Goal: Task Accomplishment & Management: Manage account settings

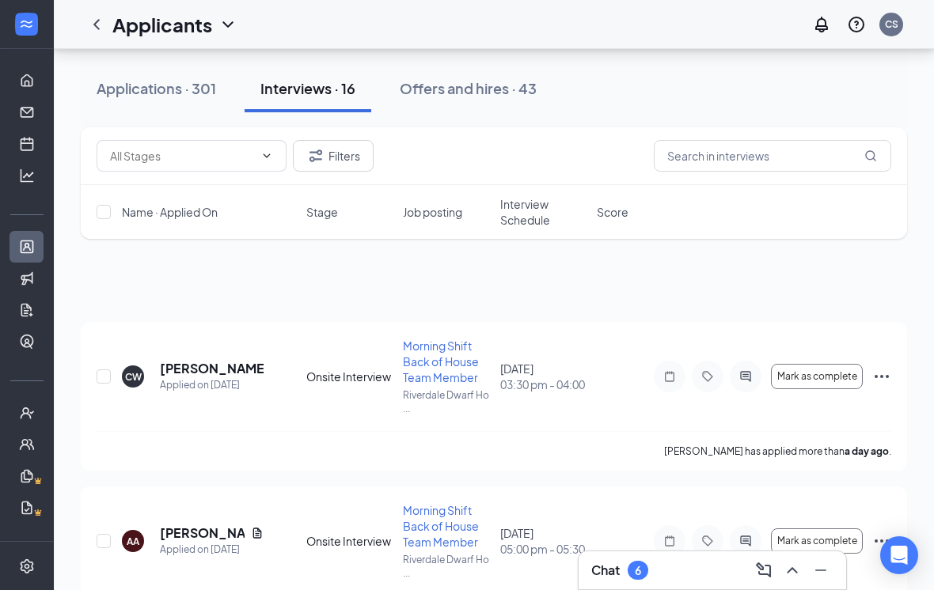
scroll to position [-15, 0]
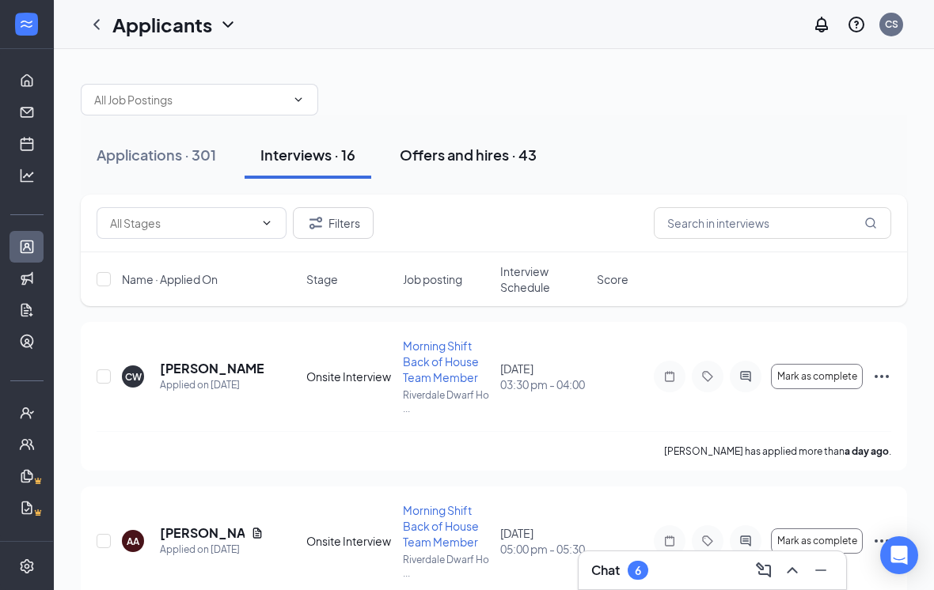
click at [461, 153] on div "Offers and hires · 43" at bounding box center [468, 155] width 137 height 20
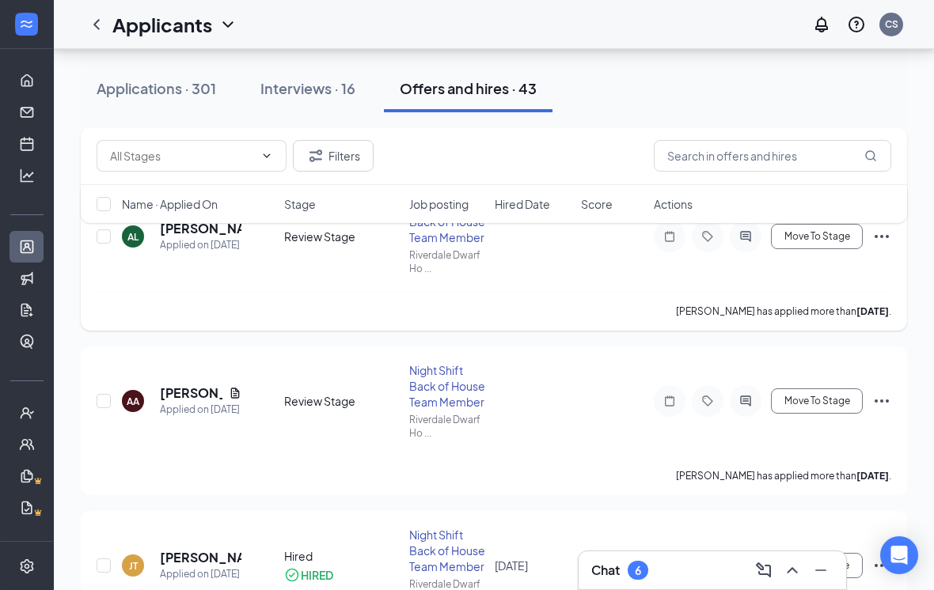
scroll to position [53, 0]
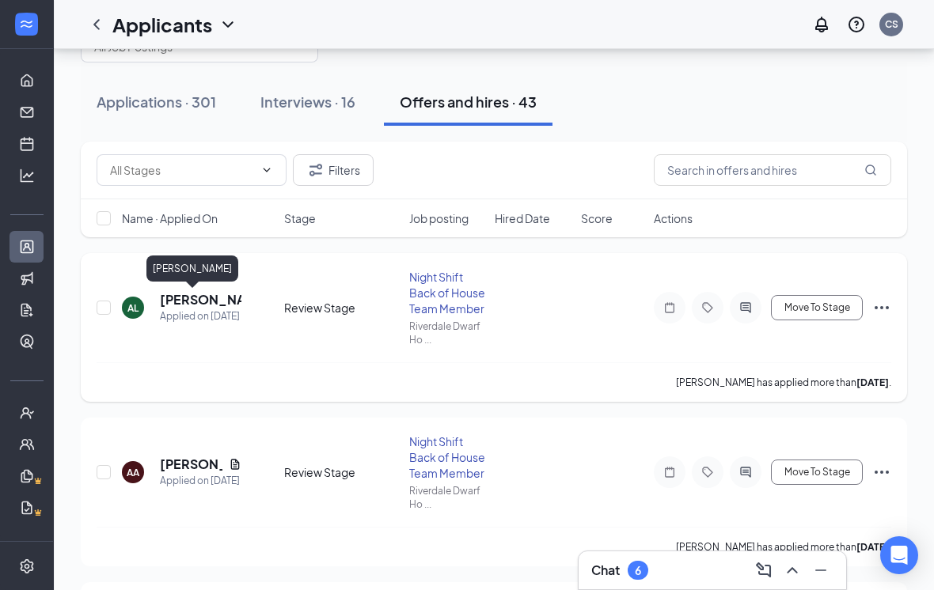
click at [200, 301] on h5 "[PERSON_NAME]" at bounding box center [201, 299] width 82 height 17
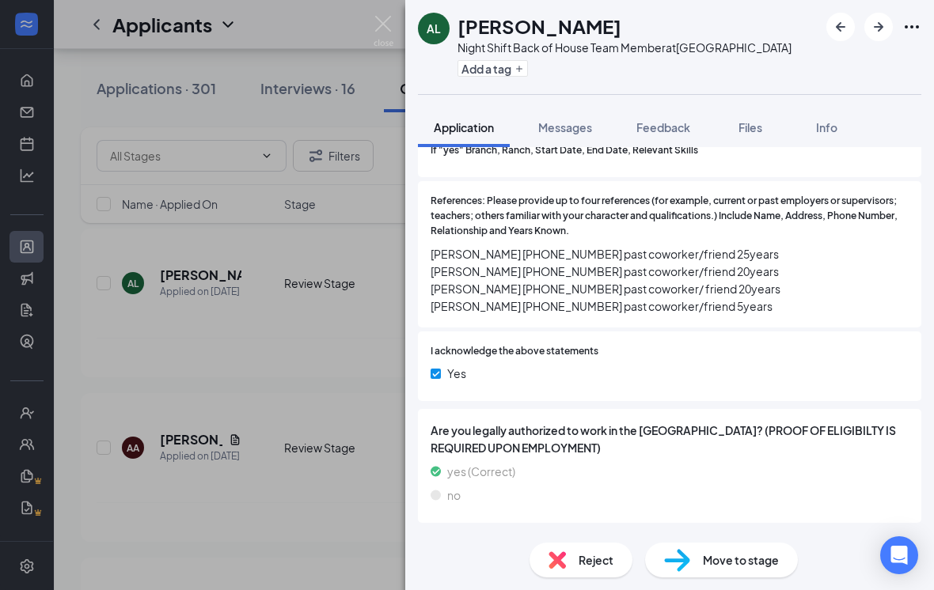
scroll to position [2002, 0]
click at [651, 537] on div "Conditional Offer Letter and Post Offer Criminal History" at bounding box center [585, 545] width 285 height 16
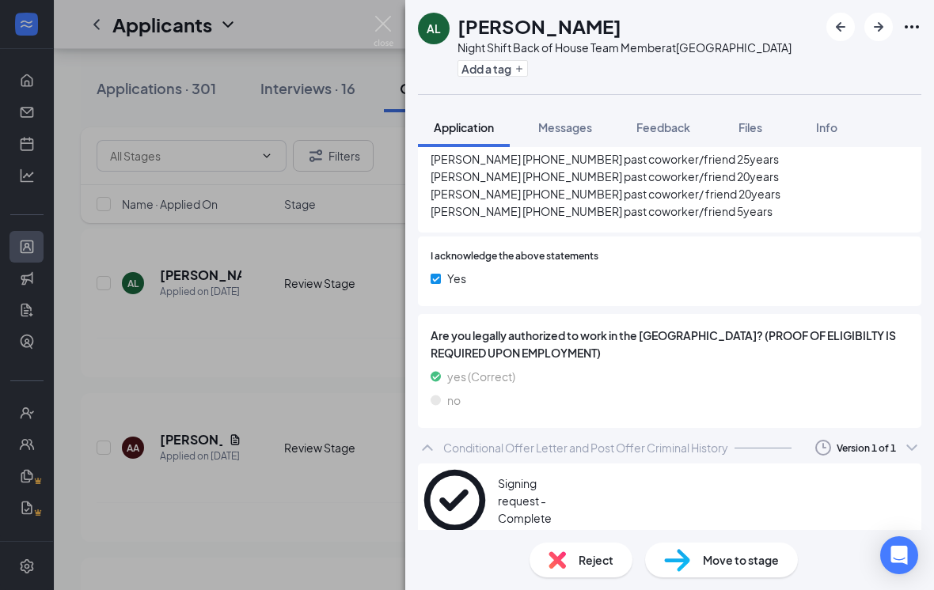
scroll to position [2098, 0]
click at [912, 502] on icon "Eye" at bounding box center [912, 502] width 0 height 0
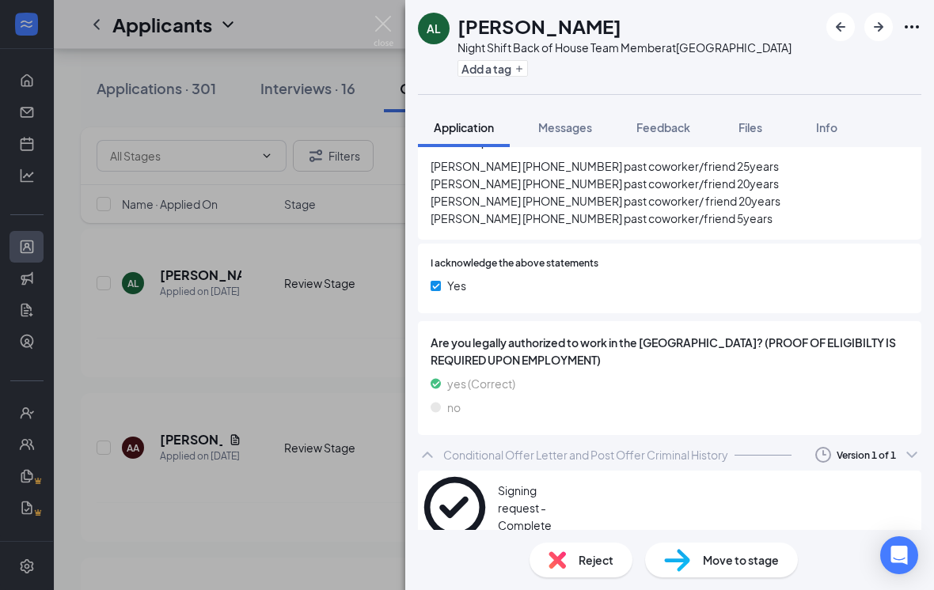
click at [711, 564] on span "Move to stage" at bounding box center [741, 560] width 76 height 17
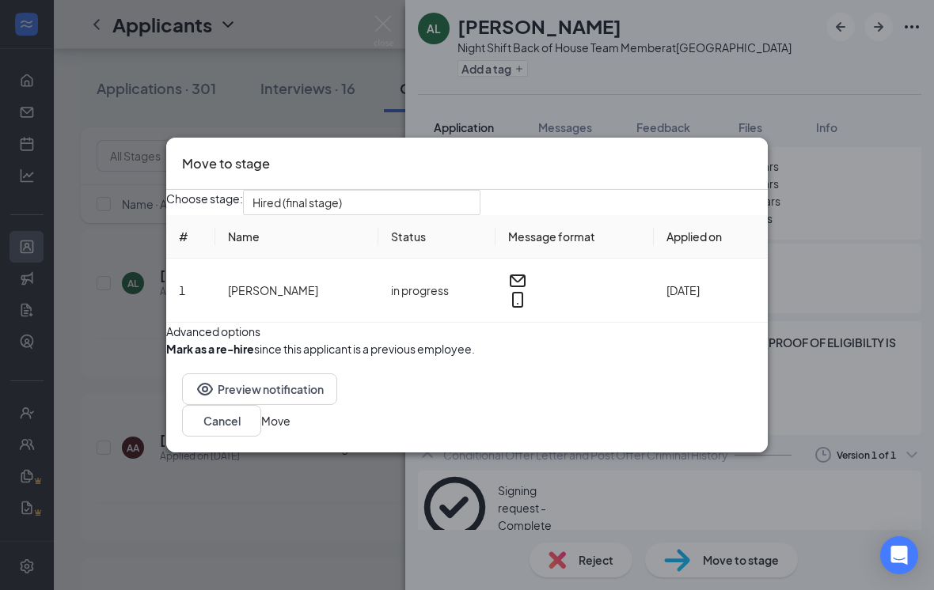
click at [424, 191] on span "Hired (final stage)" at bounding box center [354, 212] width 204 height 43
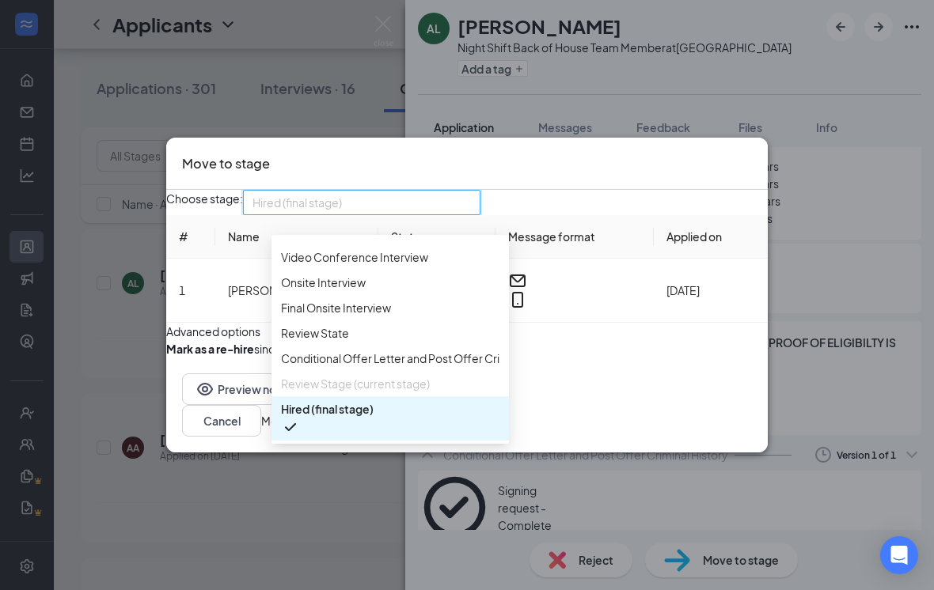
click at [669, 190] on div "Choose stage: Hired (final stage) 3984516 3984517 Application Review Stage Phon…" at bounding box center [466, 202] width 601 height 25
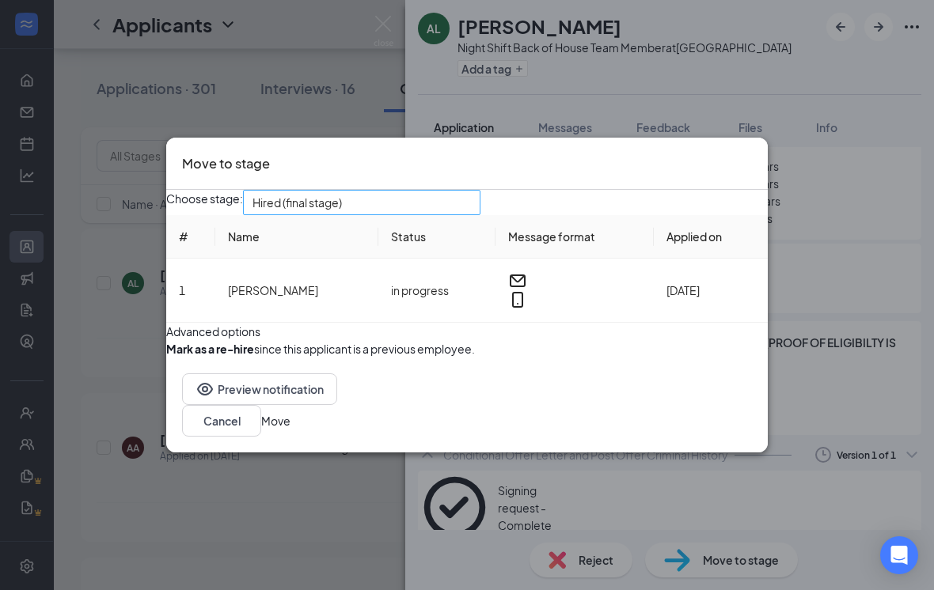
click at [460, 191] on input "search" at bounding box center [355, 203] width 207 height 24
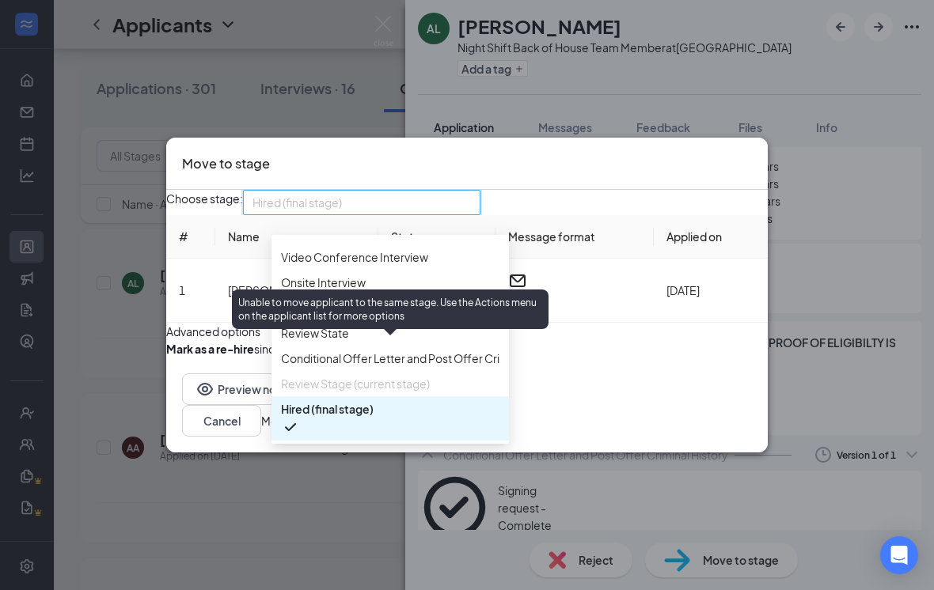
click at [464, 305] on div "Unable to move applicant to the same stage. Use the Actions menu on the applica…" at bounding box center [390, 310] width 317 height 40
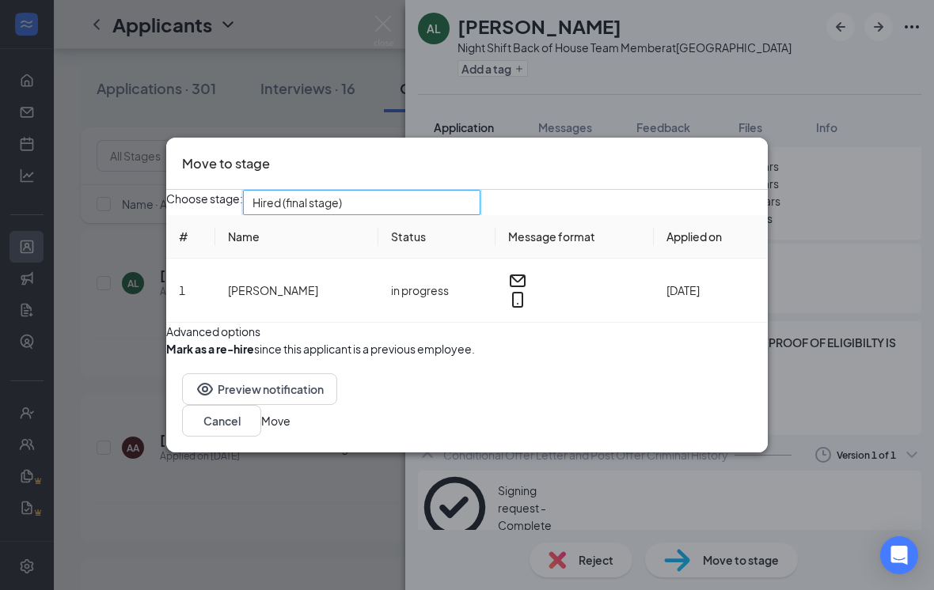
click at [457, 191] on span "Hired (final stage)" at bounding box center [354, 212] width 204 height 43
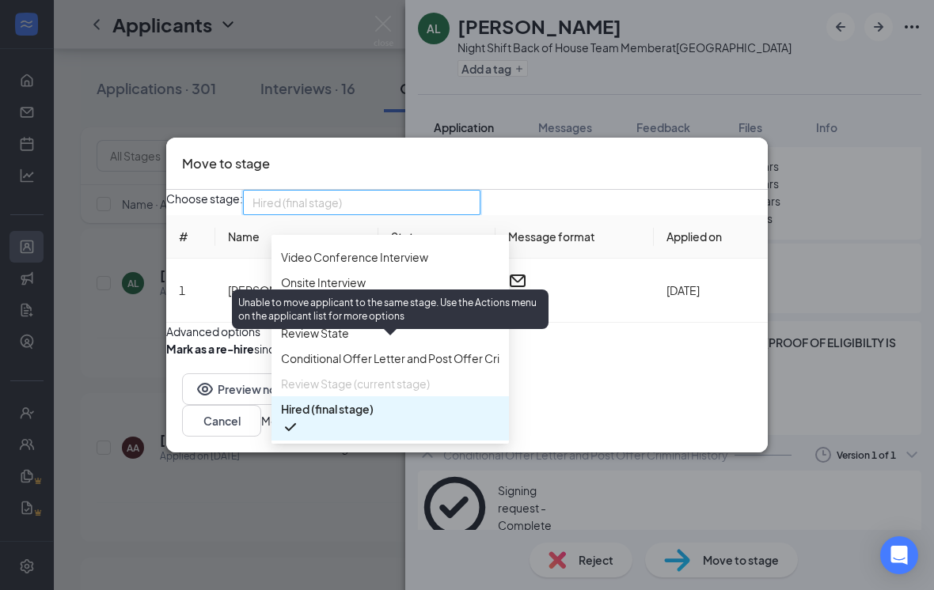
click at [474, 305] on div "Unable to move applicant to the same stage. Use the Actions menu on the applica…" at bounding box center [390, 310] width 317 height 40
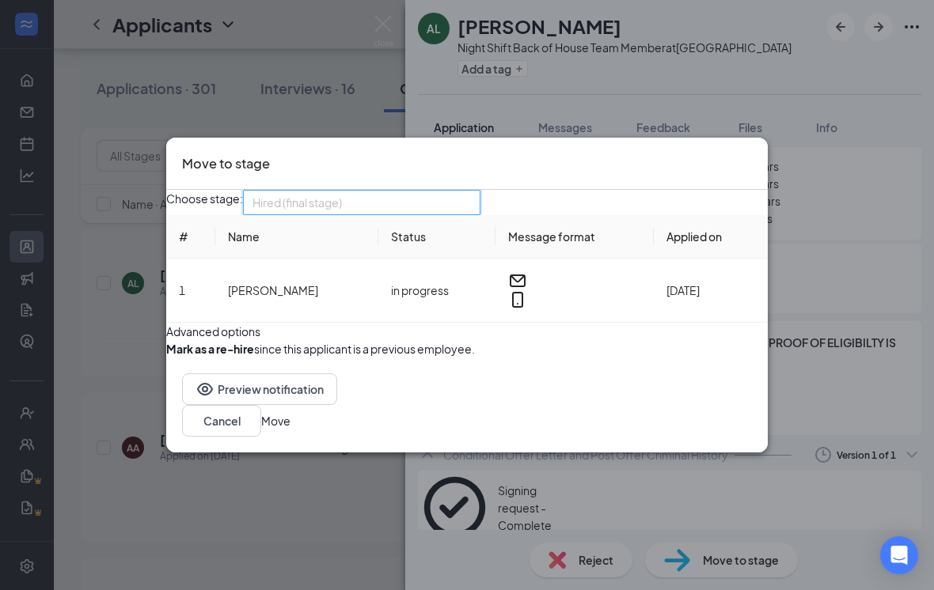
click at [453, 191] on input "search" at bounding box center [355, 203] width 207 height 24
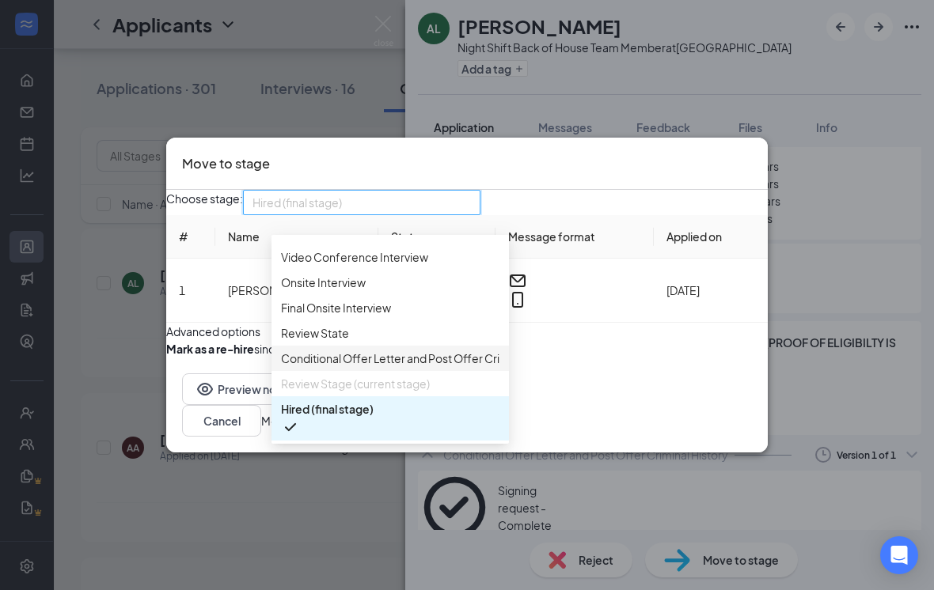
click at [448, 350] on span "Conditional Offer Letter and Post Offer Criminal History" at bounding box center [423, 358] width 285 height 17
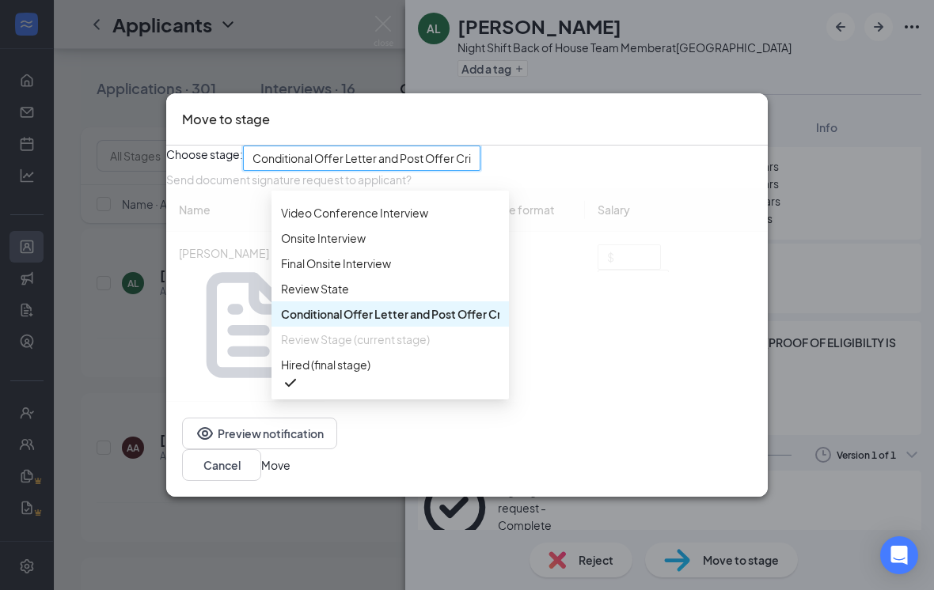
click at [691, 232] on th "Salary" at bounding box center [676, 210] width 183 height 44
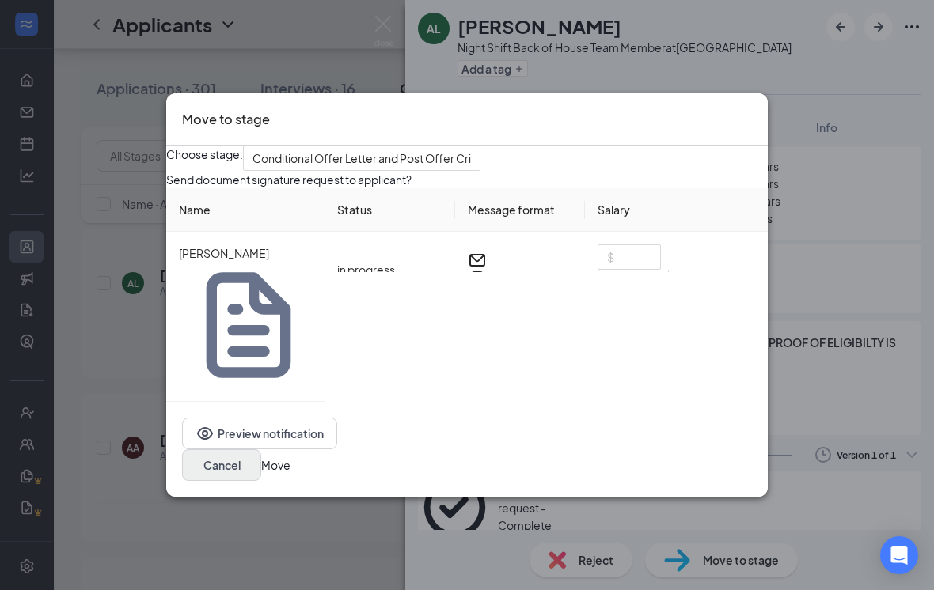
click at [261, 450] on button "Cancel" at bounding box center [221, 466] width 79 height 32
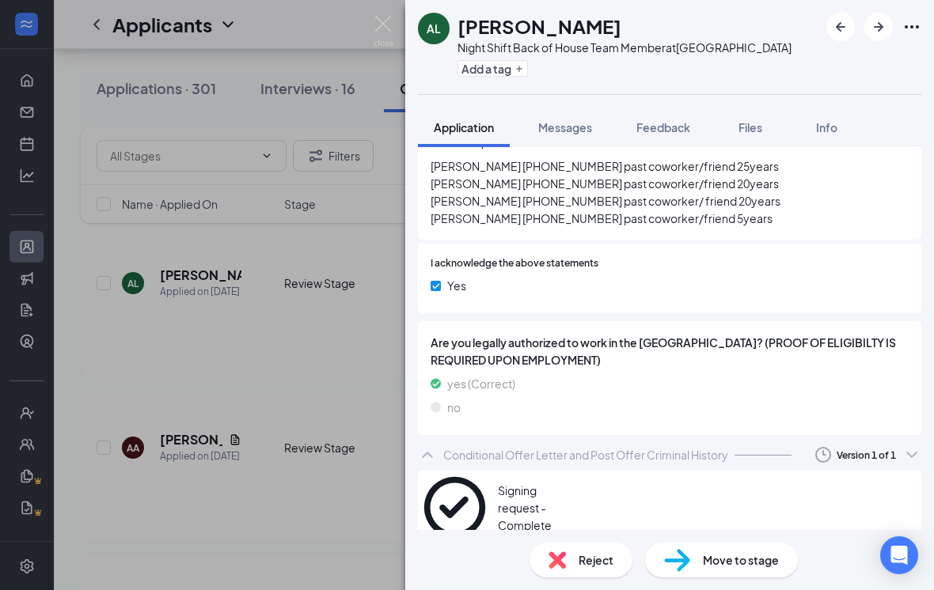
click at [751, 567] on span "Move to stage" at bounding box center [741, 560] width 76 height 17
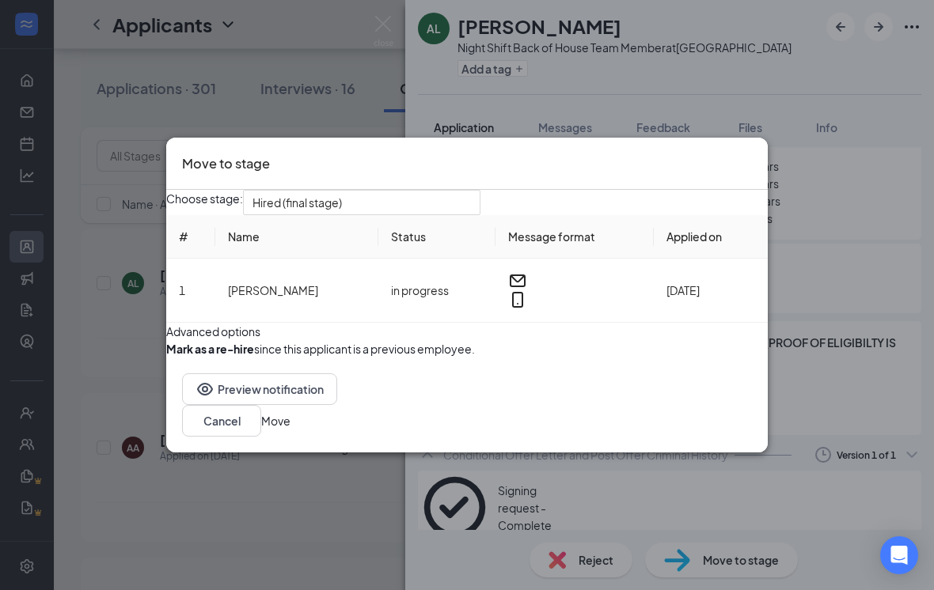
click at [290, 430] on button "Move" at bounding box center [275, 420] width 29 height 17
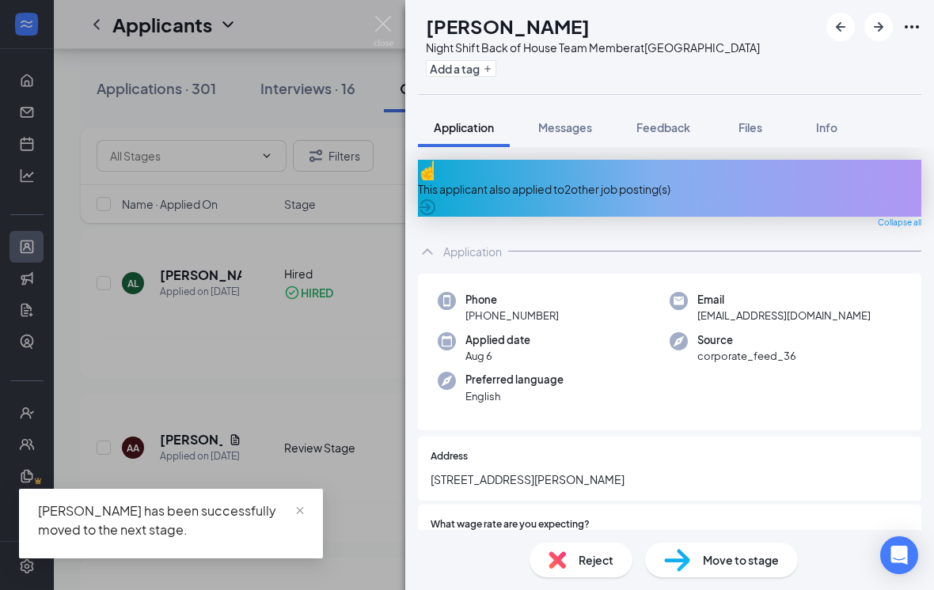
click at [311, 130] on div "AA [PERSON_NAME] Night Shift Back of House Team Member at [GEOGRAPHIC_DATA] Add…" at bounding box center [467, 295] width 934 height 590
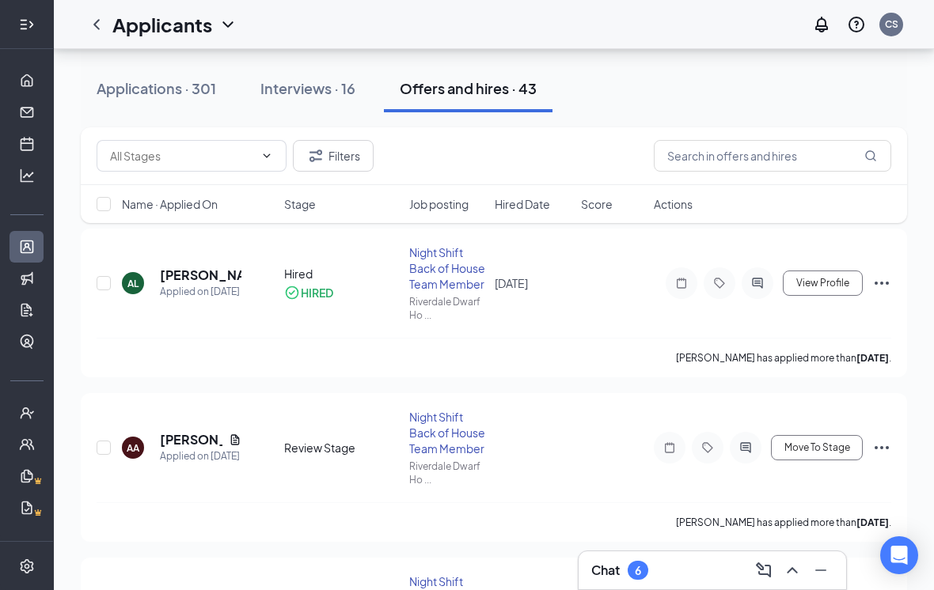
click at [35, 17] on div at bounding box center [27, 25] width 16 height 16
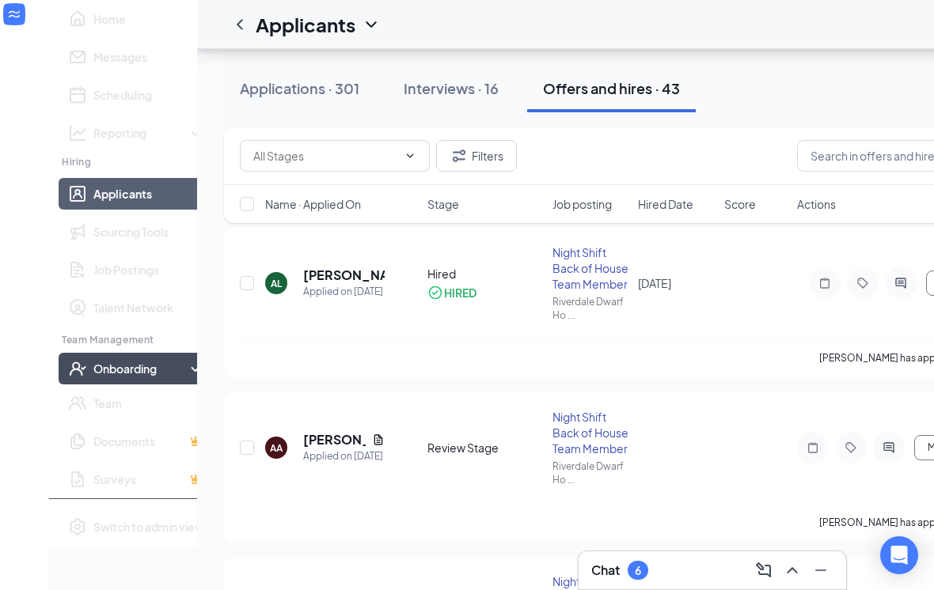
click at [95, 377] on div "Onboarding" at bounding box center [141, 369] width 97 height 16
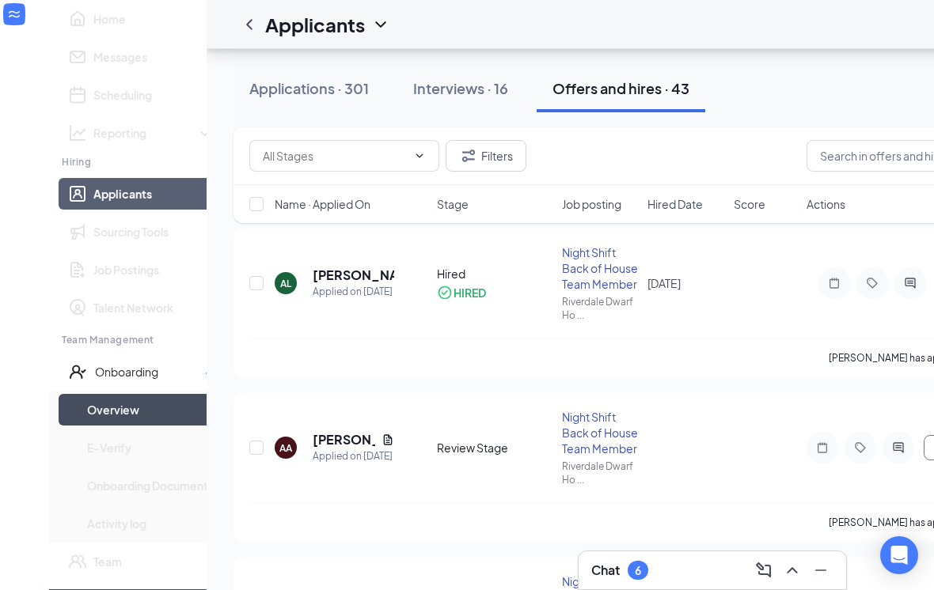
click at [103, 426] on link "Overview" at bounding box center [150, 410] width 127 height 32
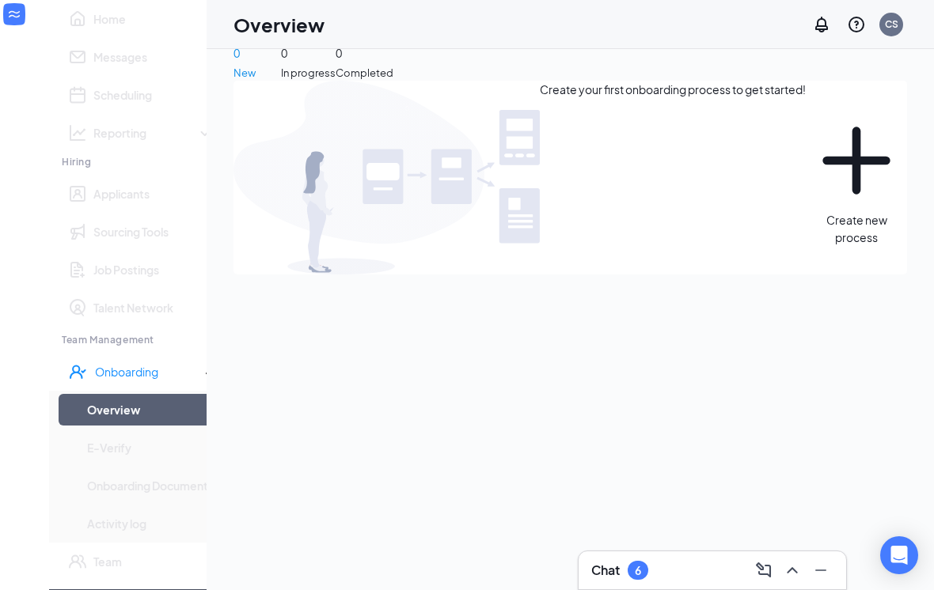
scroll to position [25, 0]
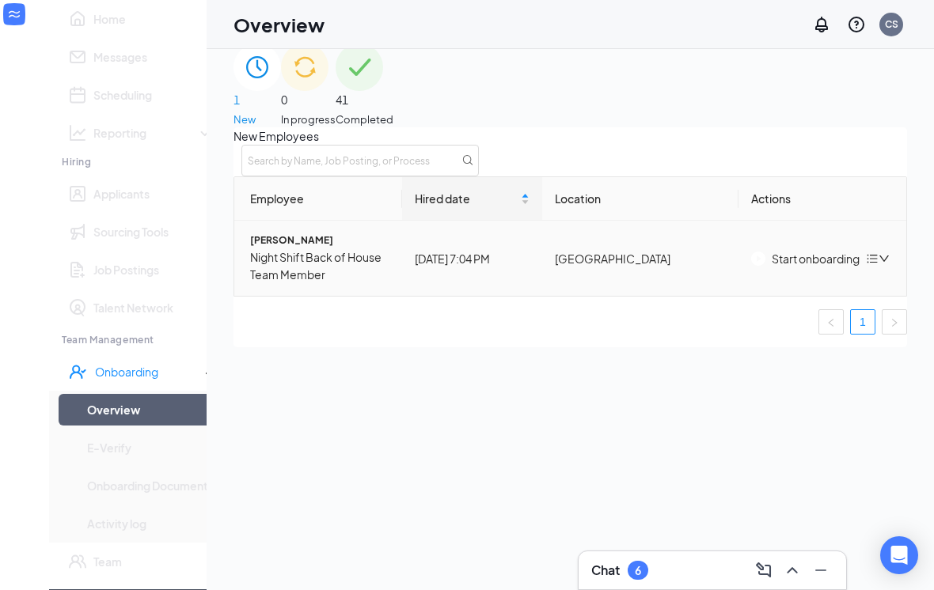
click at [777, 267] on div "Start onboarding" at bounding box center [805, 258] width 108 height 17
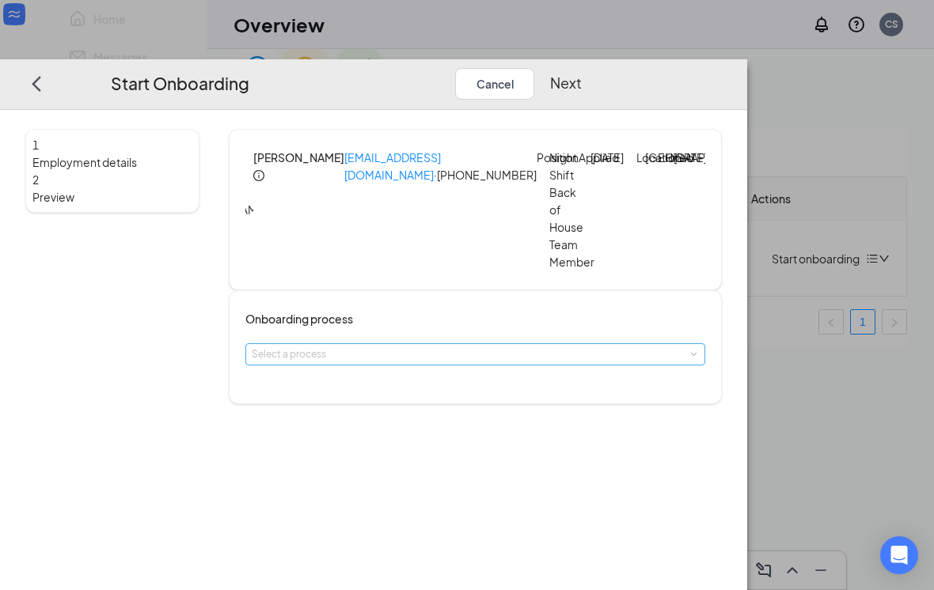
click at [461, 360] on div "Select a process" at bounding box center [472, 355] width 440 height 16
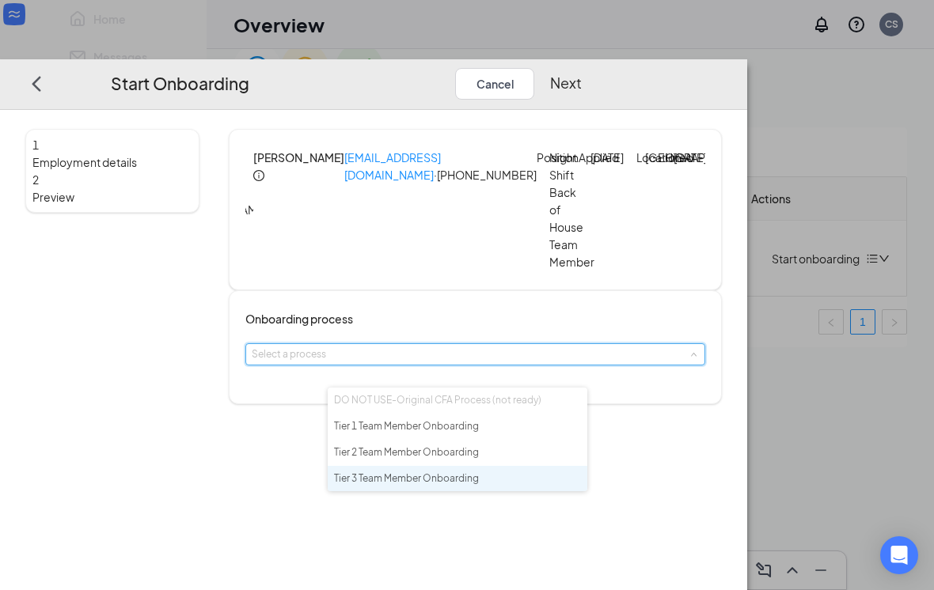
click at [446, 484] on span "Tier 3 Team Member Onboarding" at bounding box center [406, 478] width 145 height 12
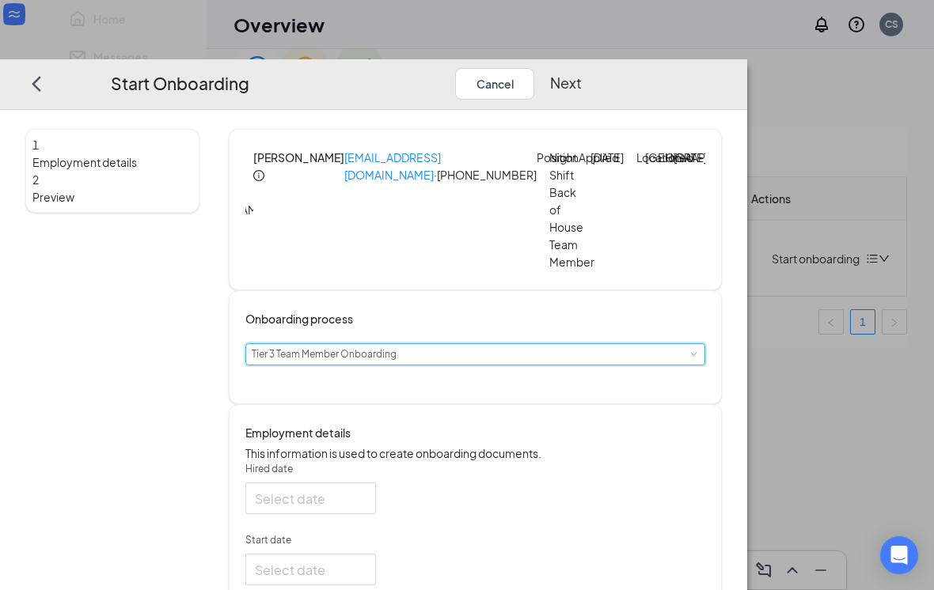
type input "[DATE]"
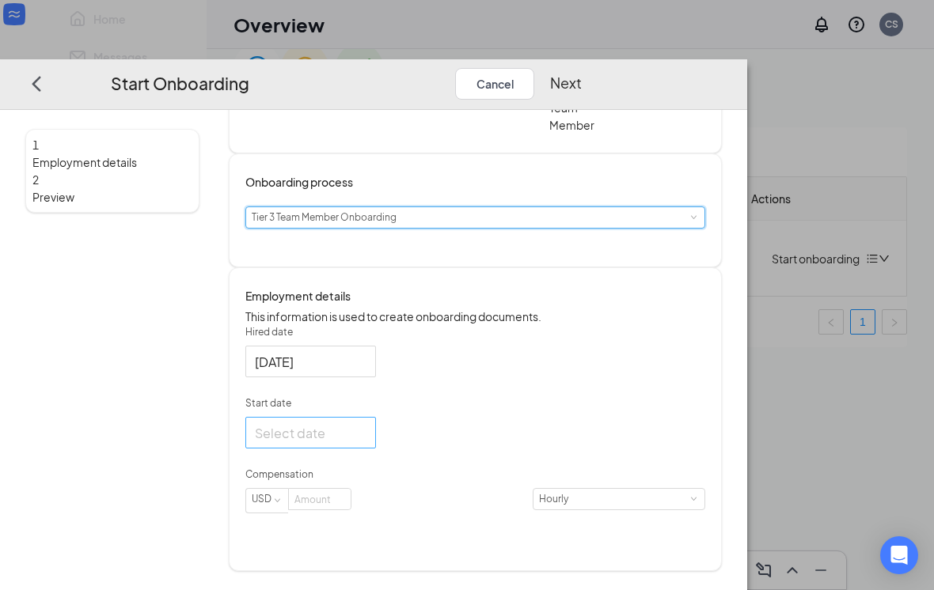
scroll to position [145, 0]
click at [366, 442] on div at bounding box center [311, 433] width 112 height 20
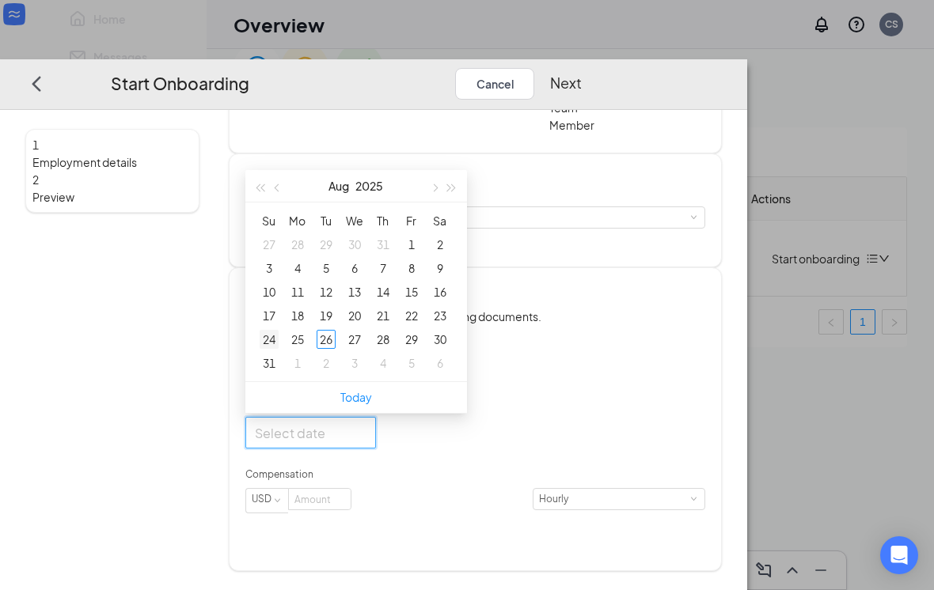
type input "Aug 24, 2025"
type input "Aug 17, 2025"
type input "Aug 25, 2025"
type input "[DATE]"
click at [336, 349] on div "26" at bounding box center [326, 339] width 19 height 19
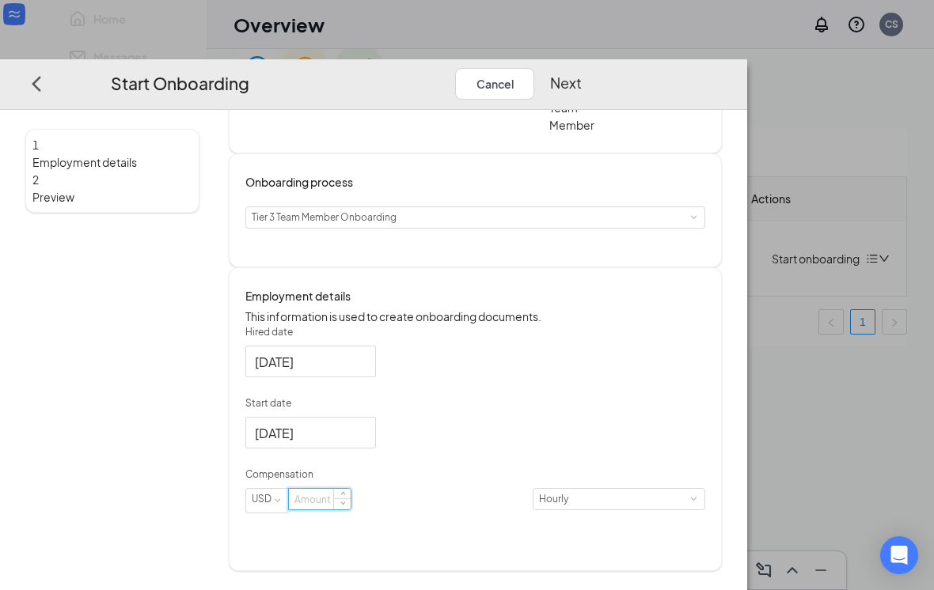
click at [427, 466] on form "Hired date Aug 26, 2025 Start date Aug 26, 2025 Aug 2025 Su Mo Tu We Th Fr Sa 2…" at bounding box center [475, 428] width 460 height 207
drag, startPoint x: 426, startPoint y: 472, endPoint x: 416, endPoint y: 529, distance: 57.8
click at [363, 442] on input "[DATE]" at bounding box center [309, 433] width 108 height 20
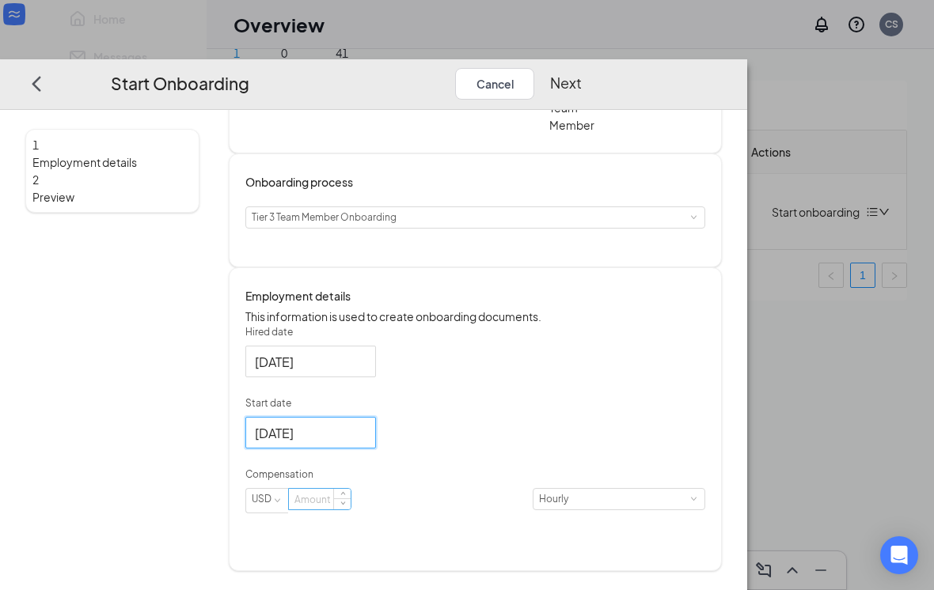
drag, startPoint x: 416, startPoint y: 529, endPoint x: 418, endPoint y: 542, distance: 13.5
click at [351, 510] on input at bounding box center [320, 499] width 62 height 21
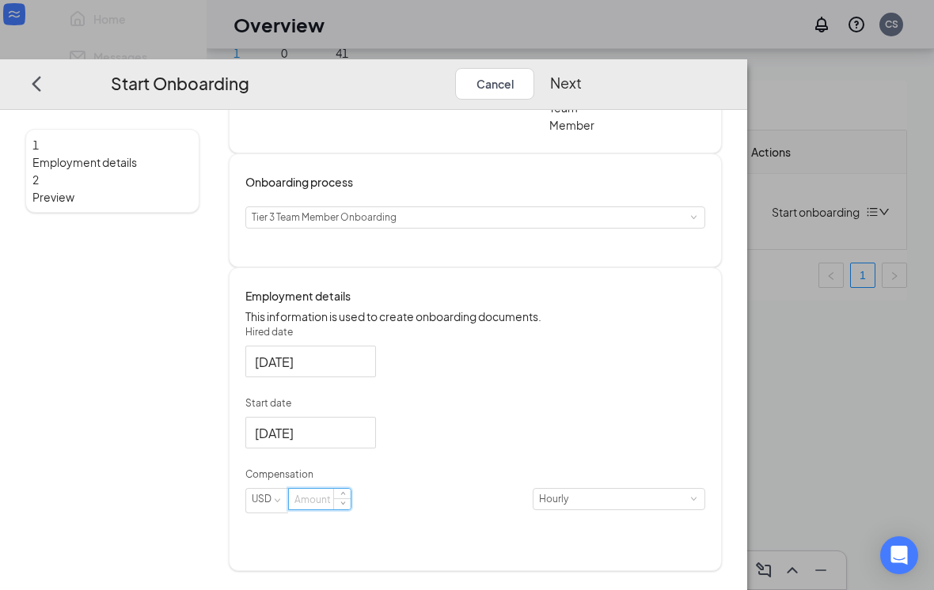
click at [351, 510] on input at bounding box center [320, 499] width 62 height 21
type input "14"
click at [582, 67] on button "Next" at bounding box center [566, 83] width 32 height 32
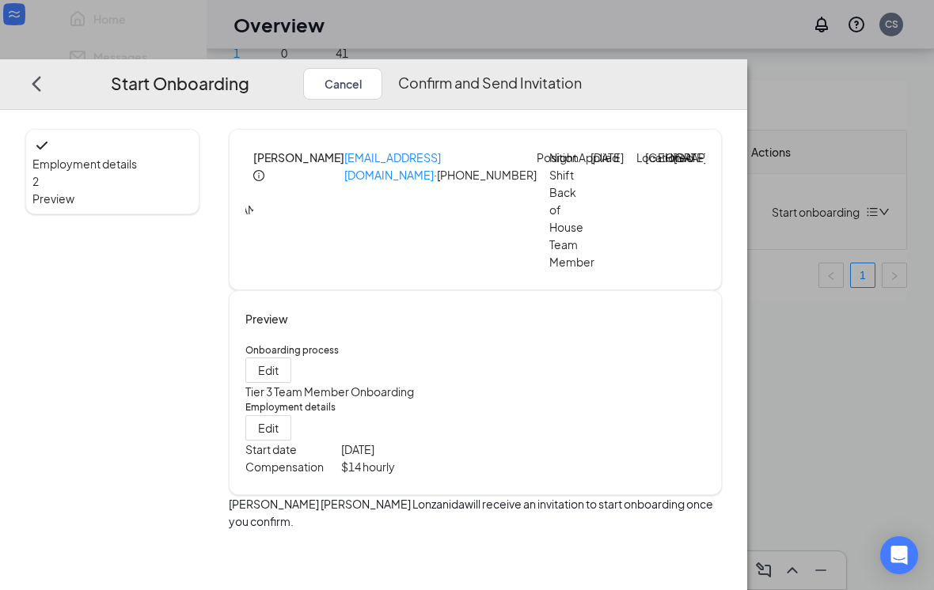
scroll to position [0, 0]
click at [582, 67] on button "Confirm and Send Invitation" at bounding box center [490, 83] width 184 height 32
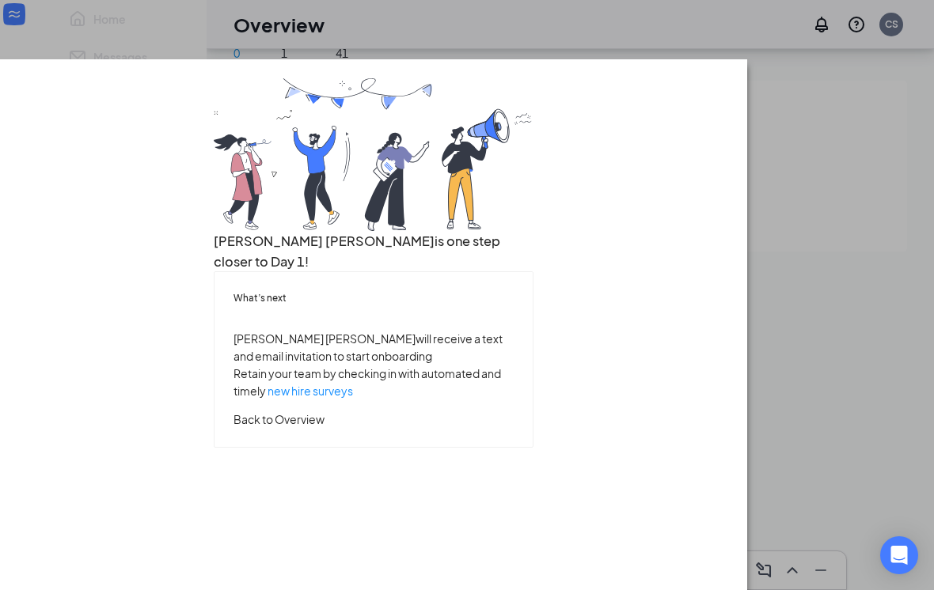
click at [324, 427] on button "Back to Overview" at bounding box center [278, 418] width 91 height 17
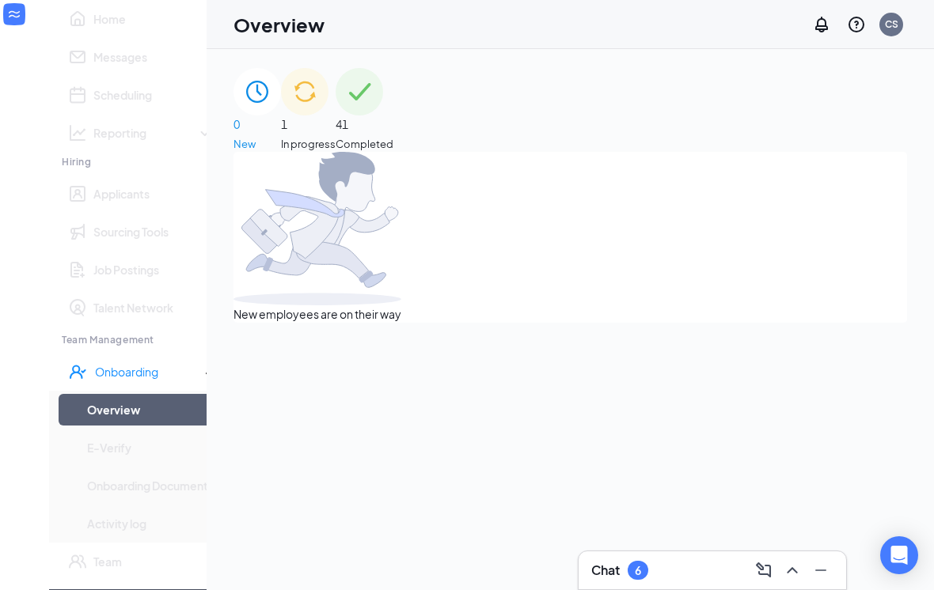
click at [336, 135] on div "1 In progress" at bounding box center [308, 110] width 55 height 84
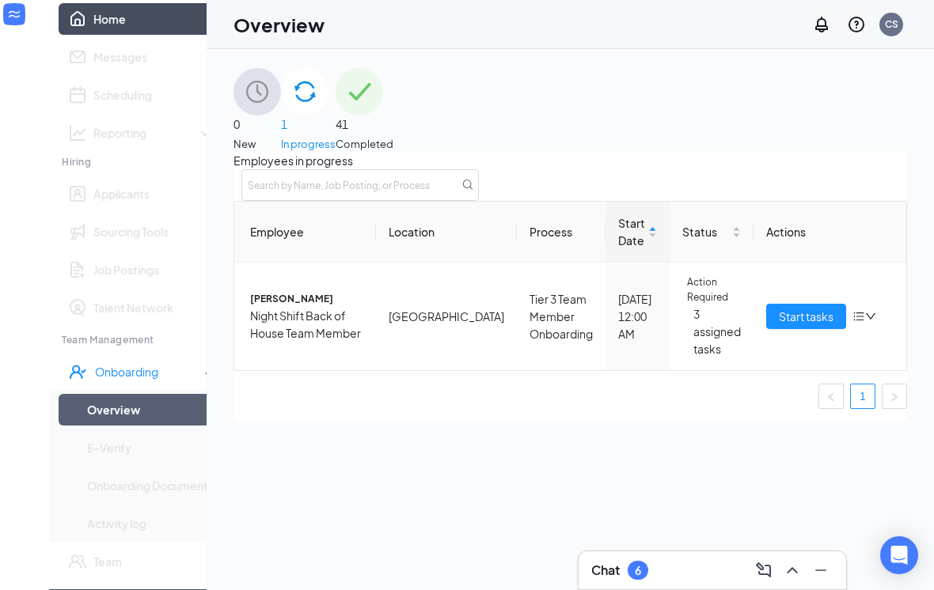
click at [93, 35] on link "Home" at bounding box center [153, 19] width 121 height 32
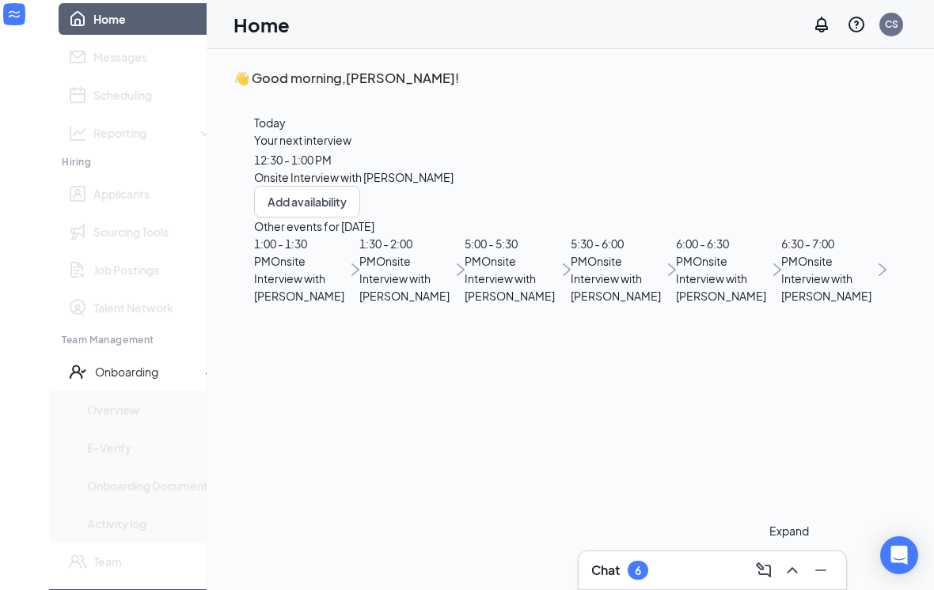
drag, startPoint x: 799, startPoint y: 575, endPoint x: 763, endPoint y: 551, distance: 42.8
click at [799, 575] on icon "ChevronUp" at bounding box center [792, 570] width 19 height 19
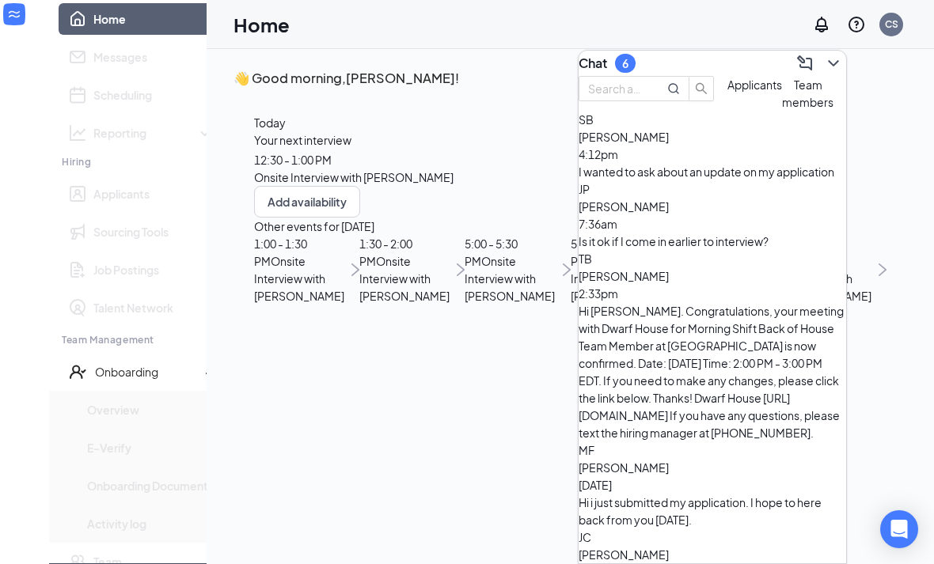
click at [824, 57] on icon "ChevronDown" at bounding box center [833, 63] width 19 height 19
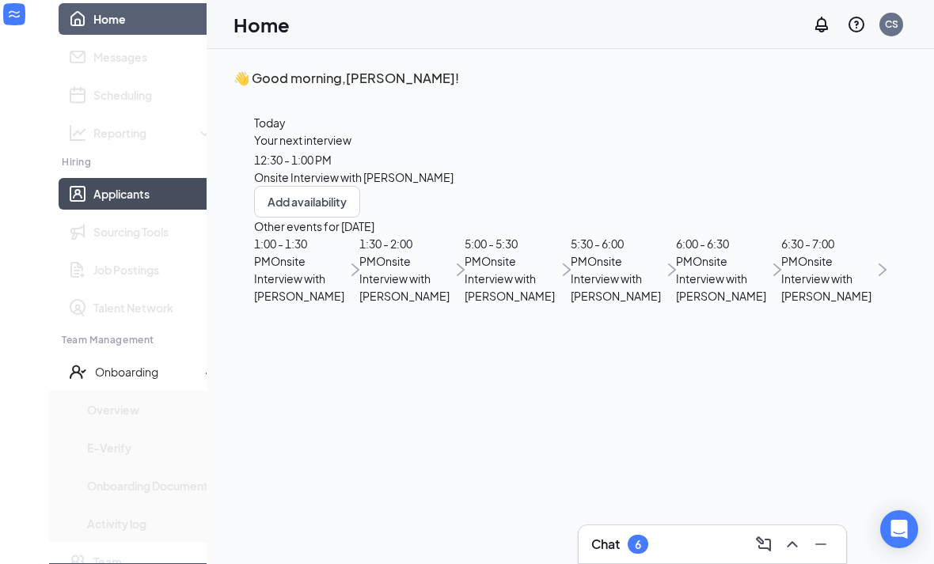
click at [114, 210] on link "Applicants" at bounding box center [153, 194] width 121 height 32
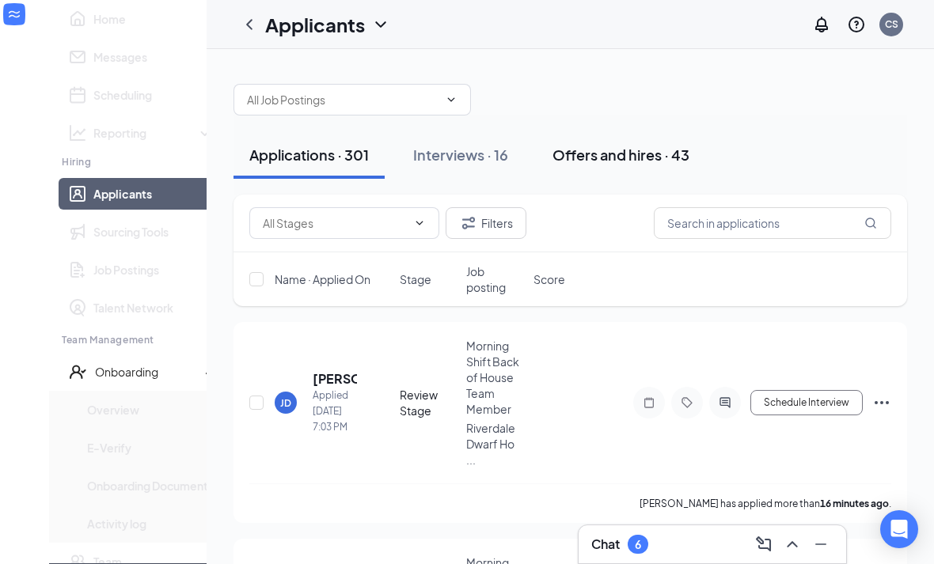
click at [609, 161] on div "Offers and hires · 43" at bounding box center [620, 155] width 137 height 20
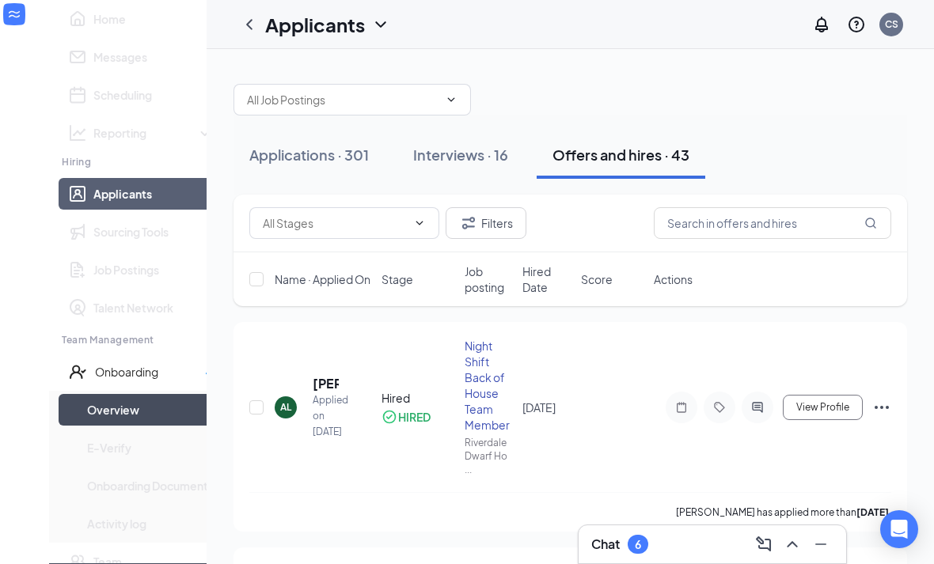
click at [104, 426] on link "Overview" at bounding box center [150, 410] width 127 height 32
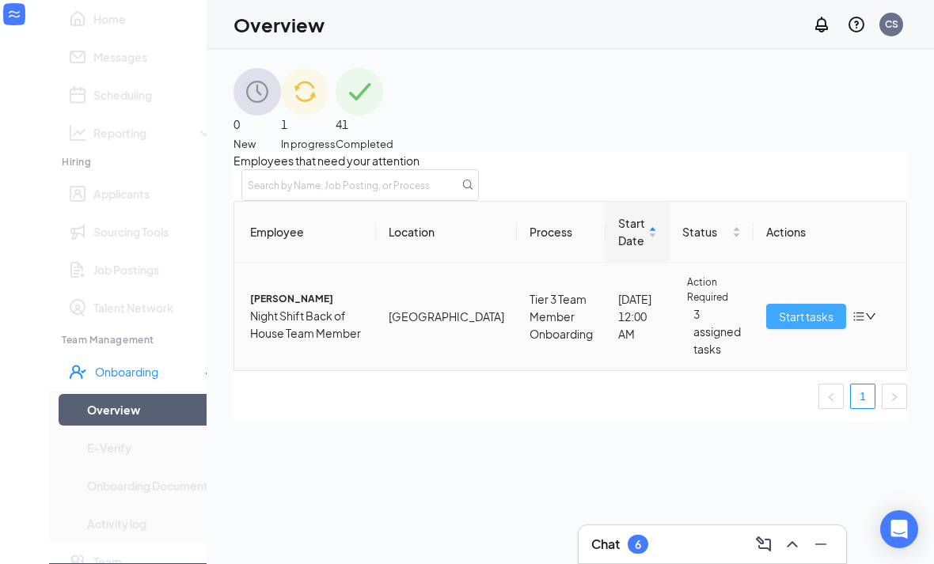
click at [782, 325] on span "Start tasks" at bounding box center [806, 316] width 55 height 17
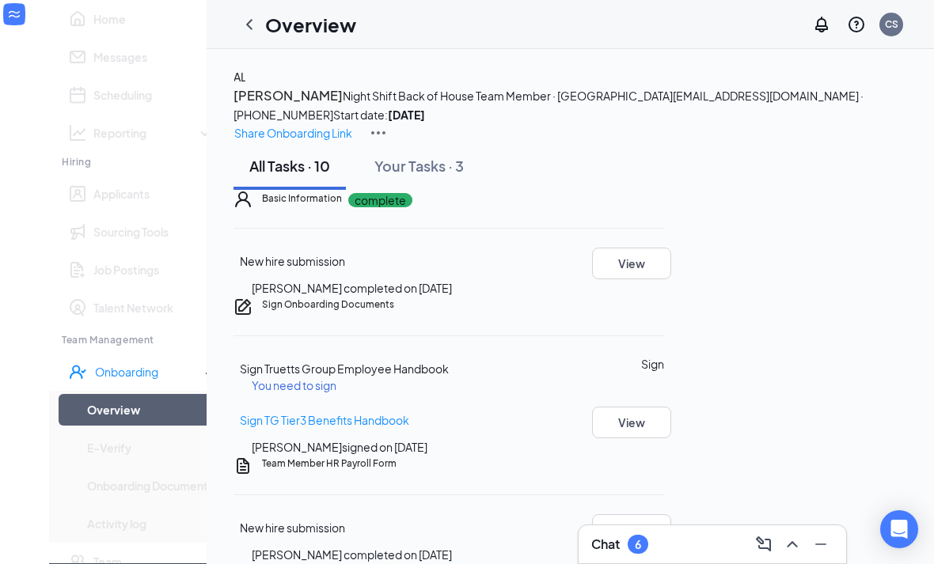
click at [22, 33] on icon "Collapse" at bounding box center [20, 36] width 4 height 7
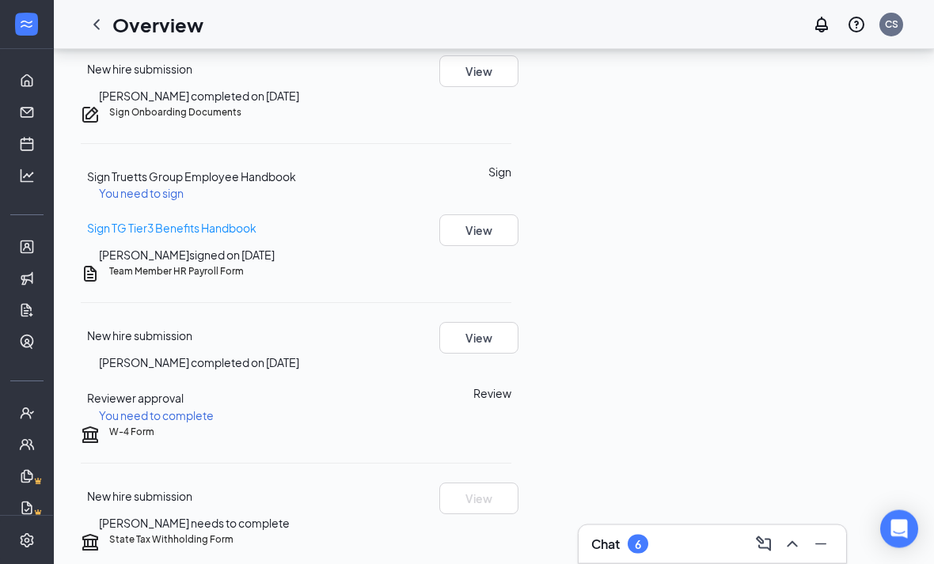
scroll to position [233, 0]
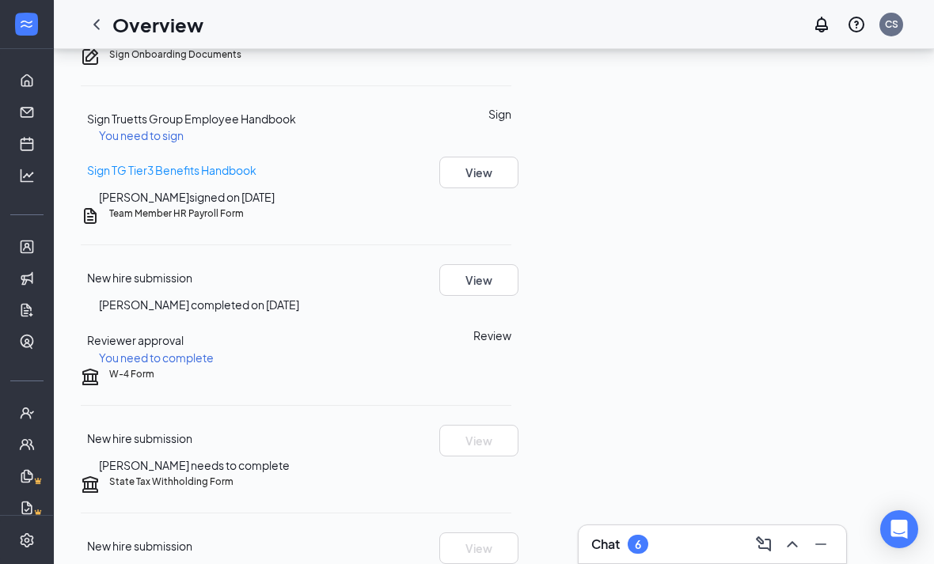
click at [529, 143] on div "You need to sign" at bounding box center [314, 135] width 431 height 16
click at [511, 123] on button "Sign" at bounding box center [499, 113] width 23 height 17
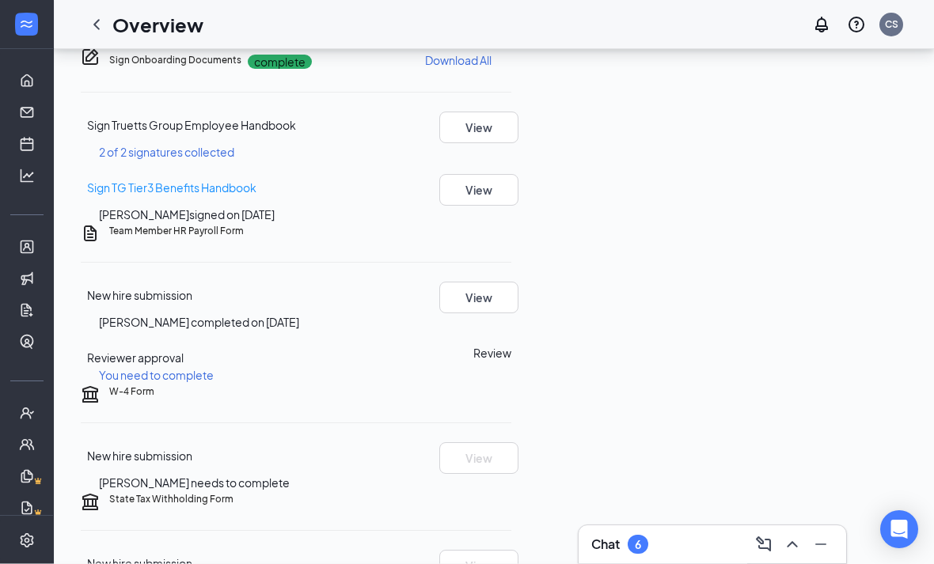
click at [571, 232] on div "Sign Onboarding Documents Anna Marie Lonzanida completed on Aug 26, 2025 Close …" at bounding box center [467, 282] width 934 height 564
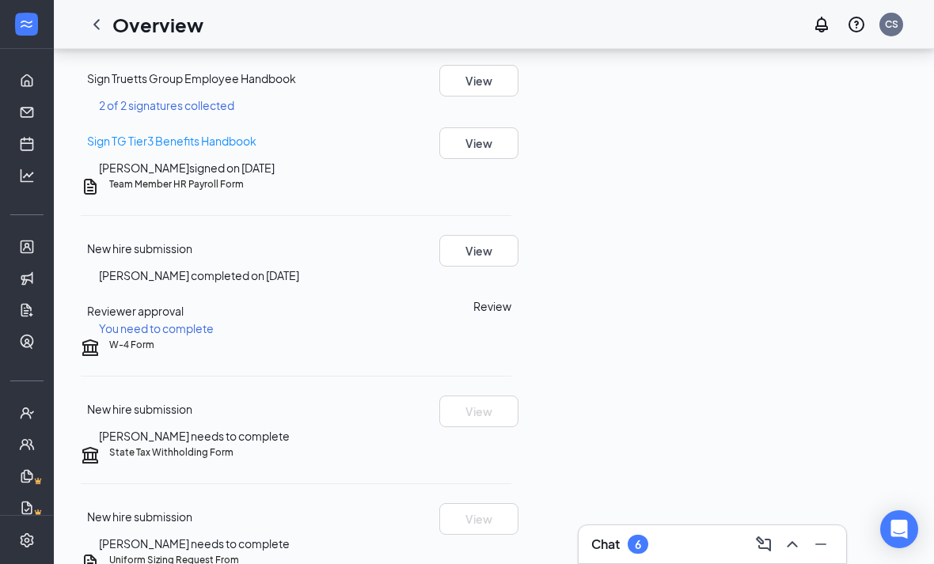
click at [511, 315] on button "Review" at bounding box center [492, 306] width 38 height 17
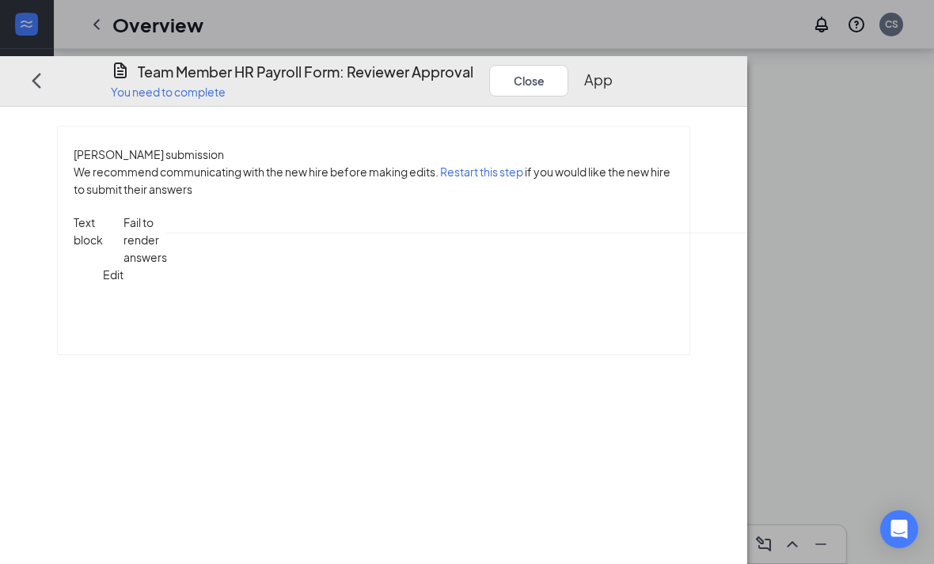
scroll to position [1489, 0]
click at [643, 70] on button "Approve" at bounding box center [613, 81] width 59 height 22
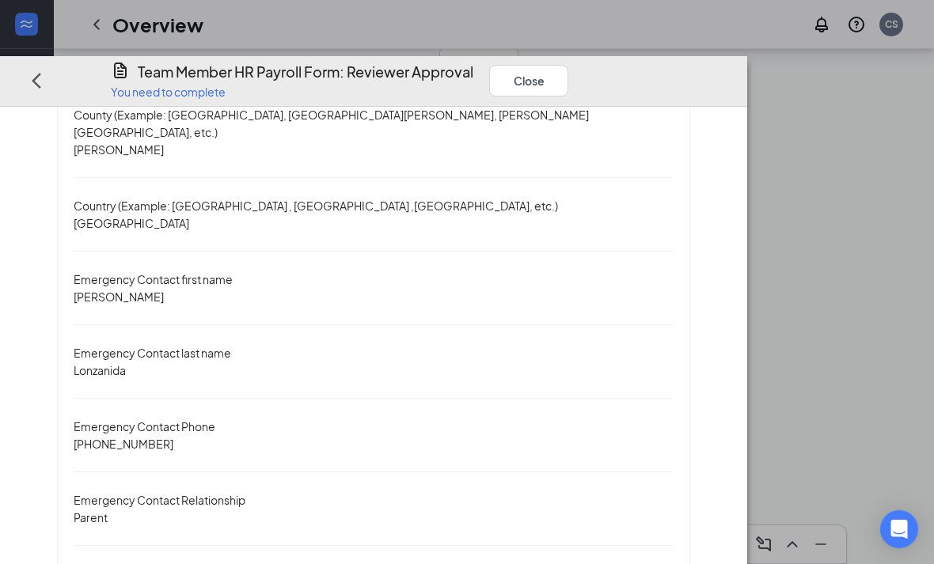
scroll to position [280, 0]
click at [568, 65] on button "Close" at bounding box center [528, 81] width 79 height 32
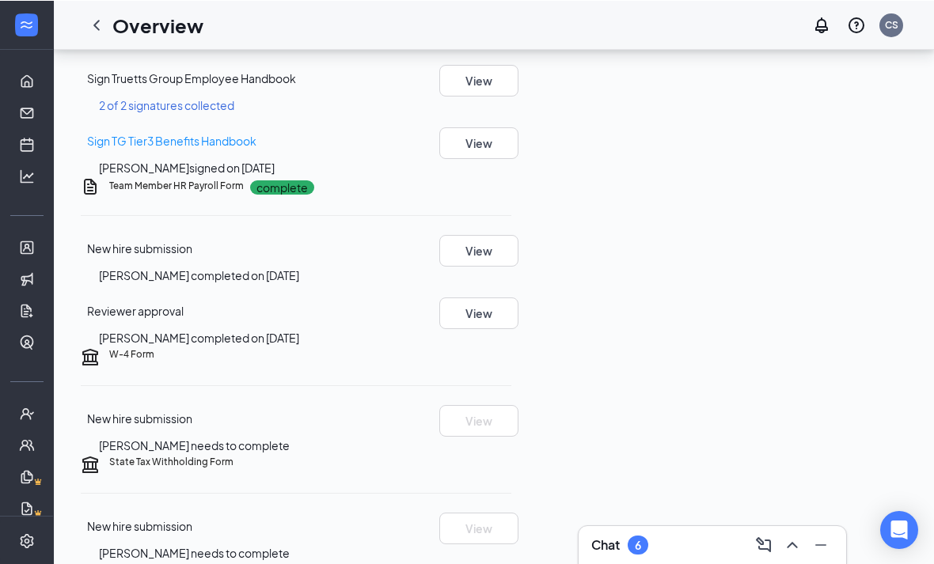
scroll to position [279, 0]
click at [931, 526] on div "AL Anna Marie Lonzanida Night Shift Back of House Team Member · Riverdale Dwarf…" at bounding box center [494, 318] width 880 height 1097
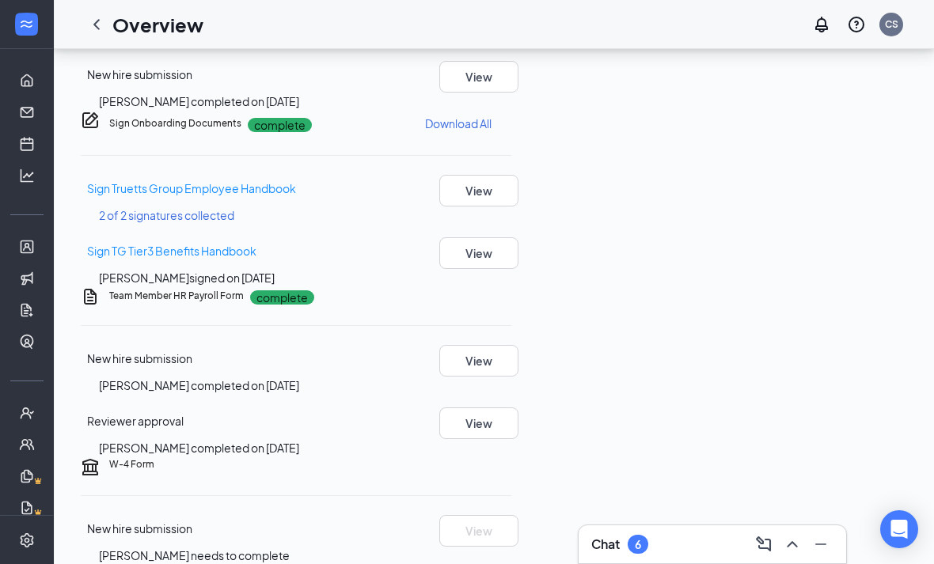
scroll to position [0, 0]
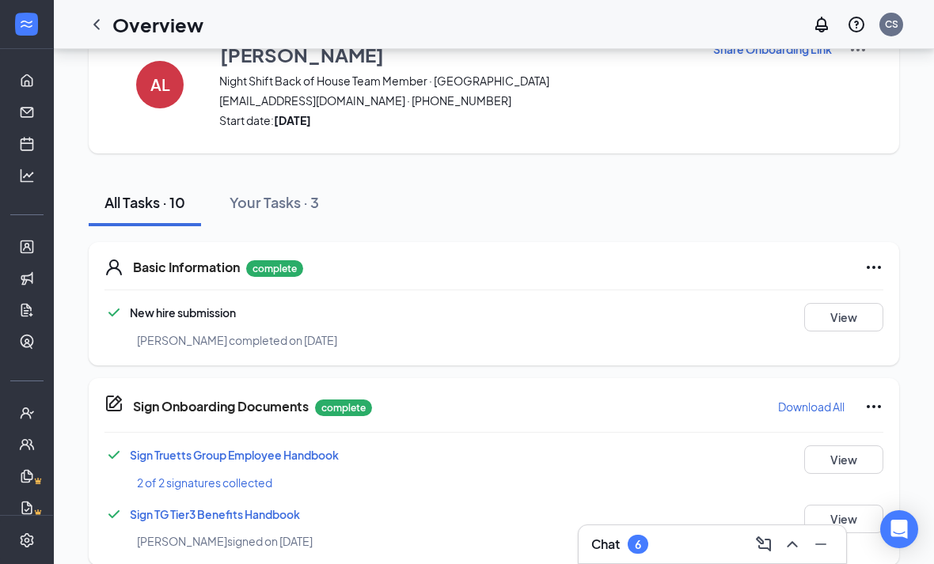
scroll to position [21, 0]
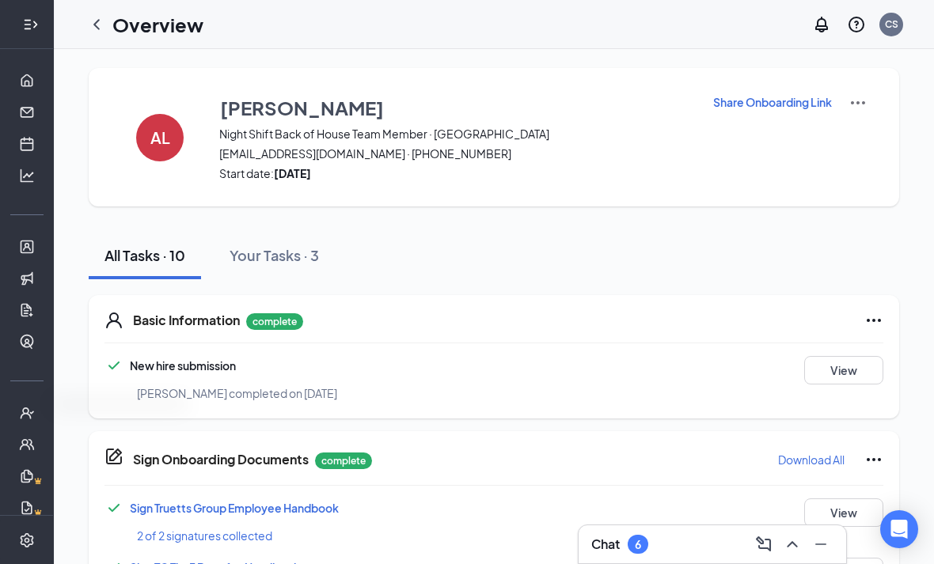
click at [36, 14] on div at bounding box center [27, 25] width 32 height 32
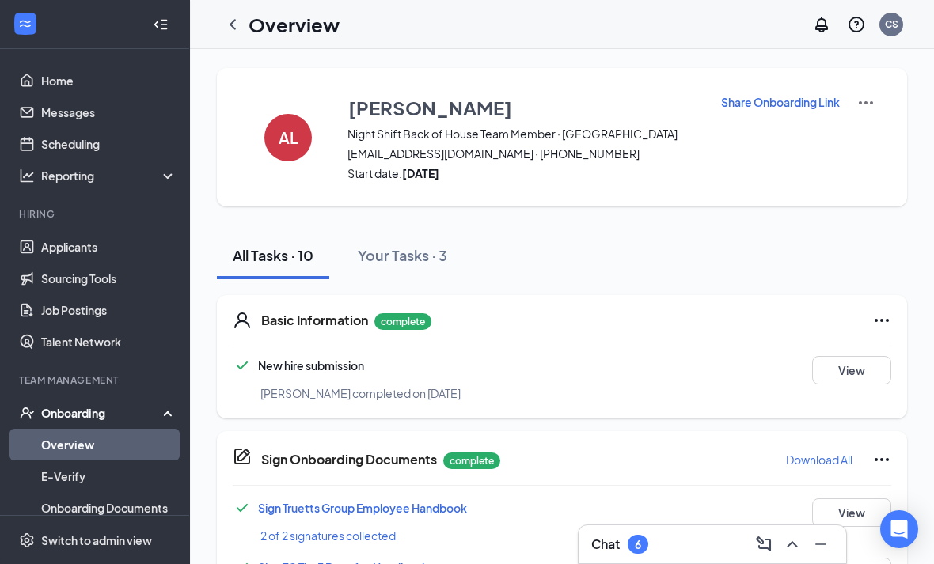
click at [103, 447] on link "Overview" at bounding box center [108, 445] width 135 height 32
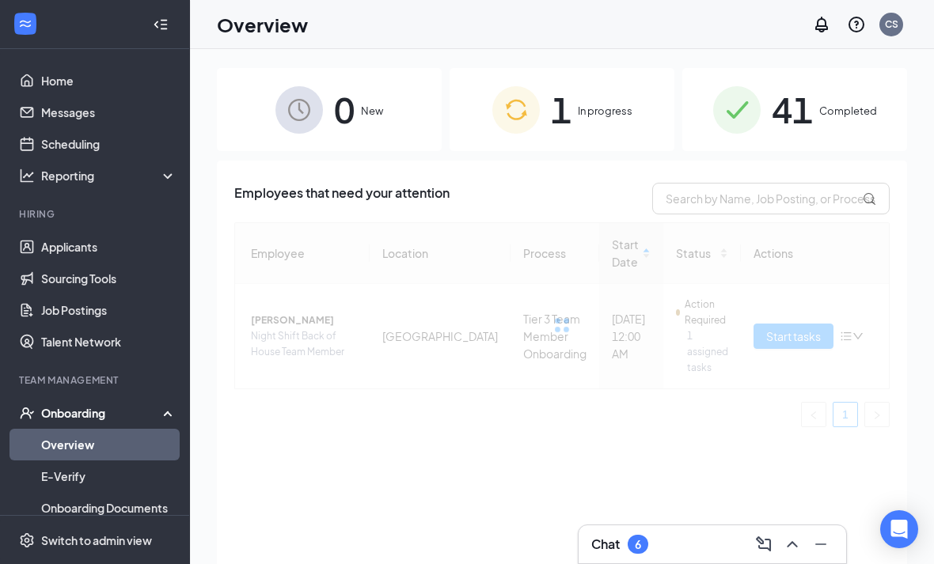
click at [552, 130] on span "1" at bounding box center [561, 109] width 21 height 55
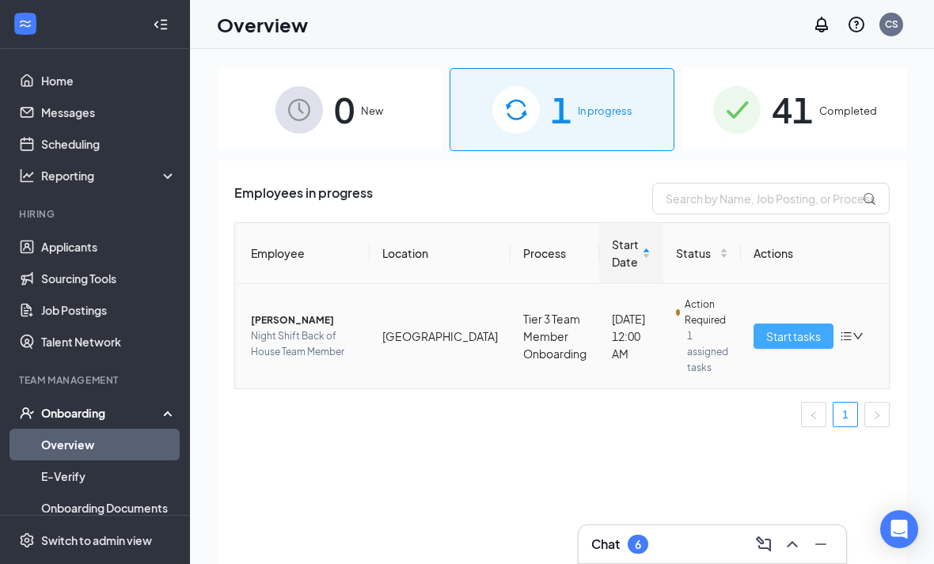
click at [766, 335] on span "Start tasks" at bounding box center [793, 336] width 55 height 17
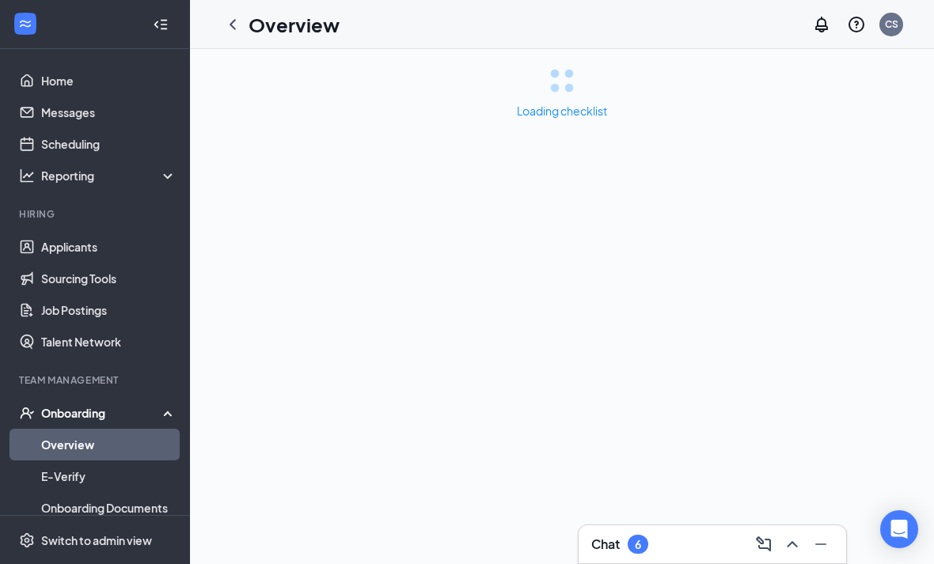
click at [139, 12] on div at bounding box center [94, 24] width 189 height 49
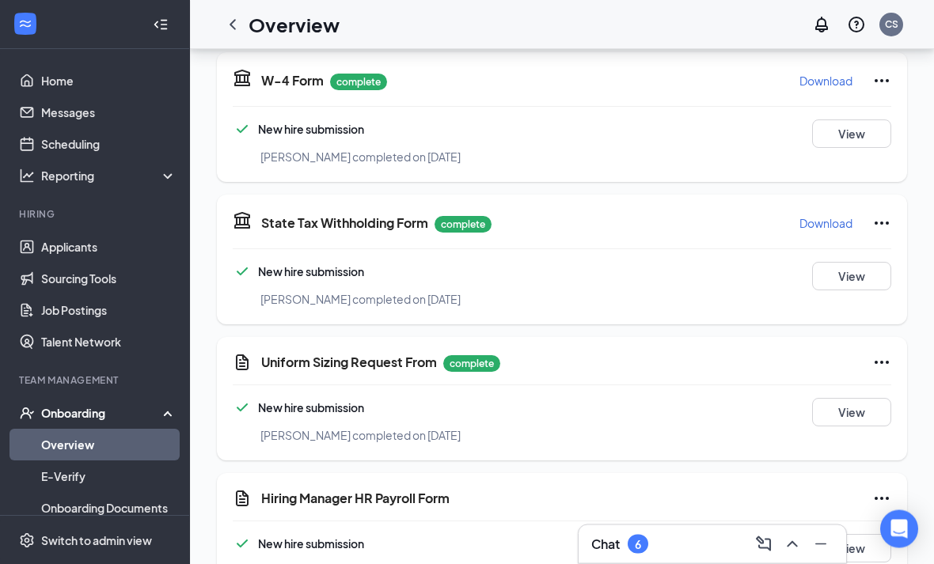
scroll to position [777, 0]
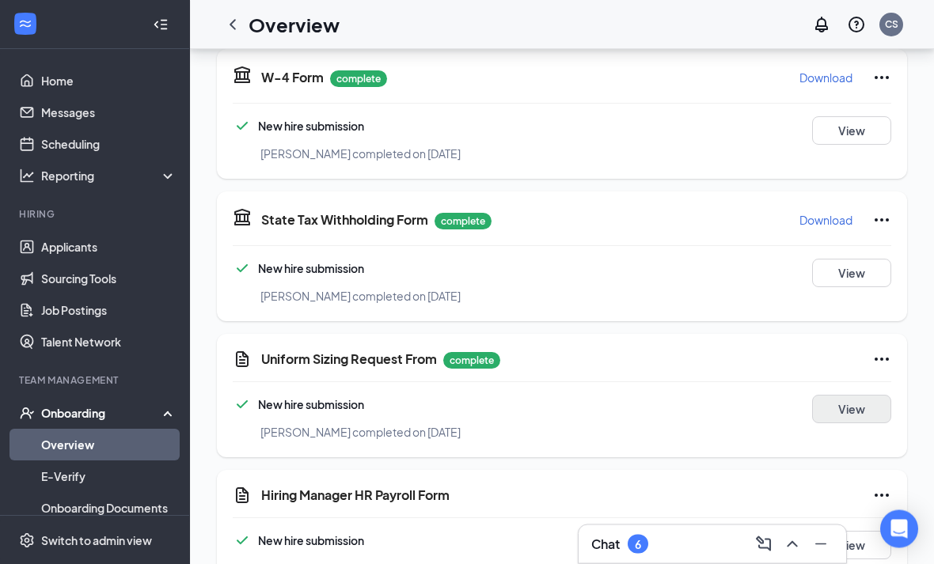
click at [882, 423] on button "View" at bounding box center [851, 410] width 79 height 28
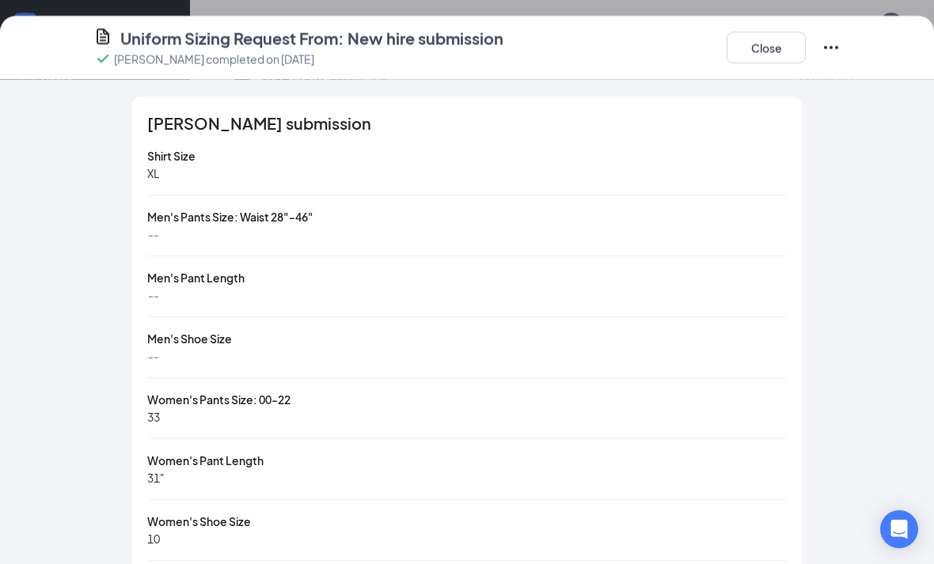
click at [869, 414] on div "[PERSON_NAME] submission Shirt Size XL Men's Pants Size: Waist 28"-46" -- Men's…" at bounding box center [467, 410] width 810 height 628
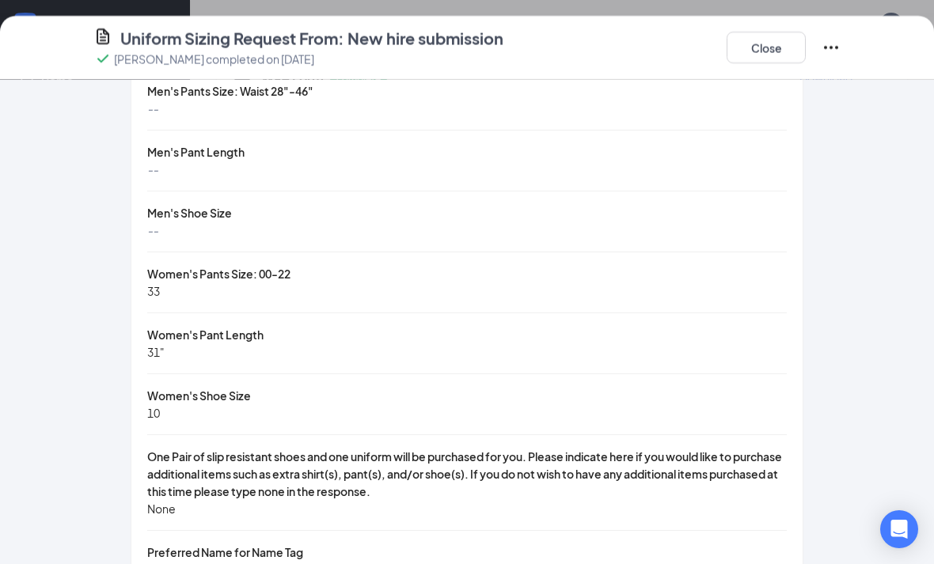
scroll to position [125, 0]
click at [791, 40] on button "Close" at bounding box center [765, 48] width 79 height 32
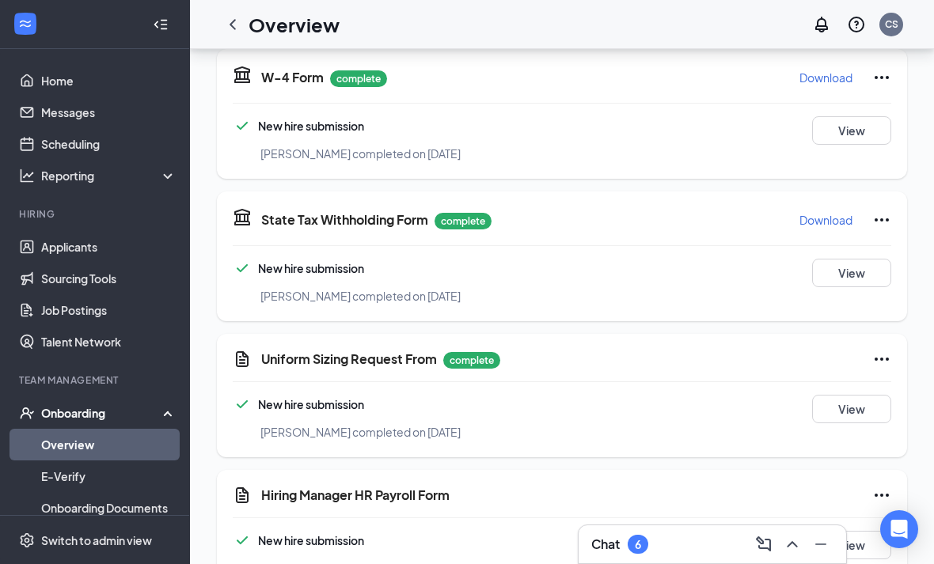
scroll to position [835, 0]
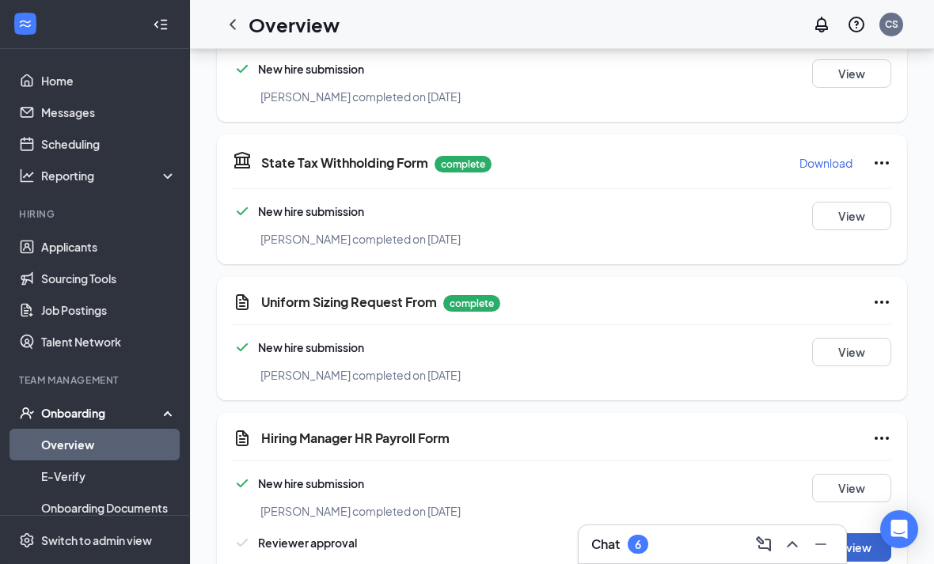
click at [849, 560] on button "Review" at bounding box center [851, 547] width 79 height 28
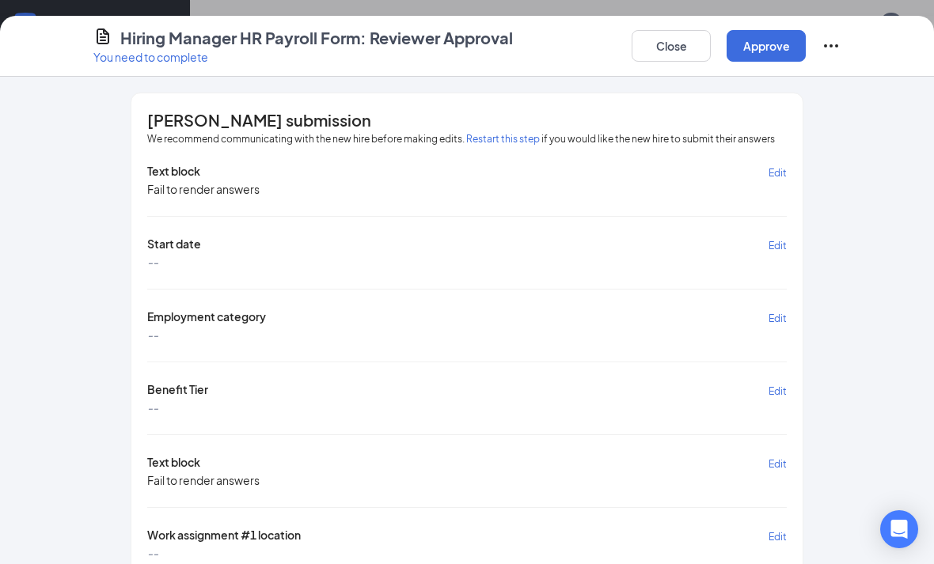
click at [825, 556] on div "[PERSON_NAME] submission We recommend communicating with the new hire before ma…" at bounding box center [467, 555] width 810 height 925
click at [779, 241] on span "Edit" at bounding box center [777, 246] width 18 height 12
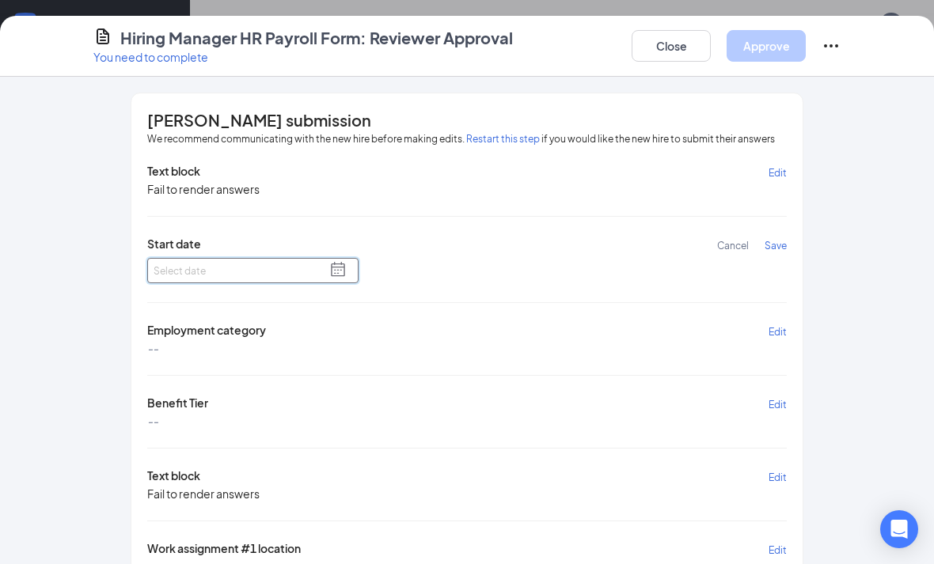
click at [222, 276] on input at bounding box center [252, 270] width 211 height 25
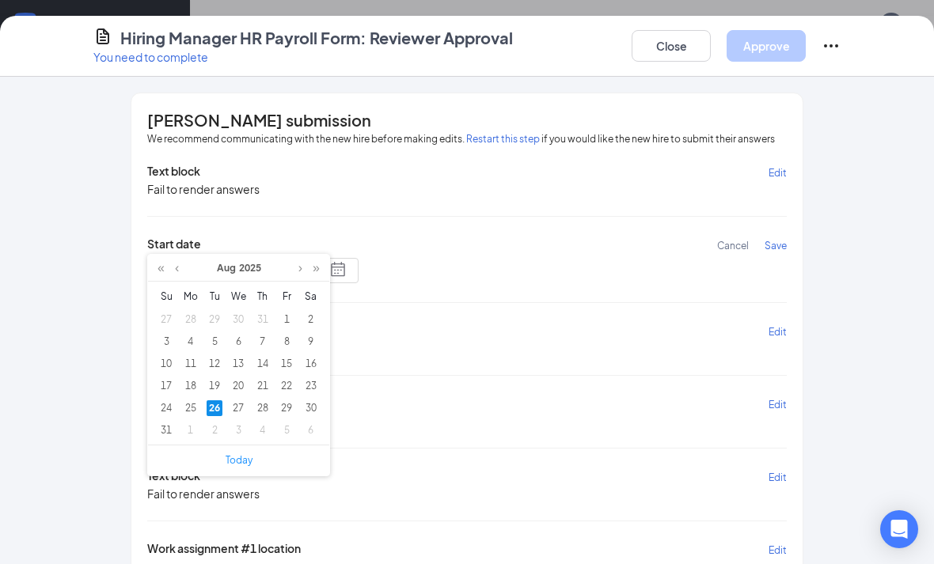
click at [217, 414] on div "26" at bounding box center [215, 408] width 16 height 16
type input "[DATE]"
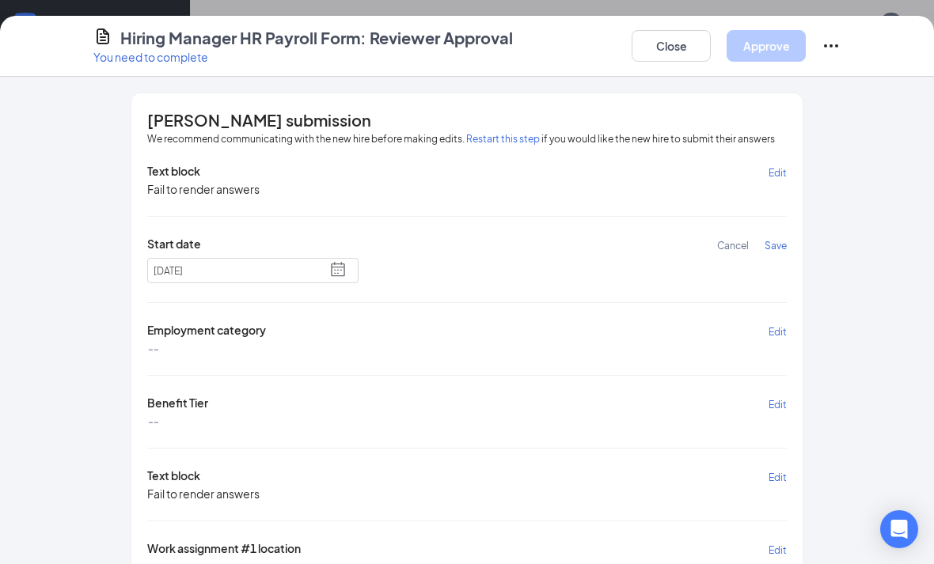
click at [776, 248] on span "Save" at bounding box center [775, 246] width 22 height 12
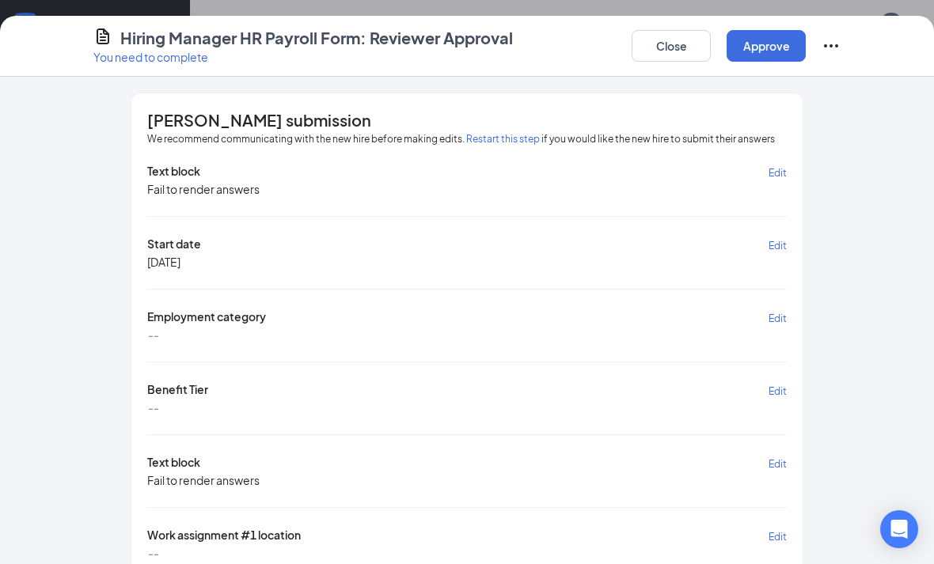
click at [776, 316] on span "Edit" at bounding box center [777, 319] width 18 height 12
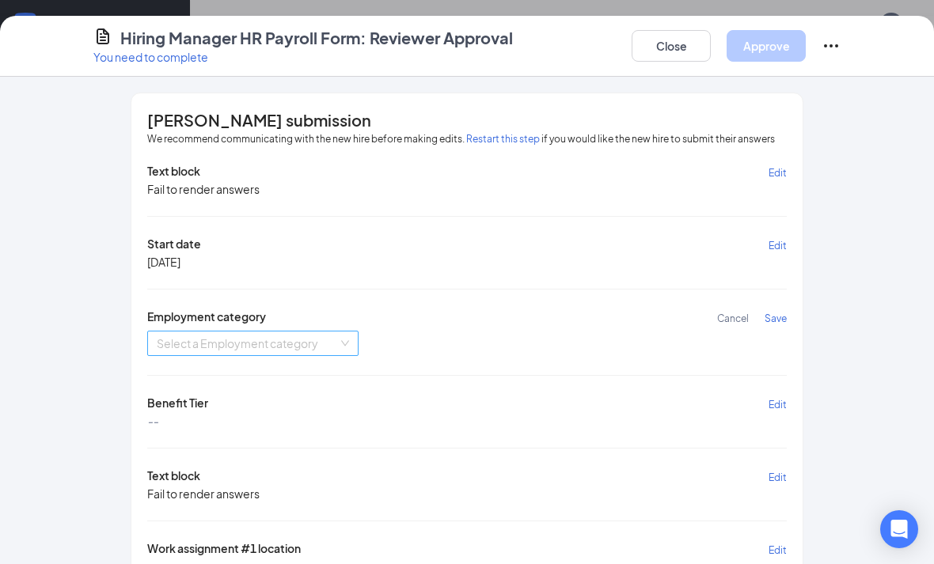
click at [248, 343] on input "search" at bounding box center [247, 344] width 181 height 24
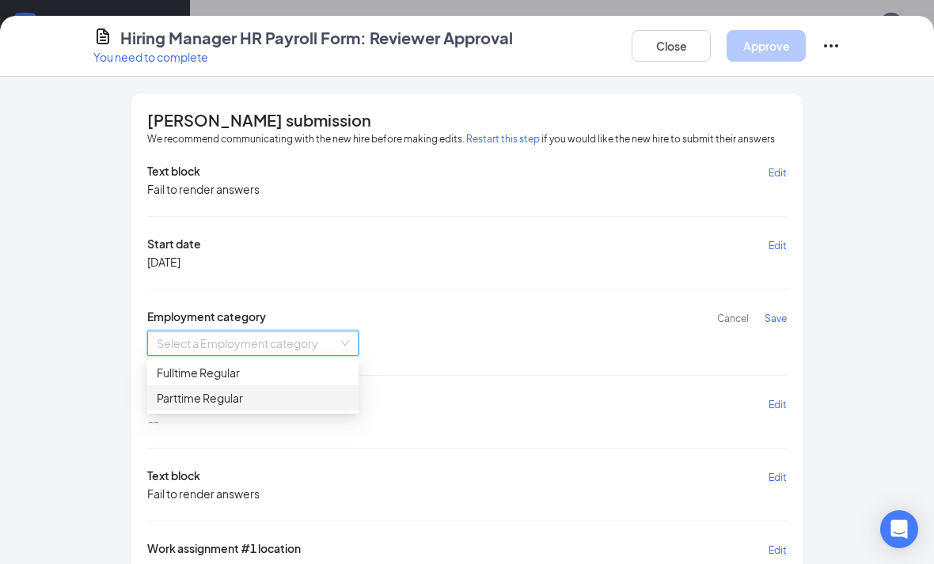
click at [198, 401] on div "Parttime Regular" at bounding box center [253, 397] width 192 height 17
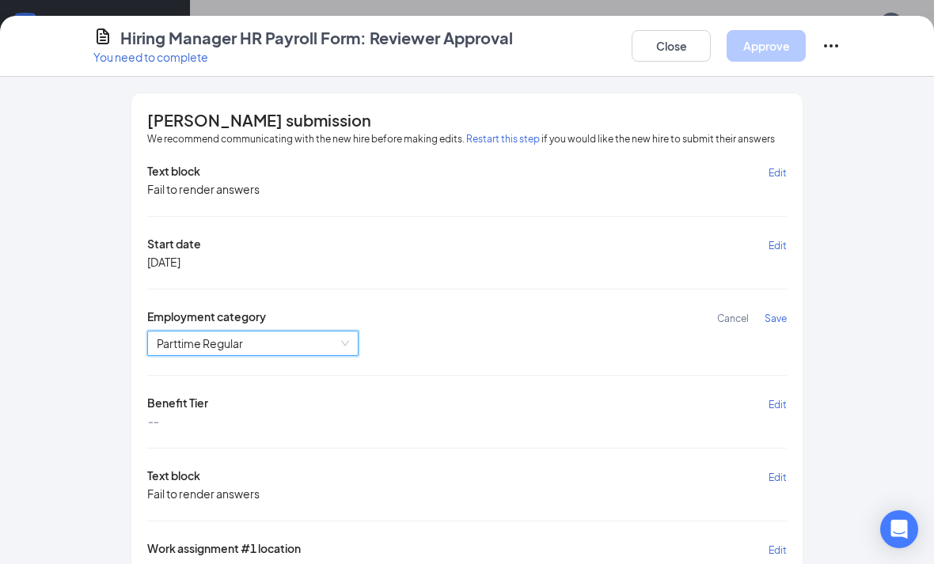
click at [773, 317] on span "Save" at bounding box center [775, 319] width 22 height 12
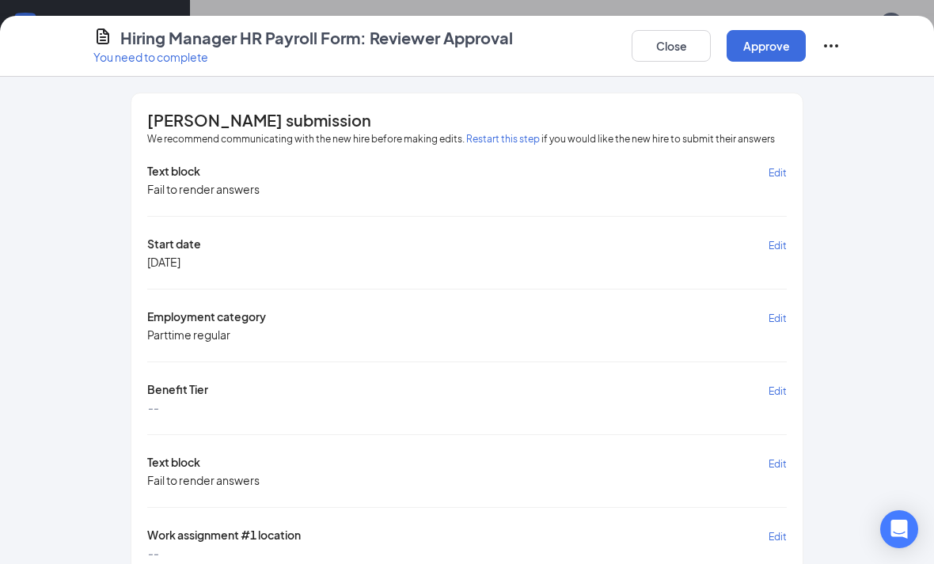
click at [783, 385] on span "Edit" at bounding box center [777, 391] width 18 height 12
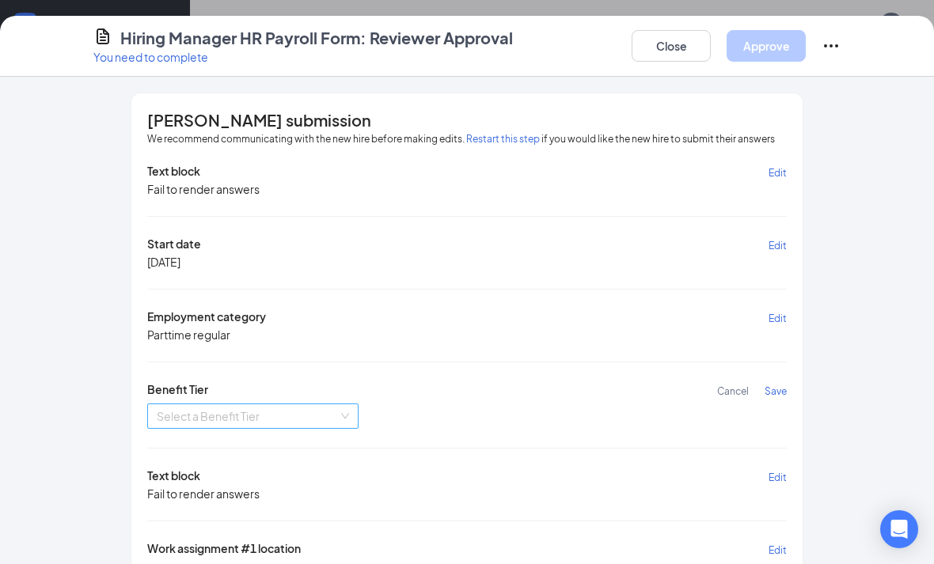
click at [252, 414] on input "search" at bounding box center [247, 416] width 181 height 24
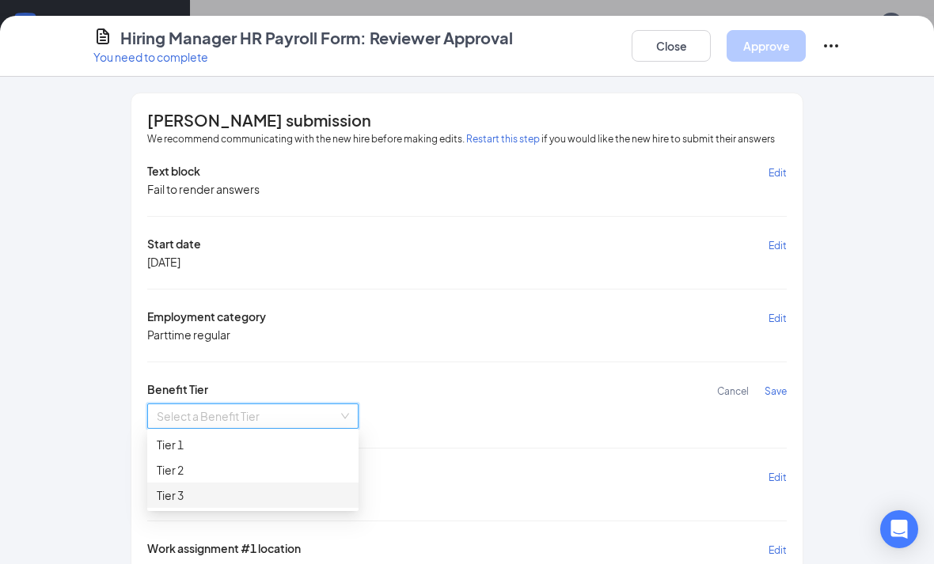
click at [218, 491] on div "Tier 3" at bounding box center [253, 495] width 192 height 17
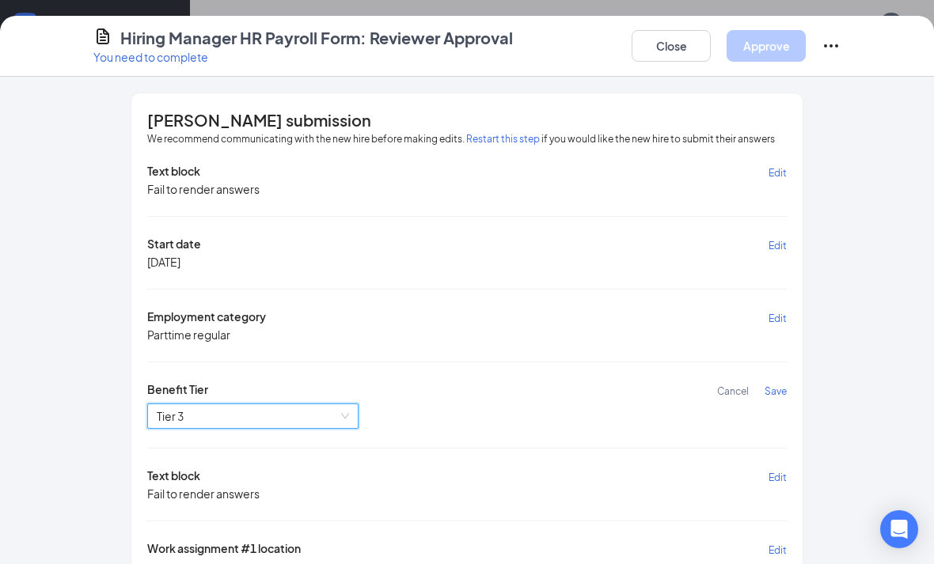
click at [775, 385] on span "Save" at bounding box center [775, 391] width 22 height 12
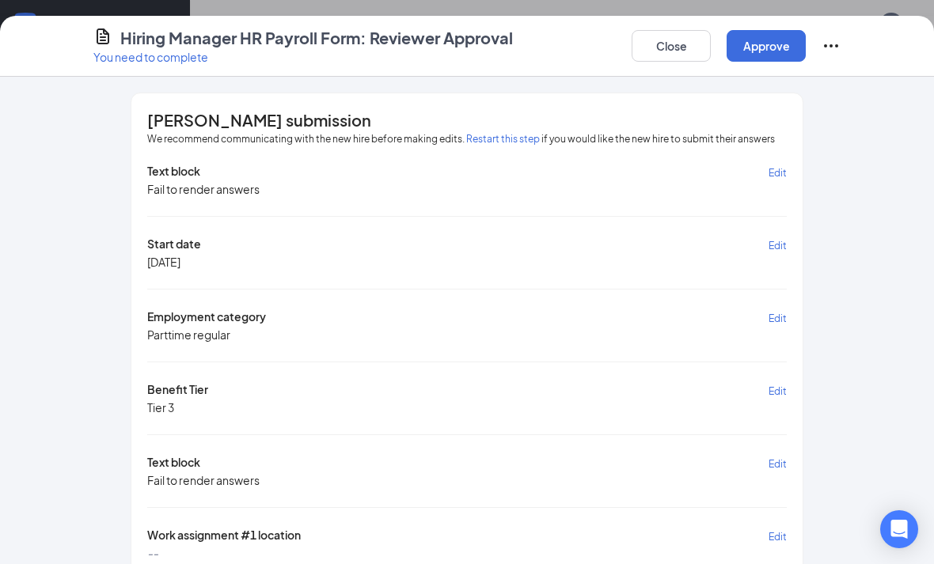
scroll to position [122, 0]
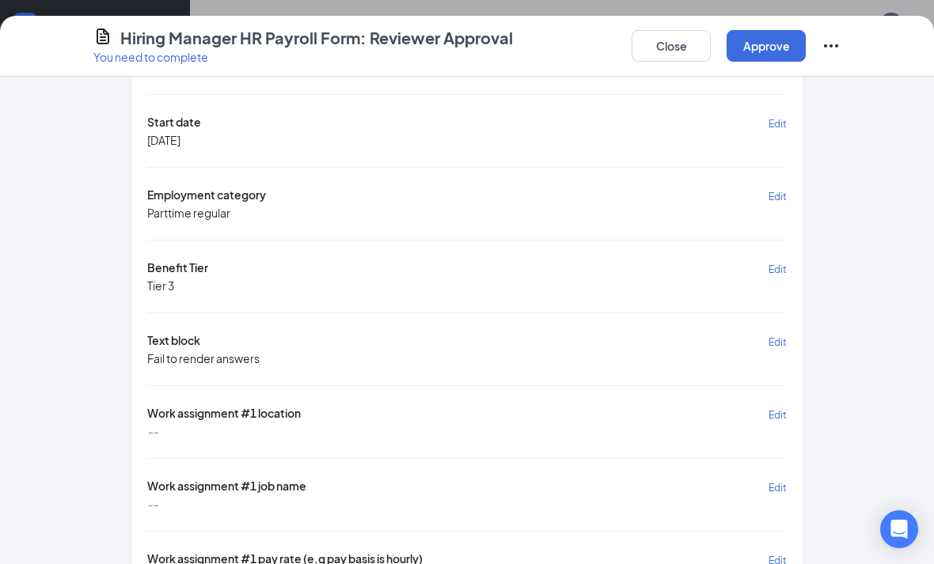
click at [780, 409] on span "Edit" at bounding box center [777, 415] width 18 height 12
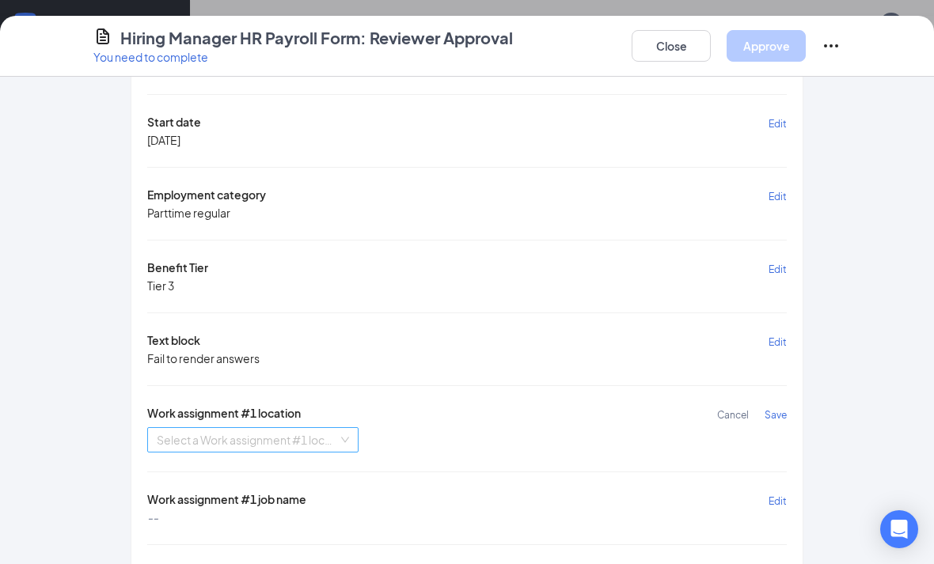
click at [313, 431] on input "search" at bounding box center [247, 440] width 181 height 24
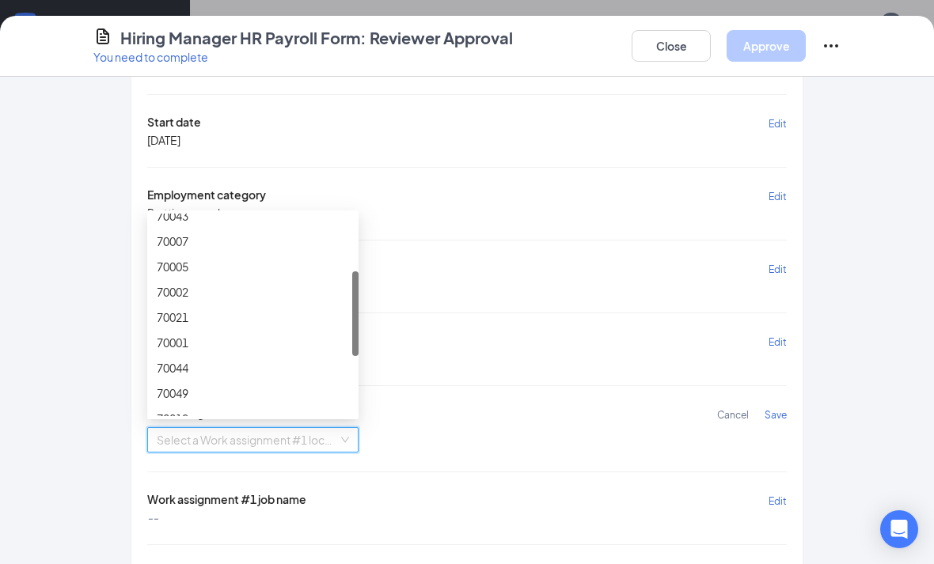
scroll to position [138, 0]
click at [249, 308] on div "70021" at bounding box center [253, 316] width 192 height 17
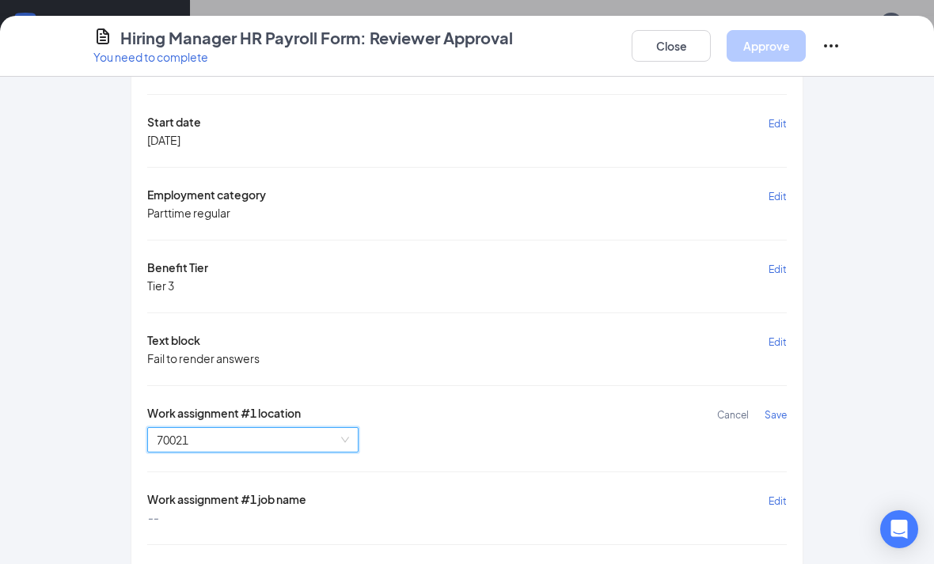
click at [785, 409] on span "Save" at bounding box center [775, 415] width 22 height 12
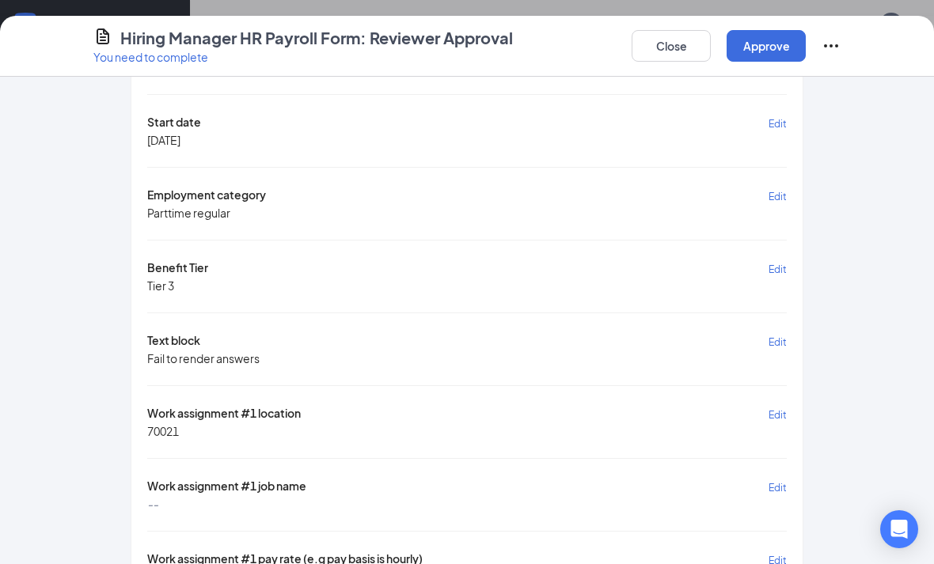
click at [783, 482] on span "Edit" at bounding box center [777, 488] width 18 height 12
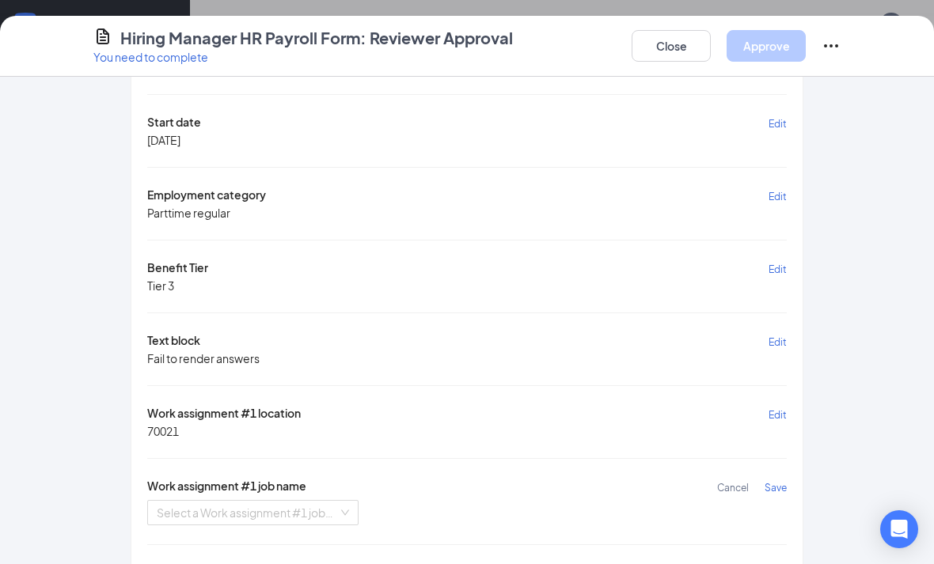
click at [198, 522] on div "Text block Edit Fail to render answers Start date Edit [DATE] Employment catego…" at bounding box center [466, 465] width 639 height 848
click at [199, 514] on input "search" at bounding box center [247, 513] width 181 height 24
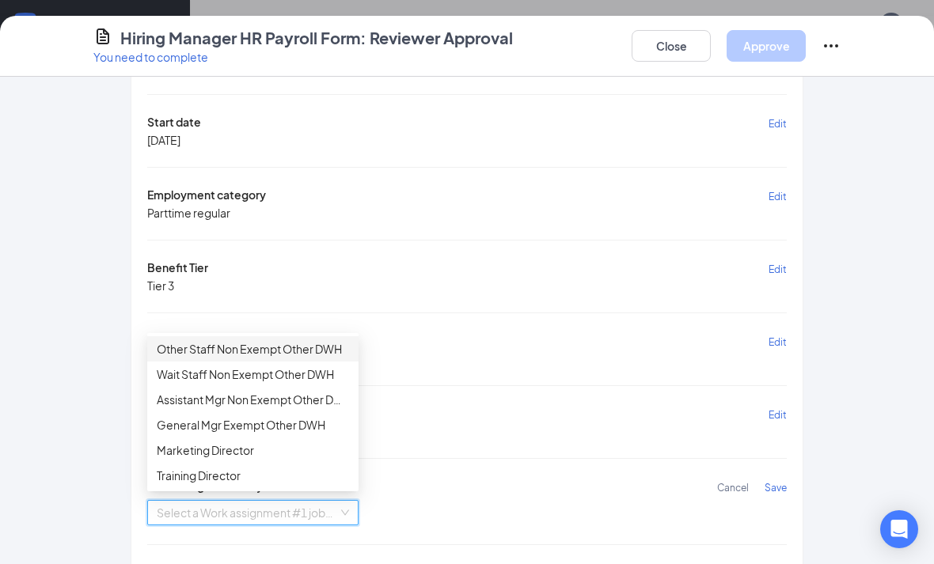
click at [233, 352] on div "Other Staff Non Exempt Other DWH" at bounding box center [253, 348] width 192 height 17
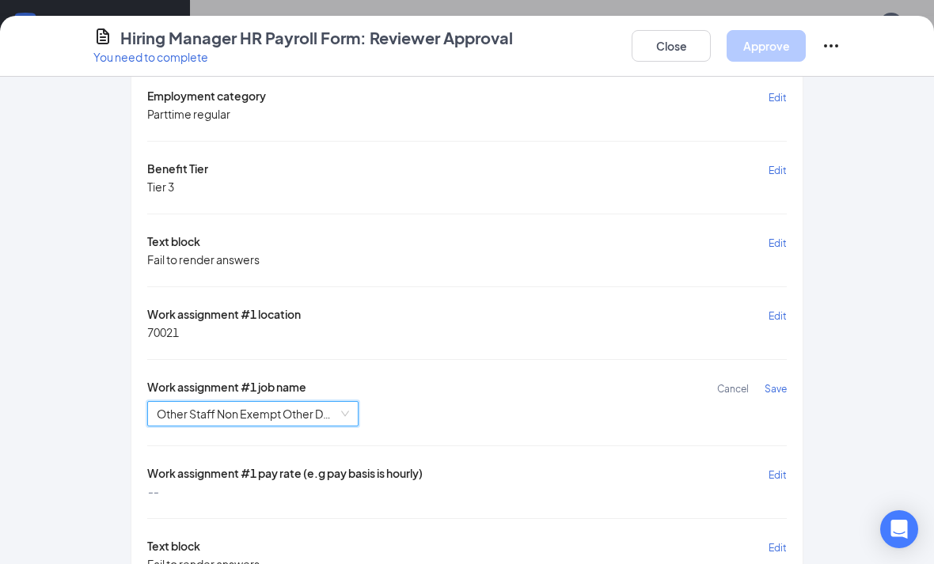
scroll to position [267, 0]
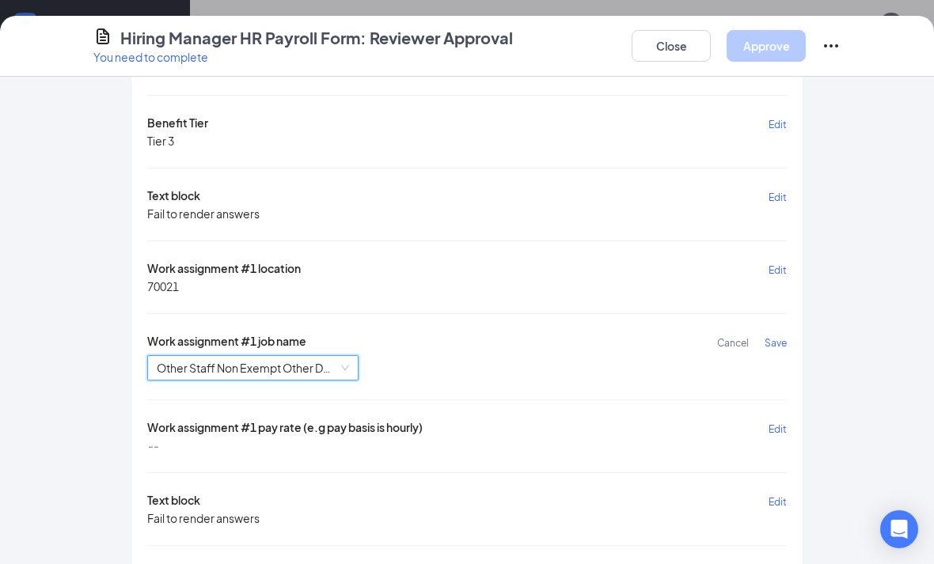
click at [776, 337] on span "Save" at bounding box center [775, 343] width 22 height 12
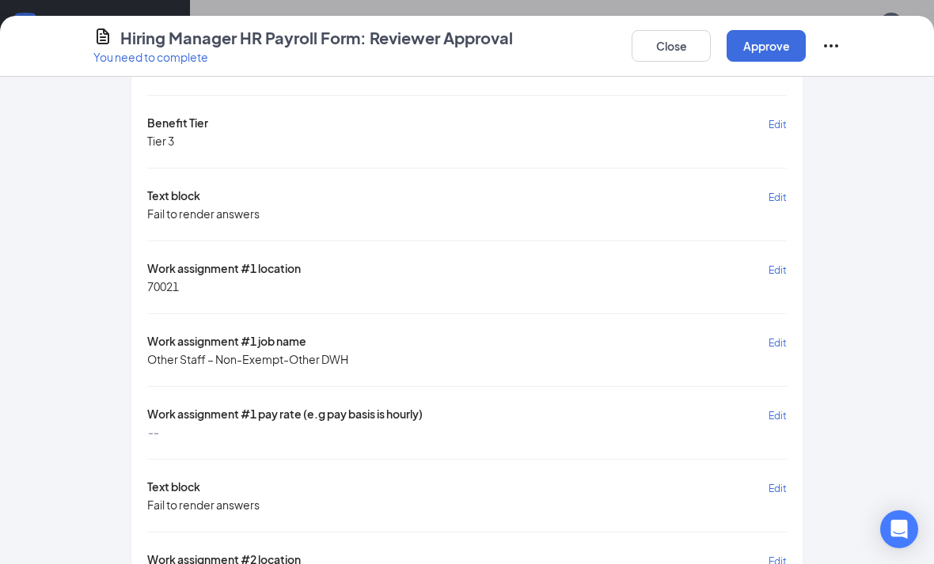
click at [787, 412] on div "[PERSON_NAME] submission We recommend communicating with the new hire before ma…" at bounding box center [466, 289] width 671 height 924
click at [788, 404] on div "[PERSON_NAME] submission We recommend communicating with the new hire before ma…" at bounding box center [466, 289] width 671 height 924
click at [781, 410] on span "Edit" at bounding box center [777, 416] width 18 height 12
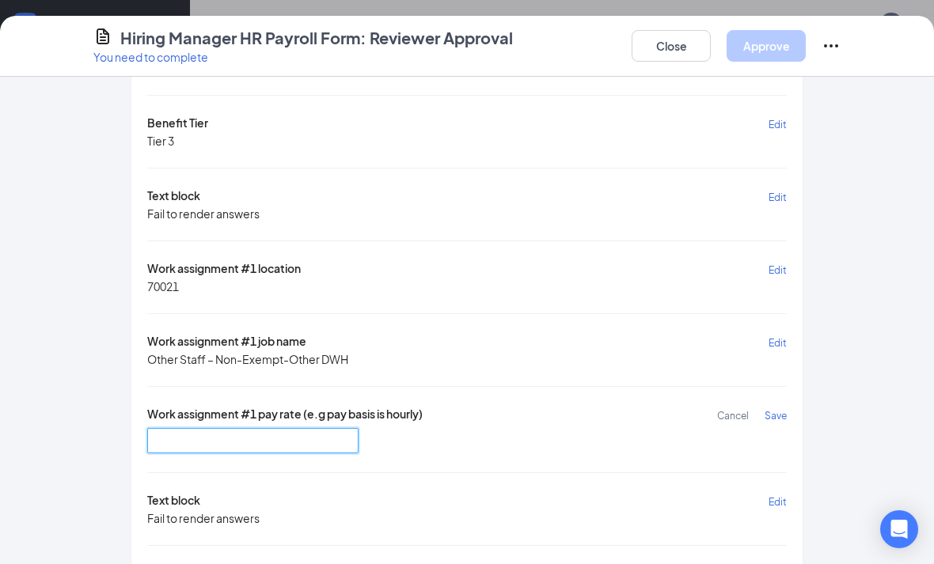
click at [187, 442] on input "text" at bounding box center [252, 440] width 211 height 25
type input "14"
click at [772, 410] on span "Save" at bounding box center [775, 416] width 22 height 12
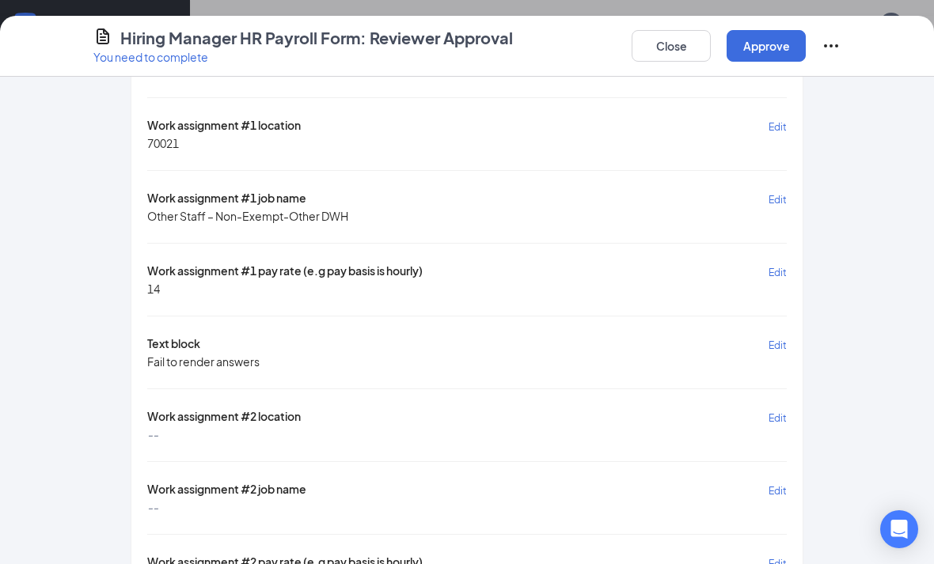
click at [783, 412] on span "Edit" at bounding box center [777, 418] width 18 height 12
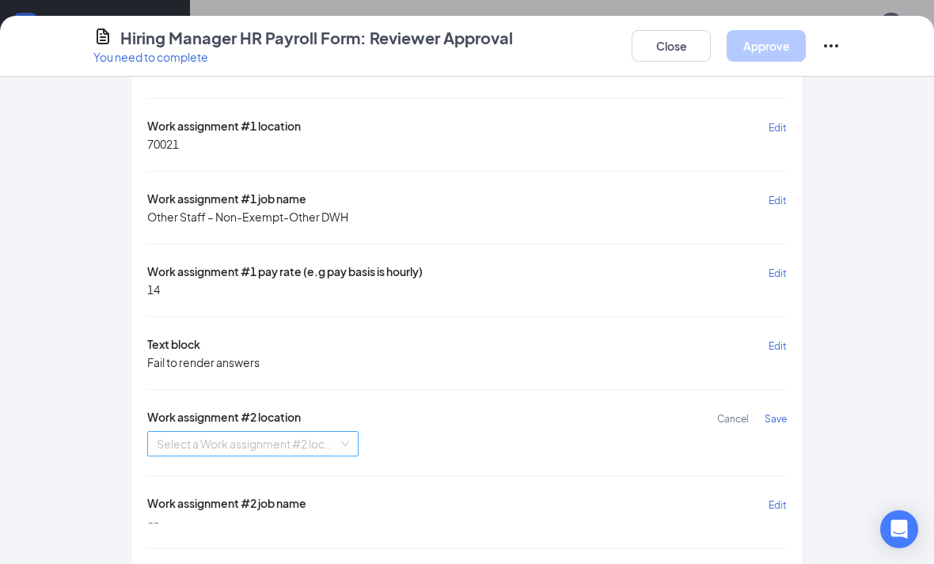
click at [312, 442] on input "search" at bounding box center [247, 444] width 181 height 24
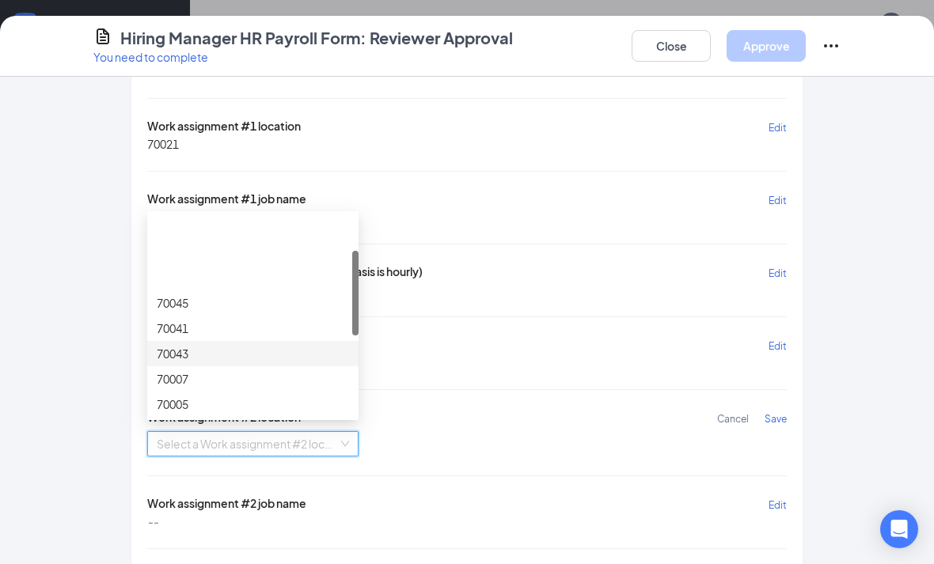
scroll to position [109, 0]
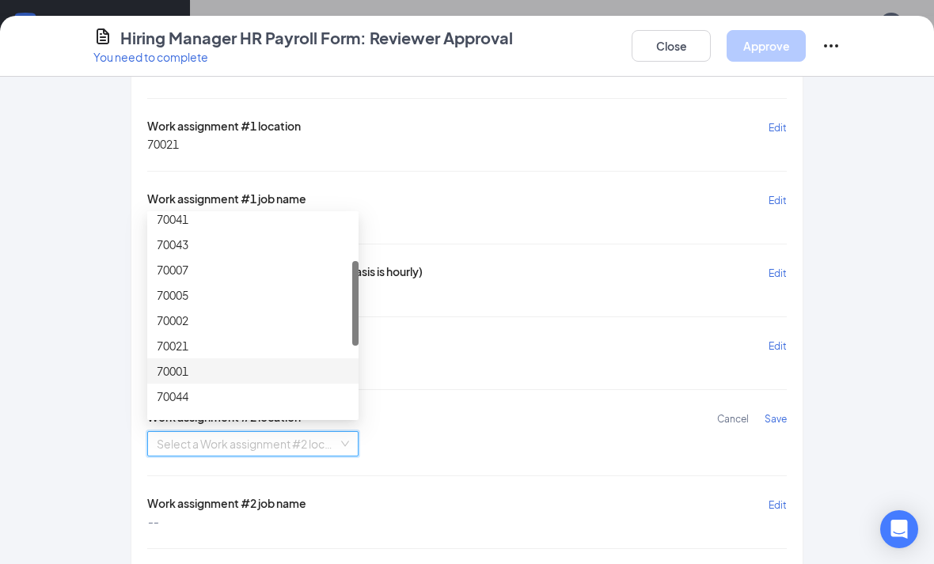
click at [259, 358] on div "70001" at bounding box center [252, 370] width 211 height 25
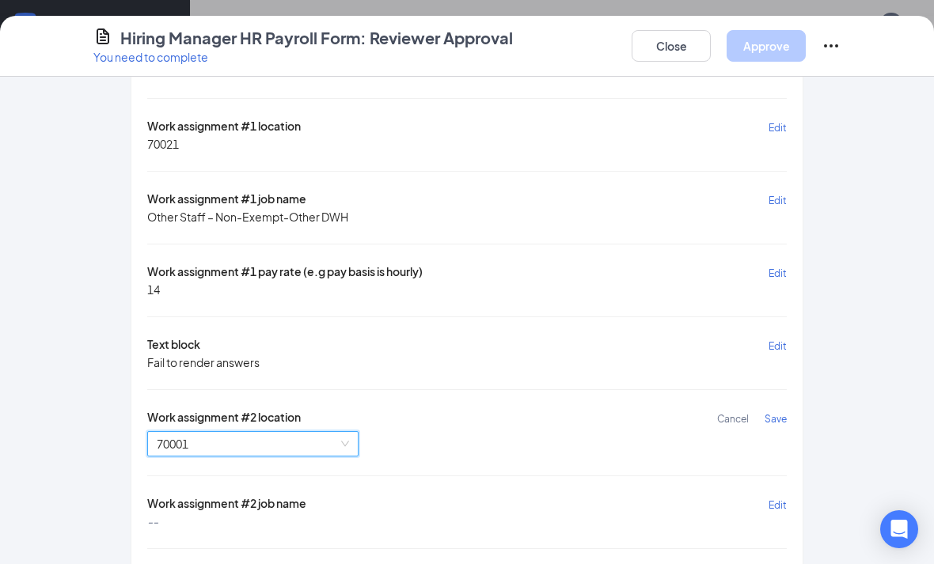
click at [260, 444] on span "70001" at bounding box center [253, 444] width 192 height 24
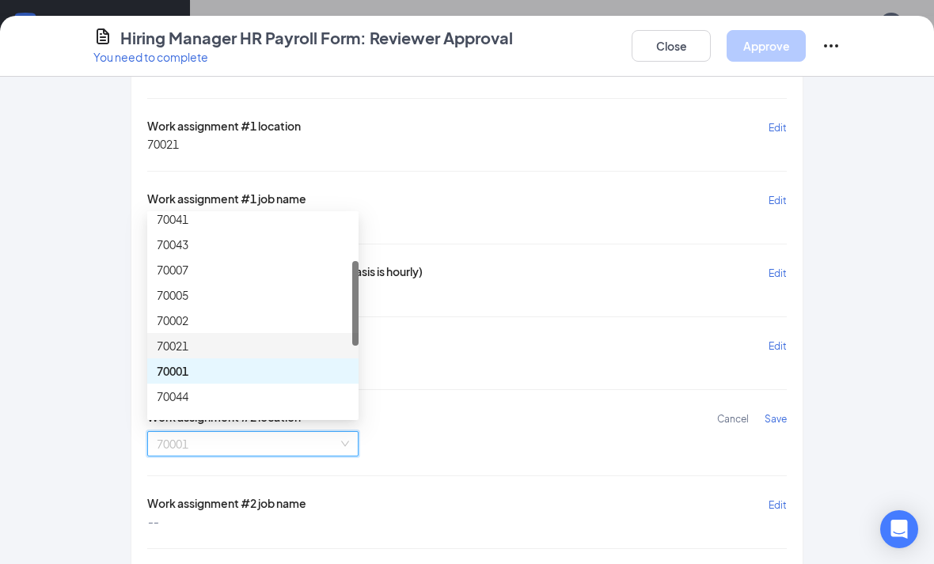
click at [283, 339] on div "70021" at bounding box center [253, 345] width 192 height 17
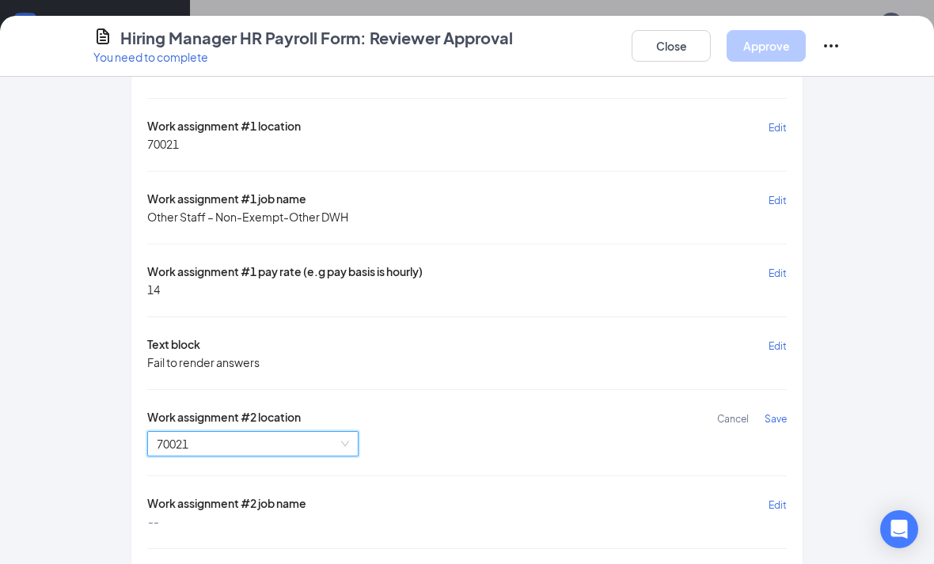
click at [769, 413] on span "Save" at bounding box center [775, 419] width 22 height 12
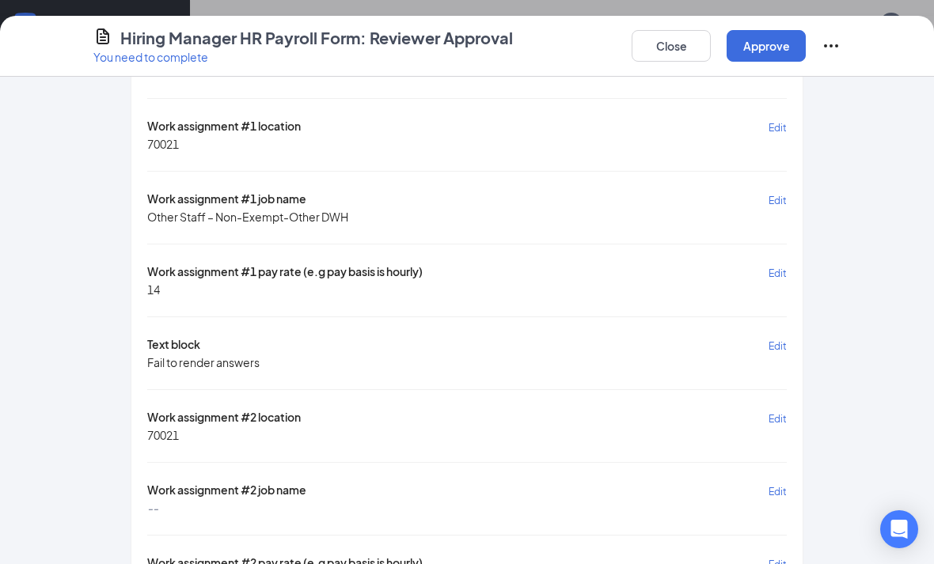
click at [783, 488] on span "Edit" at bounding box center [777, 492] width 18 height 12
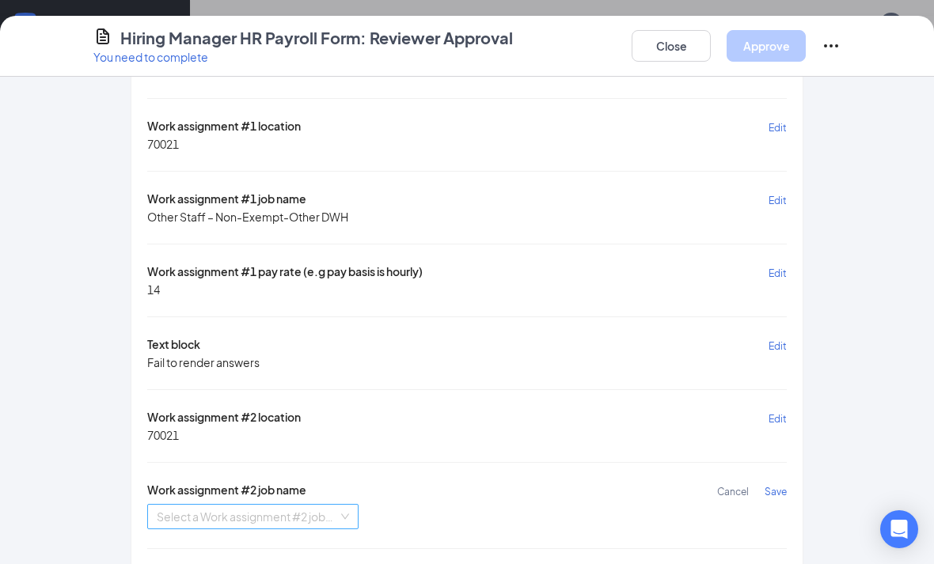
click at [331, 517] on input "search" at bounding box center [247, 517] width 181 height 24
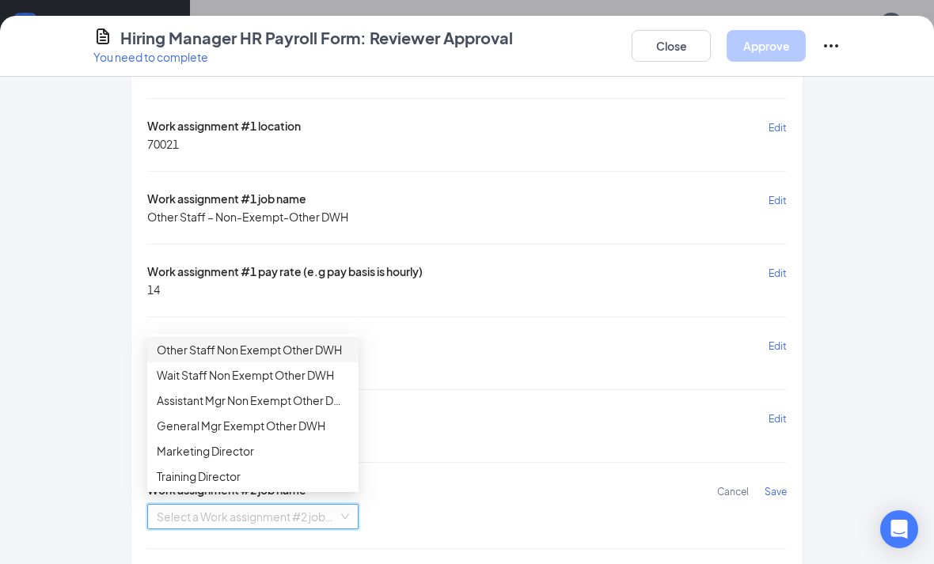
click at [188, 352] on div "Other Staff Non Exempt Other DWH" at bounding box center [253, 349] width 192 height 17
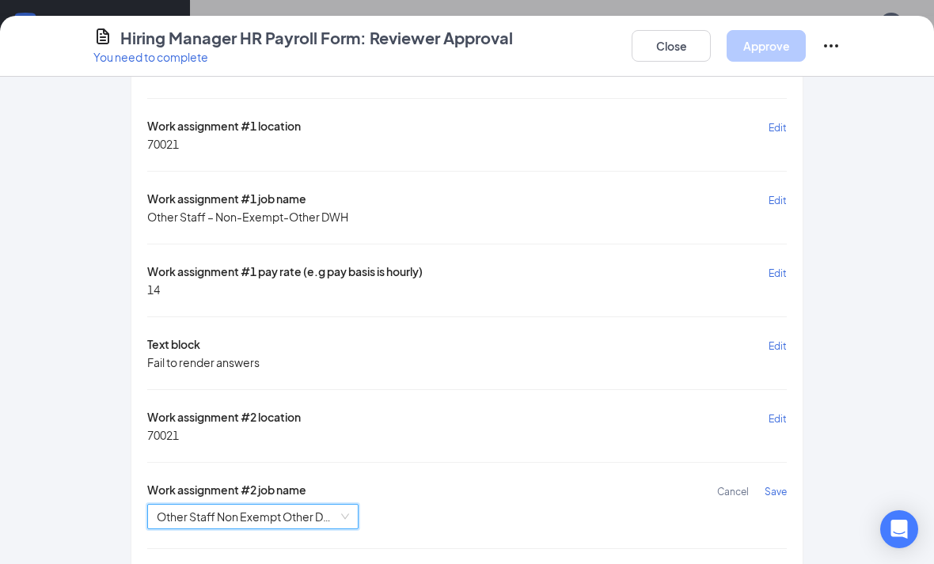
click at [772, 487] on span "Save" at bounding box center [775, 492] width 22 height 12
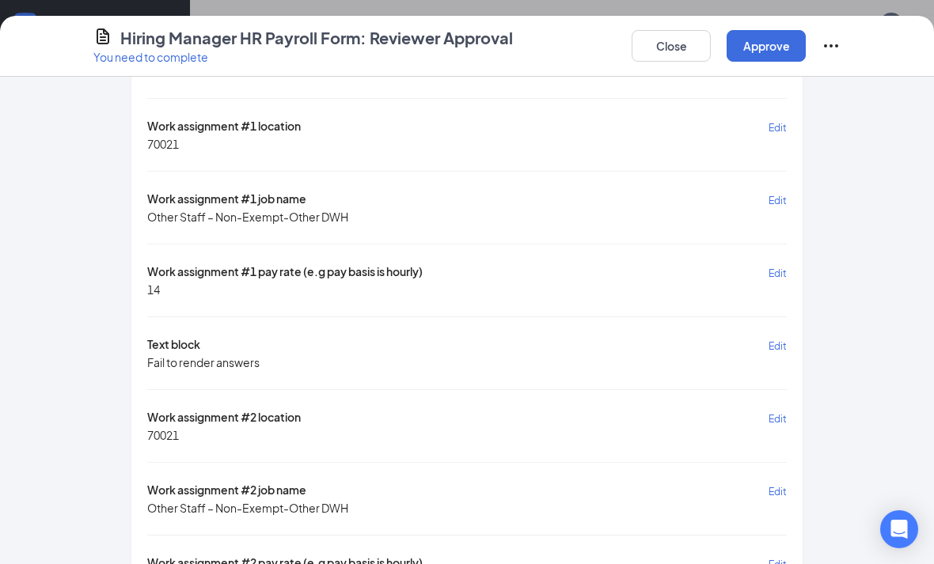
click at [779, 562] on button "Edit" at bounding box center [777, 564] width 18 height 18
type input "14"
click at [774, 561] on button "Save" at bounding box center [775, 564] width 22 height 18
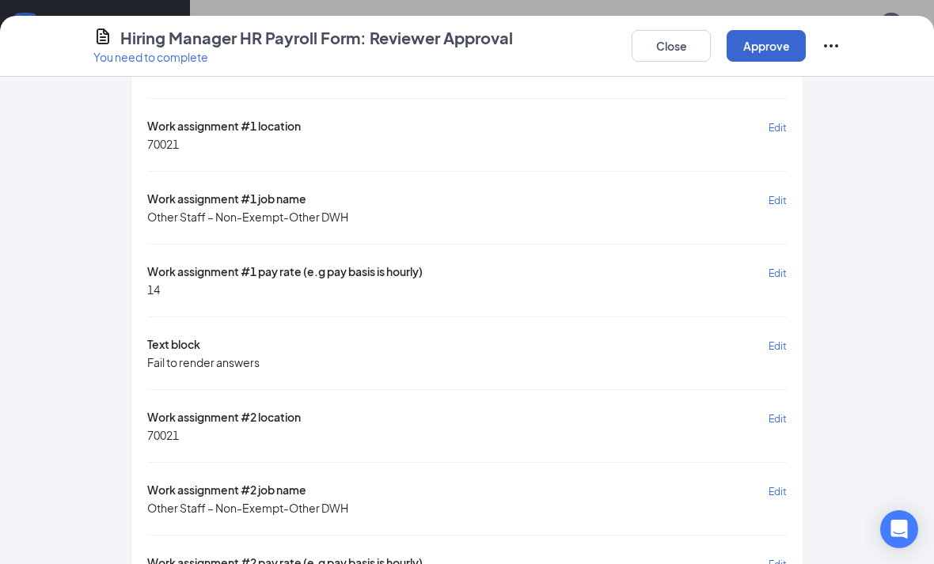
click at [772, 57] on button "Approve" at bounding box center [765, 46] width 79 height 32
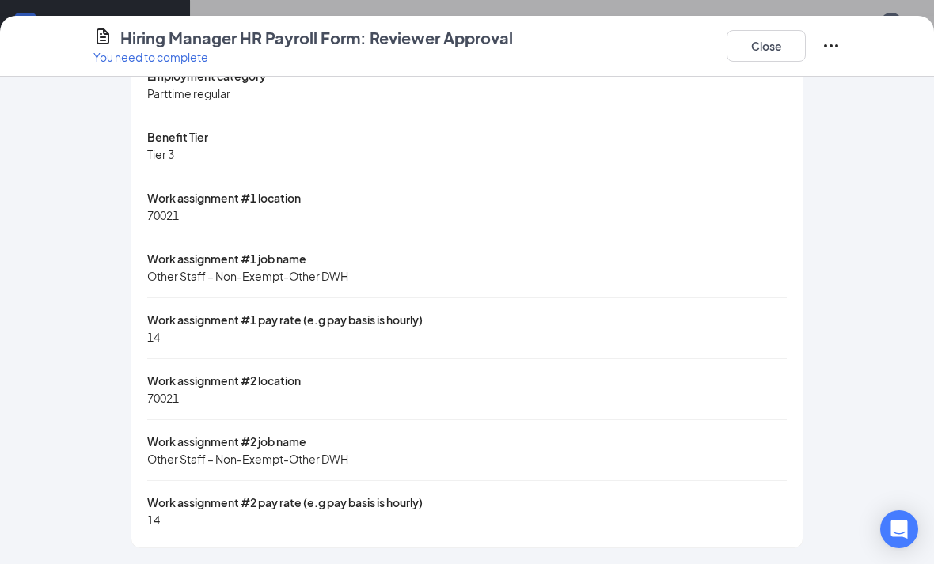
scroll to position [101, 0]
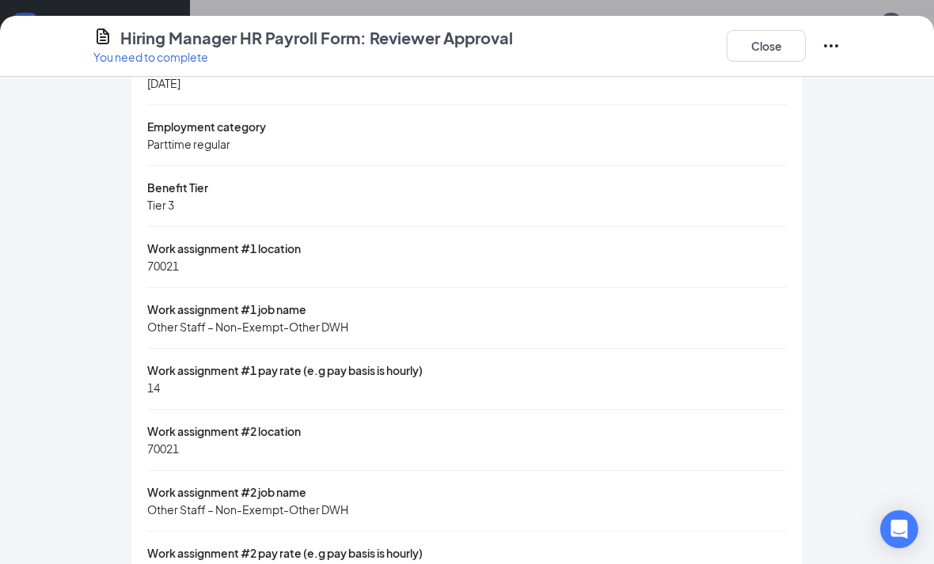
click at [778, 28] on div "Close" at bounding box center [783, 46] width 114 height 38
click at [774, 44] on button "Close" at bounding box center [765, 46] width 79 height 32
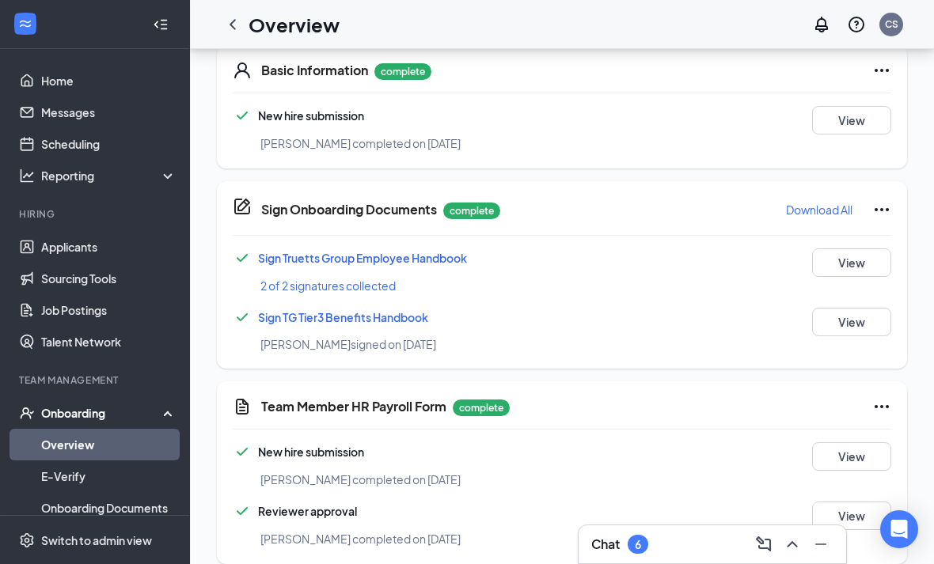
scroll to position [0, 0]
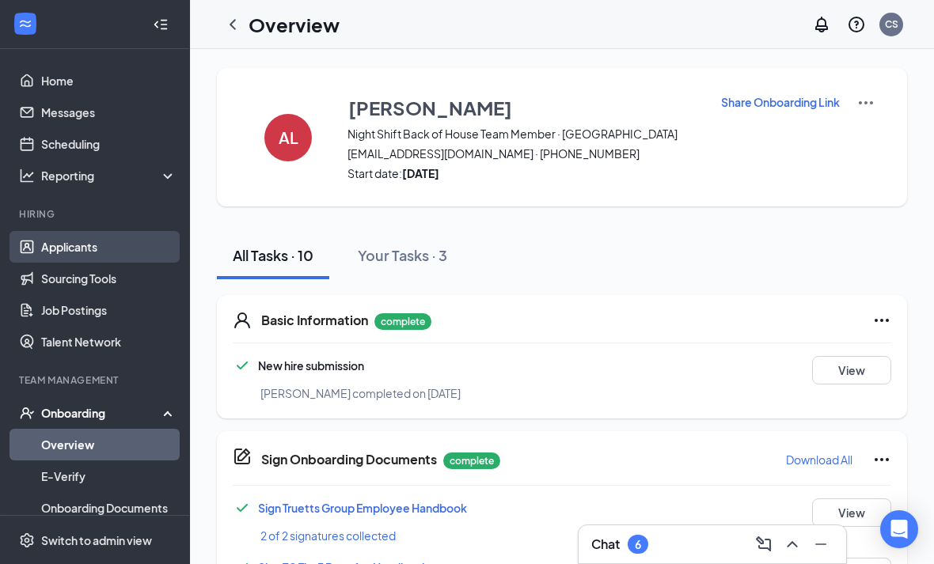
click at [102, 254] on link "Applicants" at bounding box center [108, 247] width 135 height 32
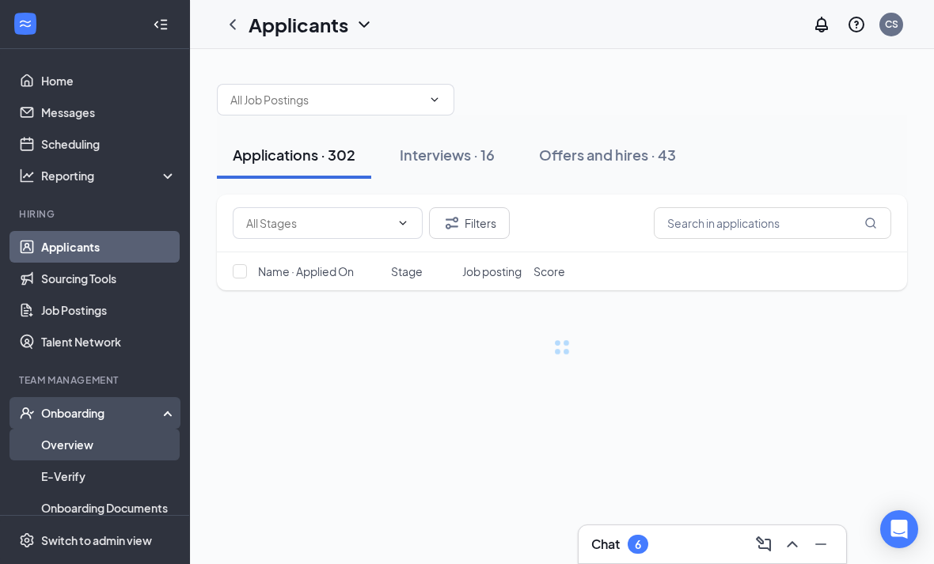
click at [88, 450] on link "Overview" at bounding box center [108, 445] width 135 height 32
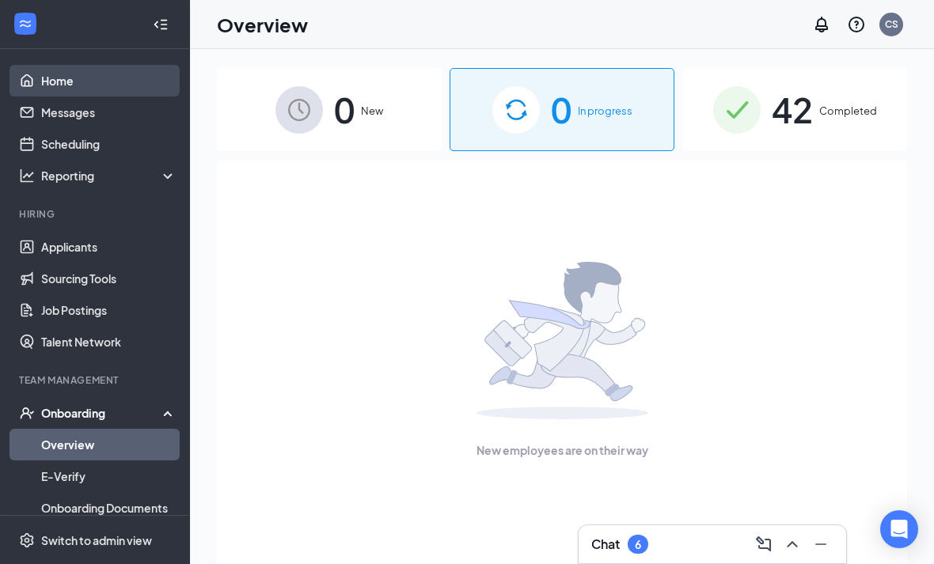
click at [122, 74] on link "Home" at bounding box center [108, 81] width 135 height 32
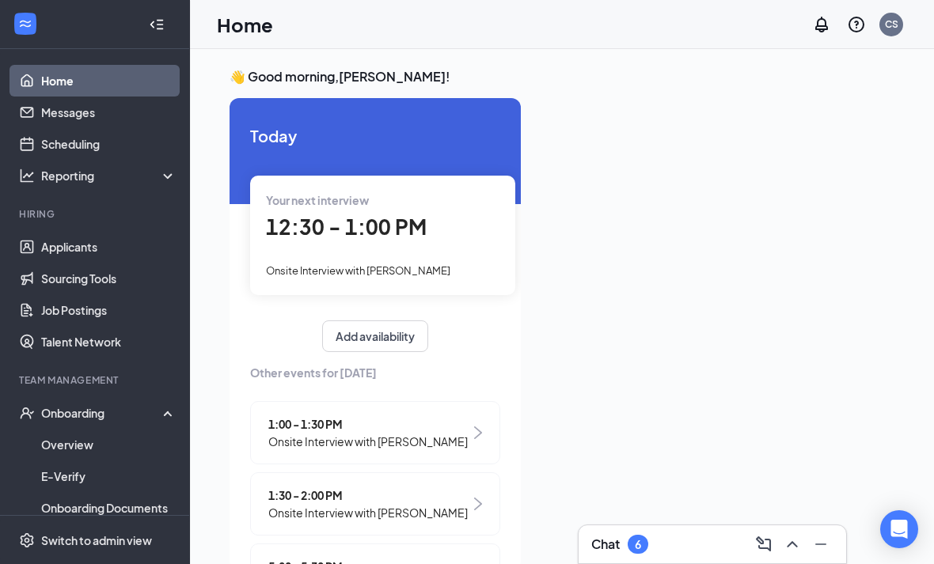
click at [146, 32] on div at bounding box center [161, 25] width 32 height 32
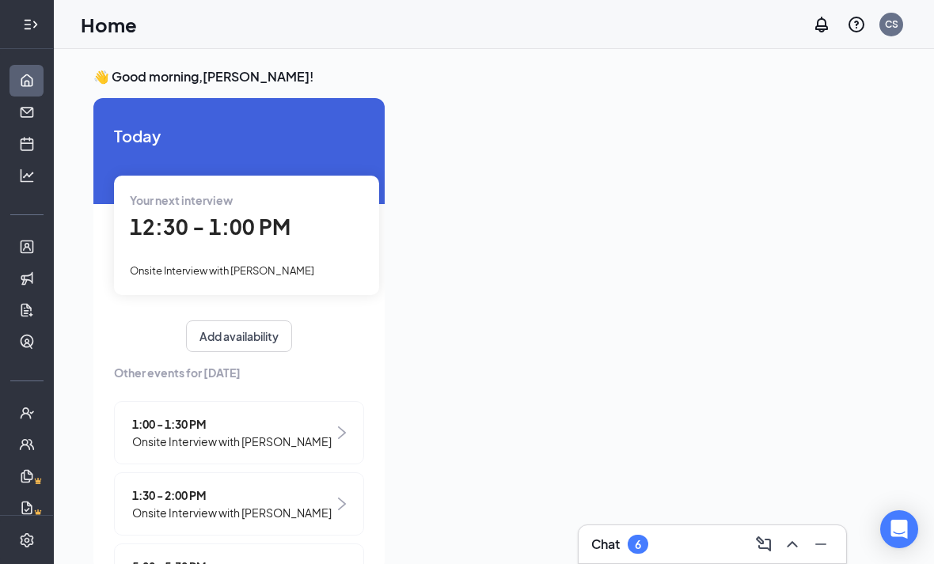
click at [34, 32] on div at bounding box center [27, 25] width 32 height 32
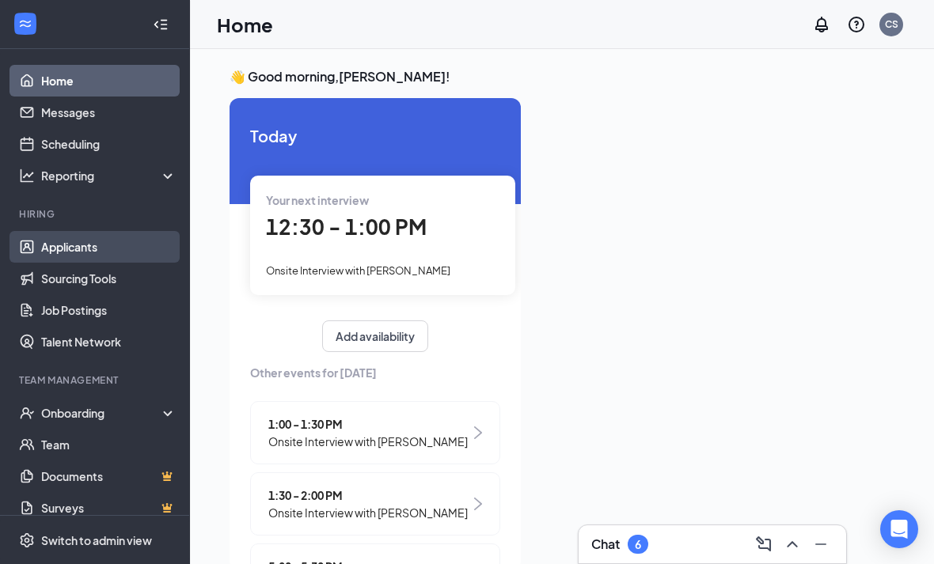
click at [77, 233] on link "Applicants" at bounding box center [108, 247] width 135 height 32
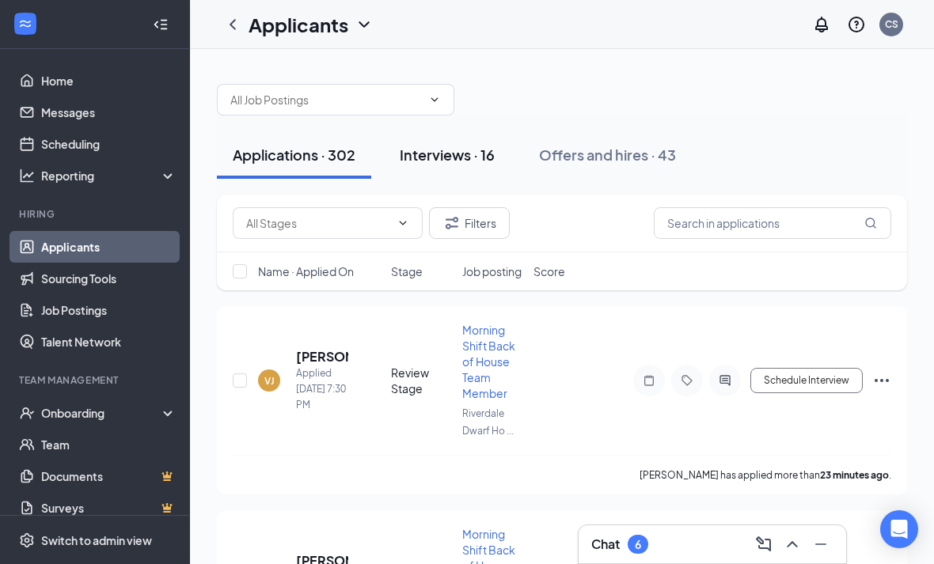
click at [459, 154] on div "Interviews · 16" at bounding box center [447, 155] width 95 height 20
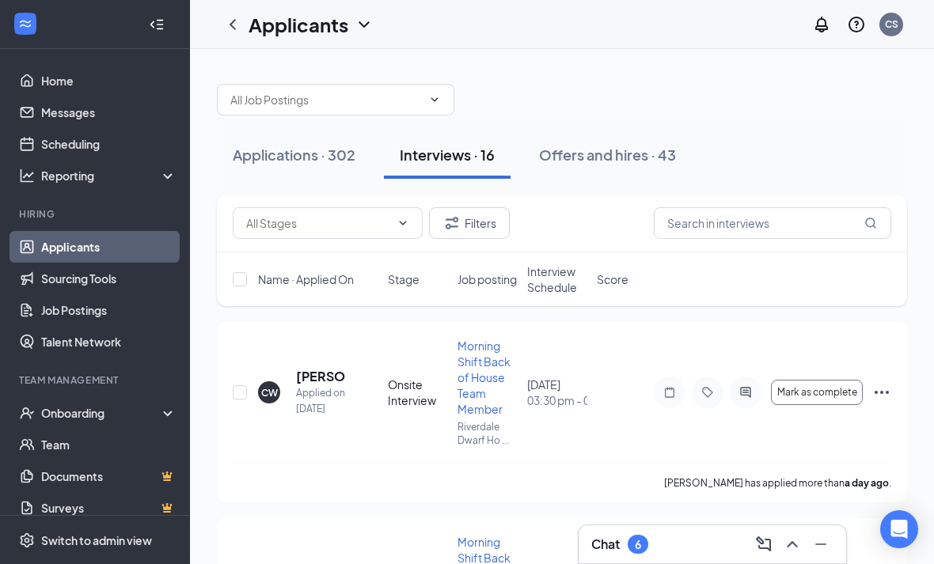
click at [162, 20] on icon "Collapse" at bounding box center [160, 24] width 6 height 10
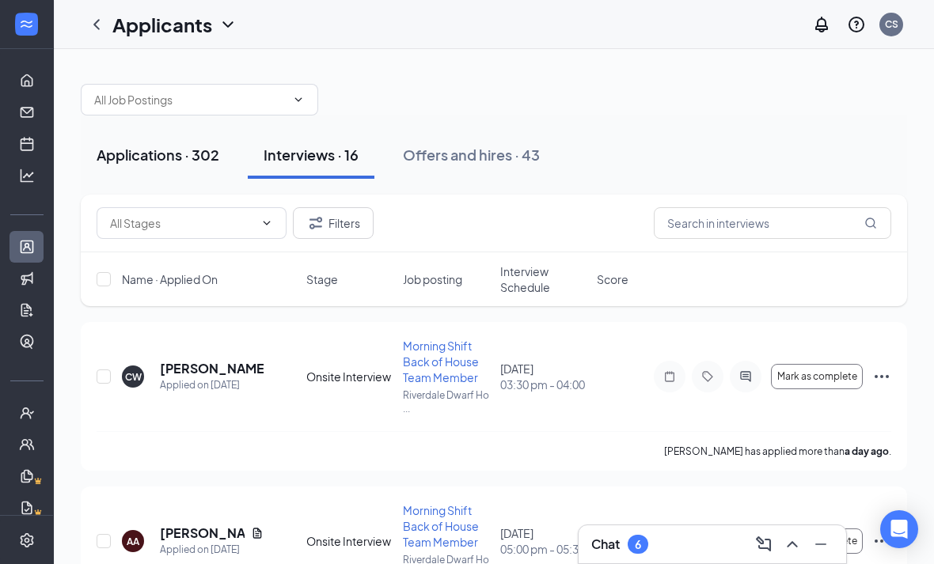
click at [159, 161] on div "Applications · 302" at bounding box center [158, 155] width 123 height 20
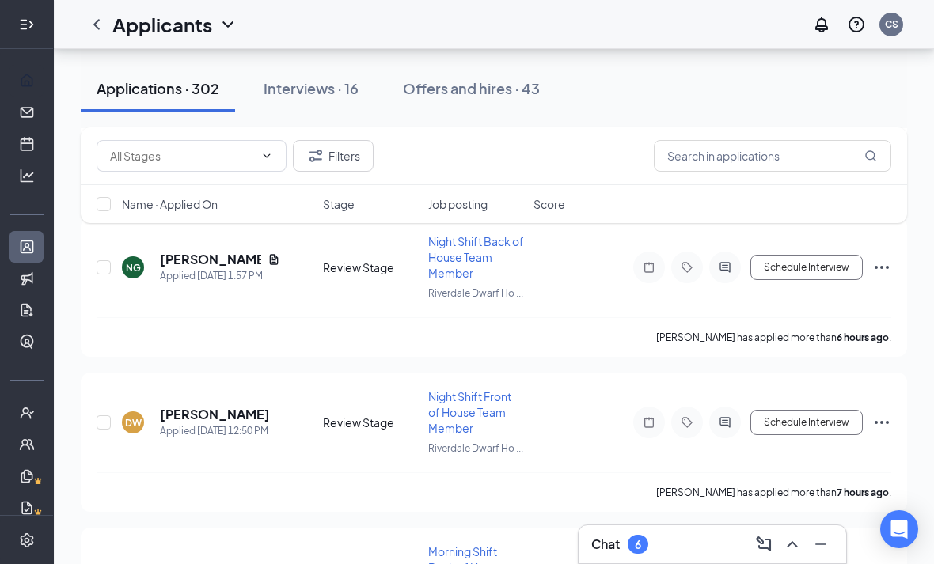
scroll to position [708, 0]
click at [24, 24] on icon "Expand" at bounding box center [23, 24] width 6 height 10
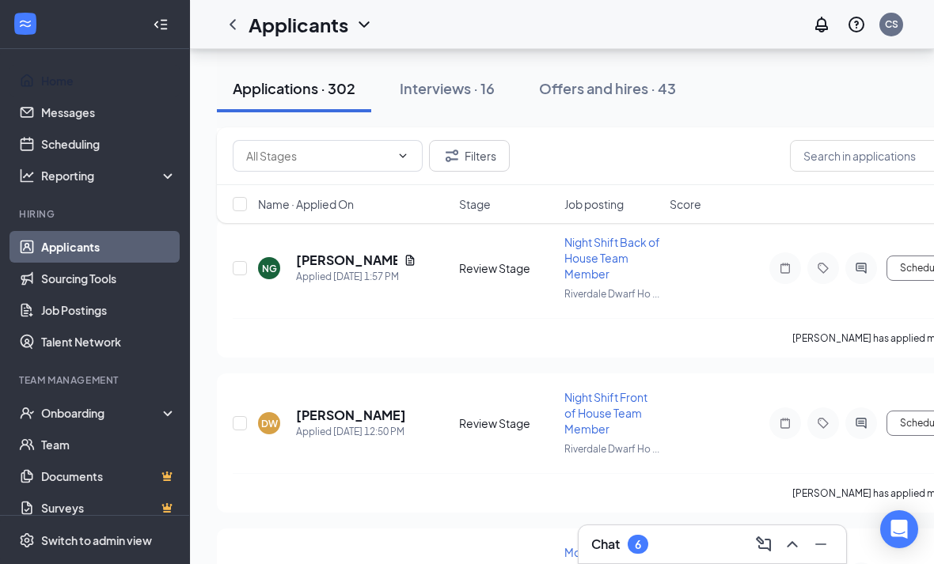
click at [84, 74] on link "Home" at bounding box center [108, 81] width 135 height 32
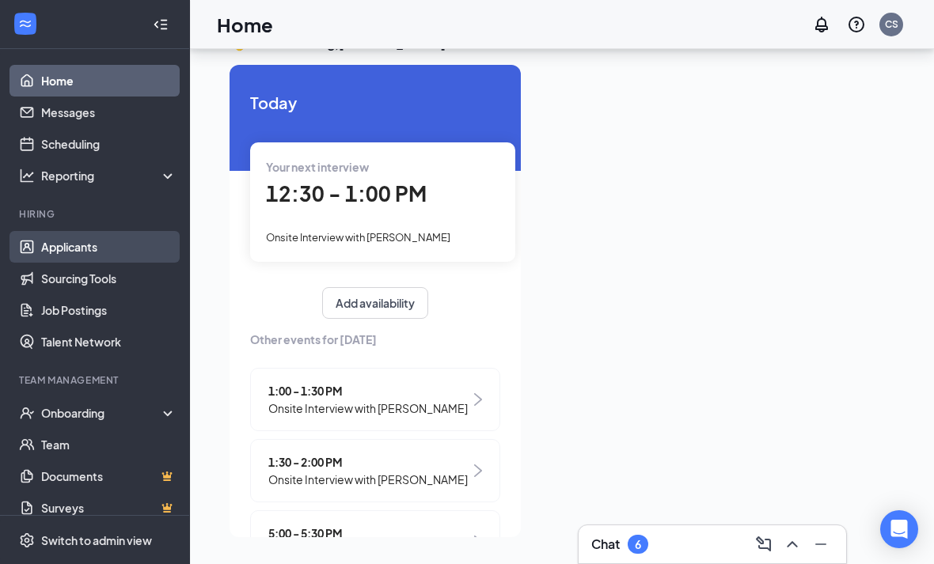
click at [128, 231] on link "Applicants" at bounding box center [108, 247] width 135 height 32
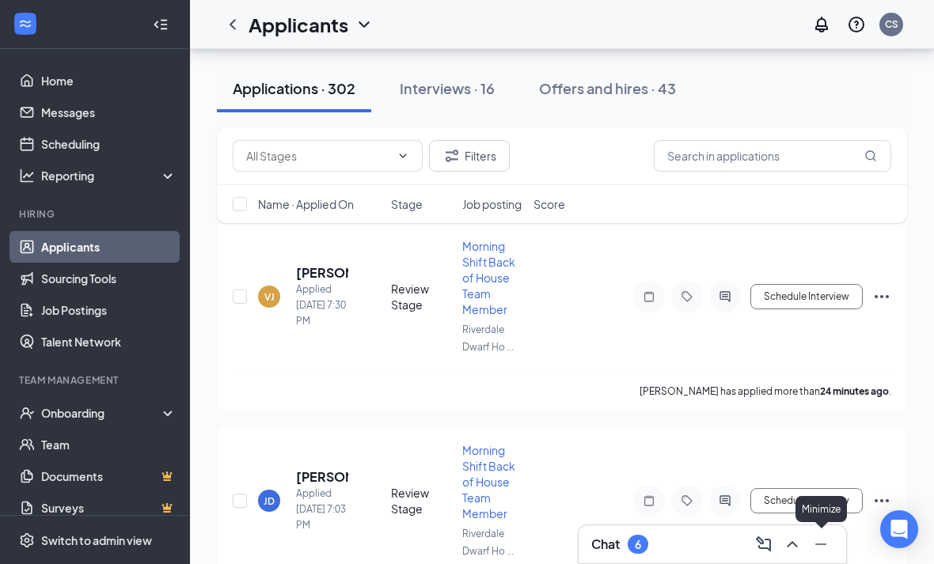
click at [786, 551] on icon "ChevronUp" at bounding box center [792, 544] width 19 height 19
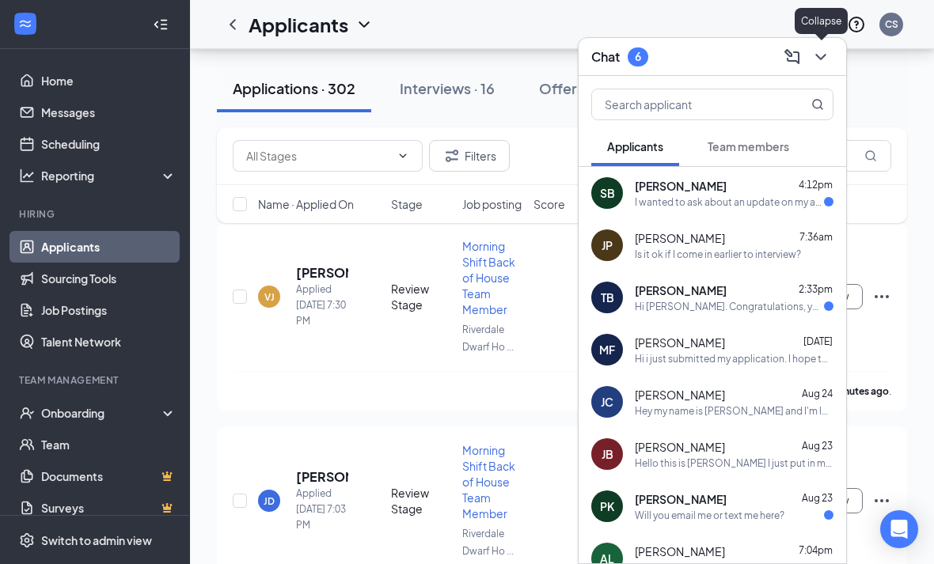
click at [826, 60] on icon "ChevronDown" at bounding box center [820, 56] width 19 height 19
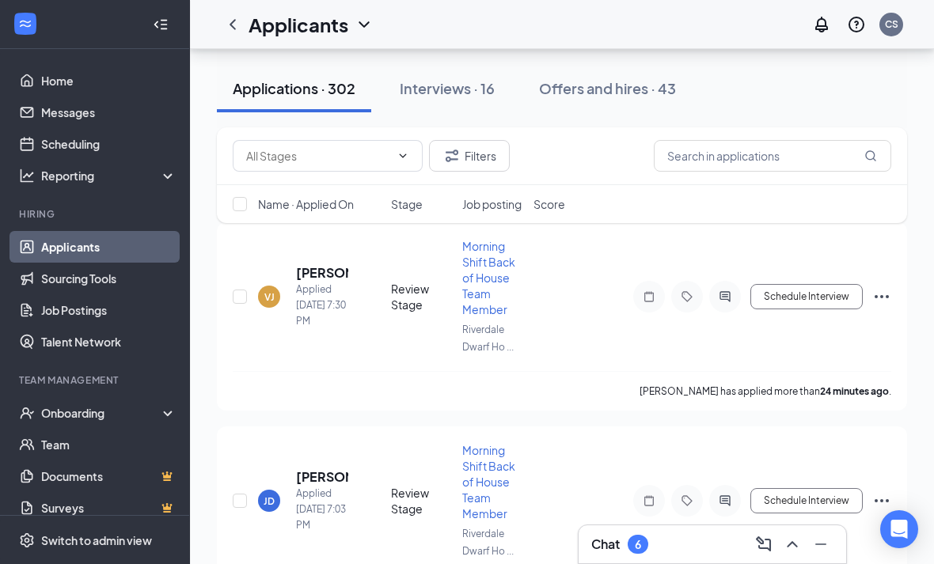
click at [157, 21] on icon "Collapse" at bounding box center [161, 25] width 16 height 16
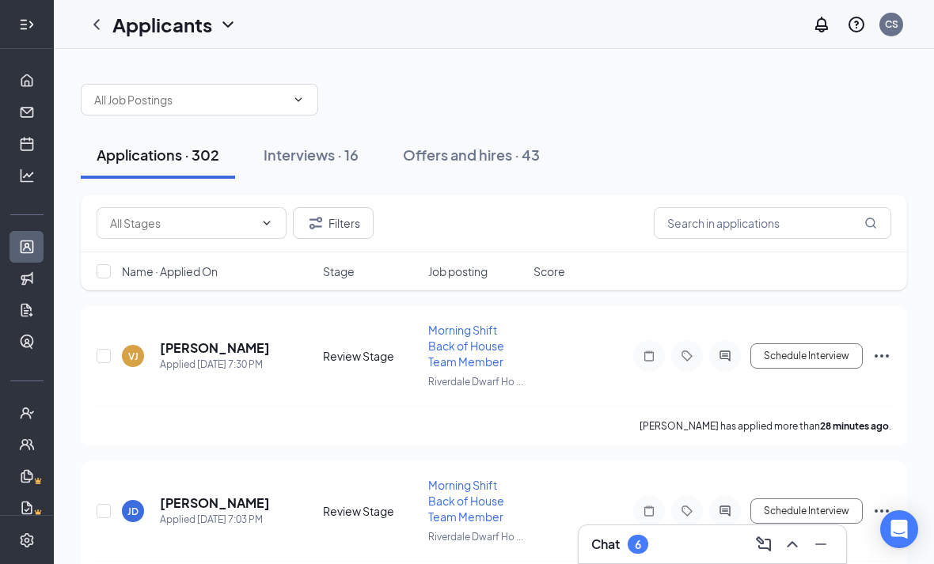
click at [31, 13] on div at bounding box center [27, 25] width 32 height 32
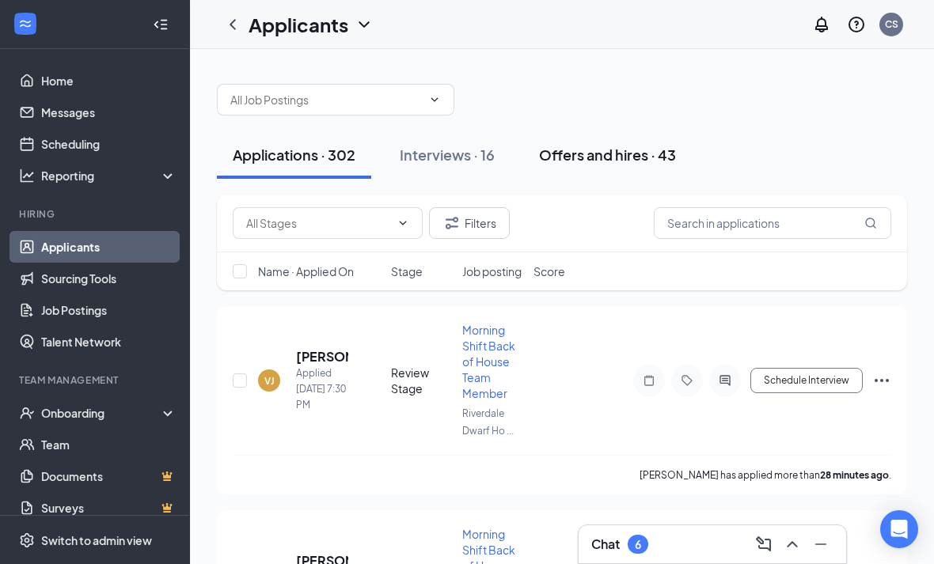
click at [578, 151] on div "Offers and hires · 43" at bounding box center [607, 155] width 137 height 20
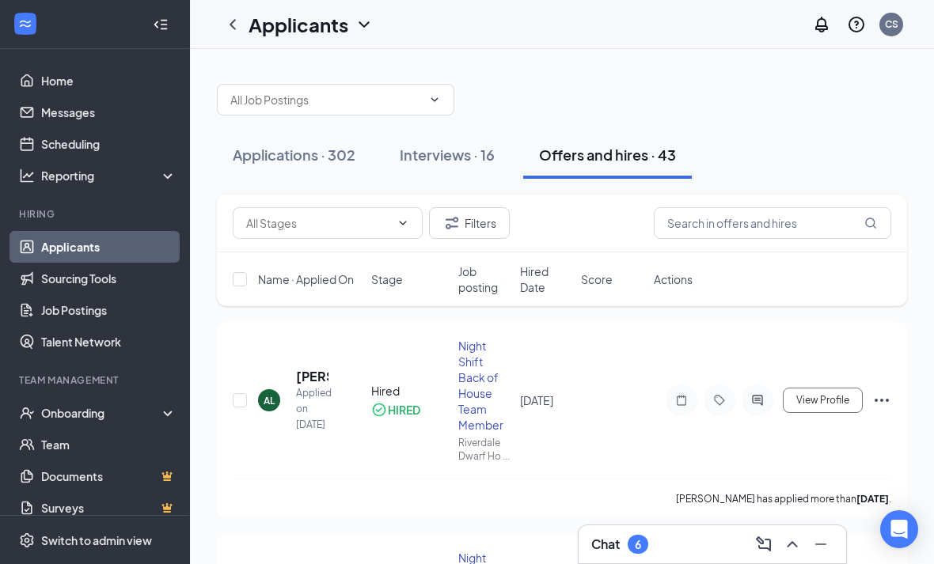
click at [168, 22] on icon "Collapse" at bounding box center [161, 25] width 16 height 16
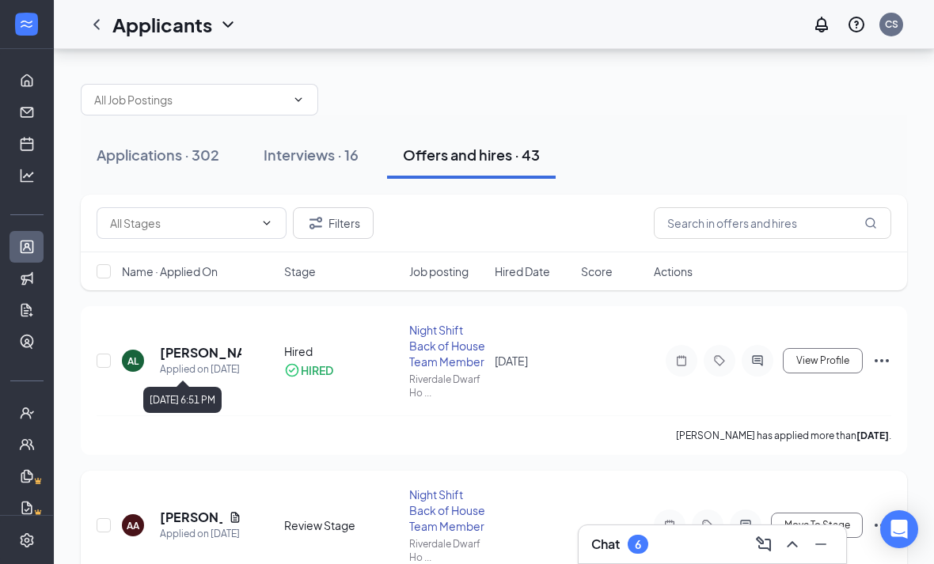
scroll to position [59, 0]
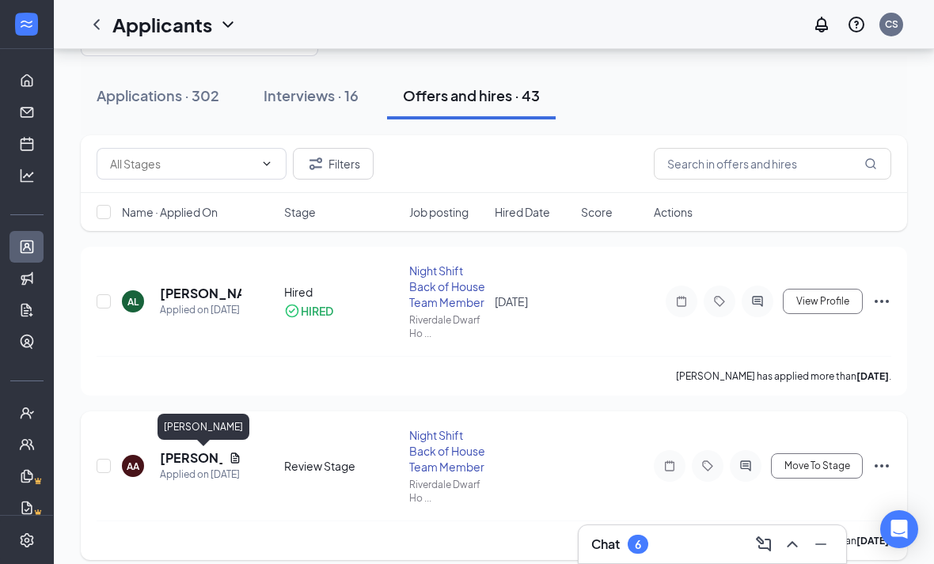
click at [173, 461] on h5 "[PERSON_NAME]" at bounding box center [191, 458] width 63 height 17
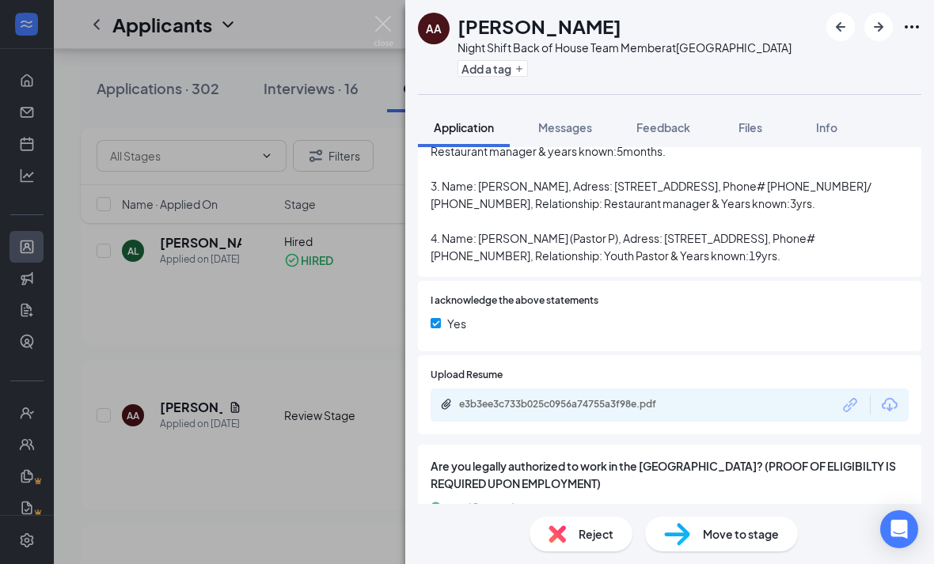
scroll to position [2470, 0]
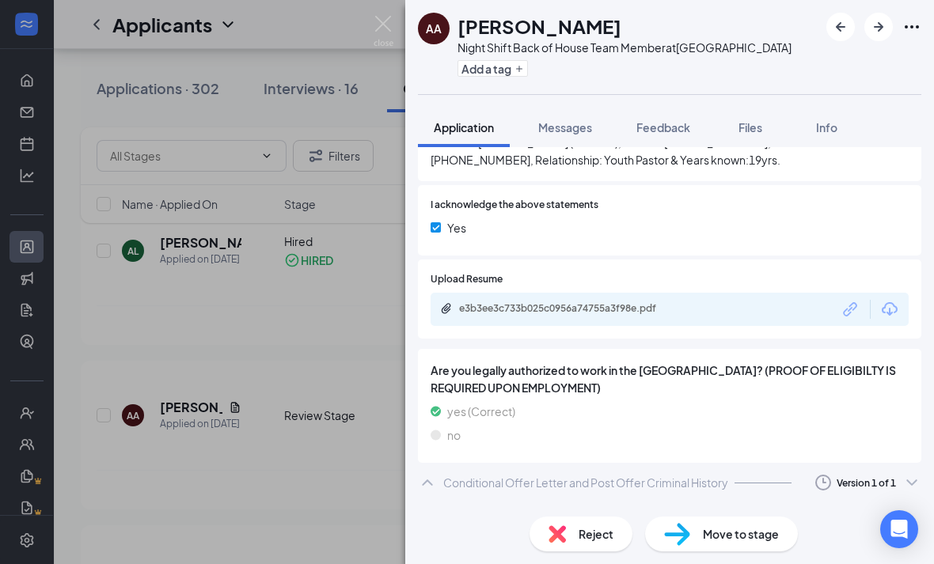
scroll to position [2566, 0]
click at [867, 518] on icon "Eye" at bounding box center [870, 527] width 19 height 19
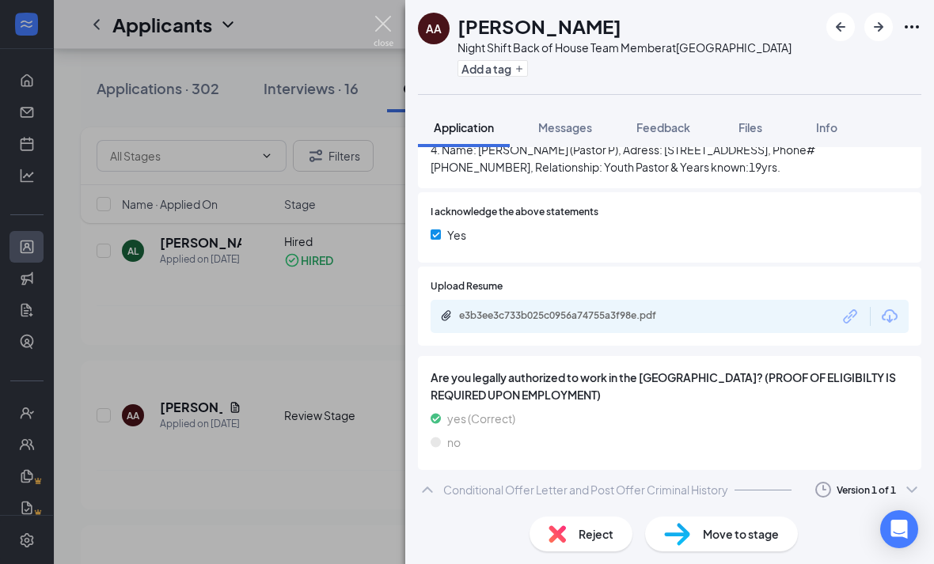
click at [379, 35] on img at bounding box center [384, 31] width 20 height 31
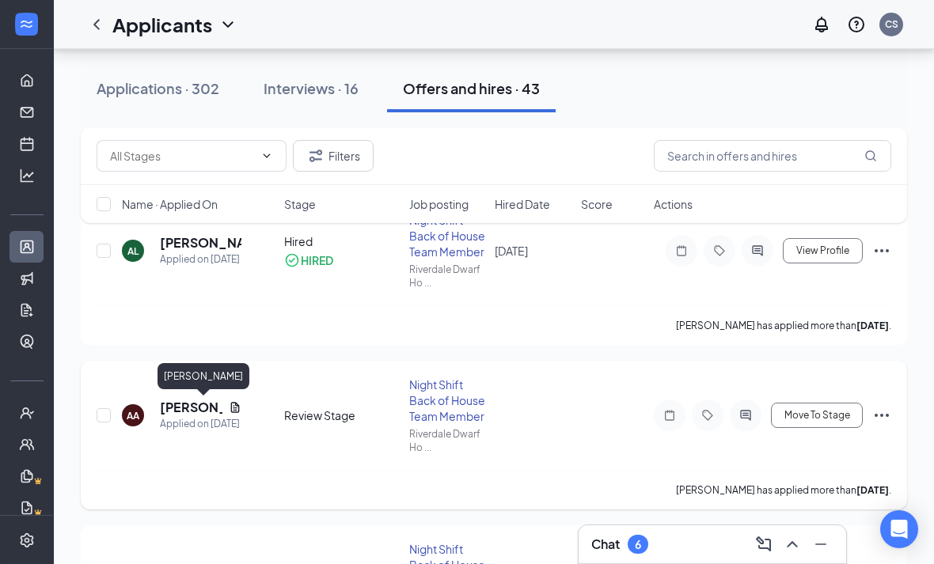
click at [179, 406] on h5 "[PERSON_NAME]" at bounding box center [191, 407] width 63 height 17
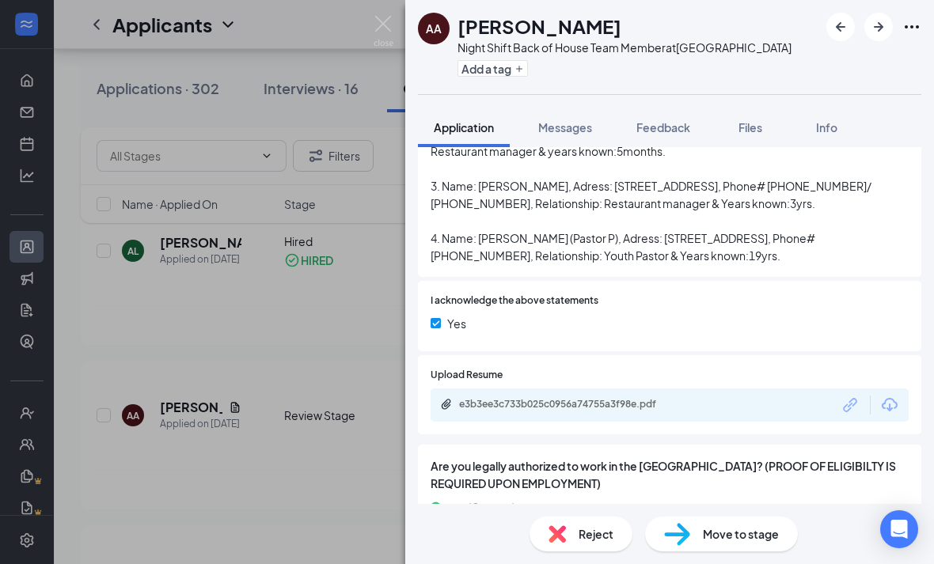
scroll to position [2470, 0]
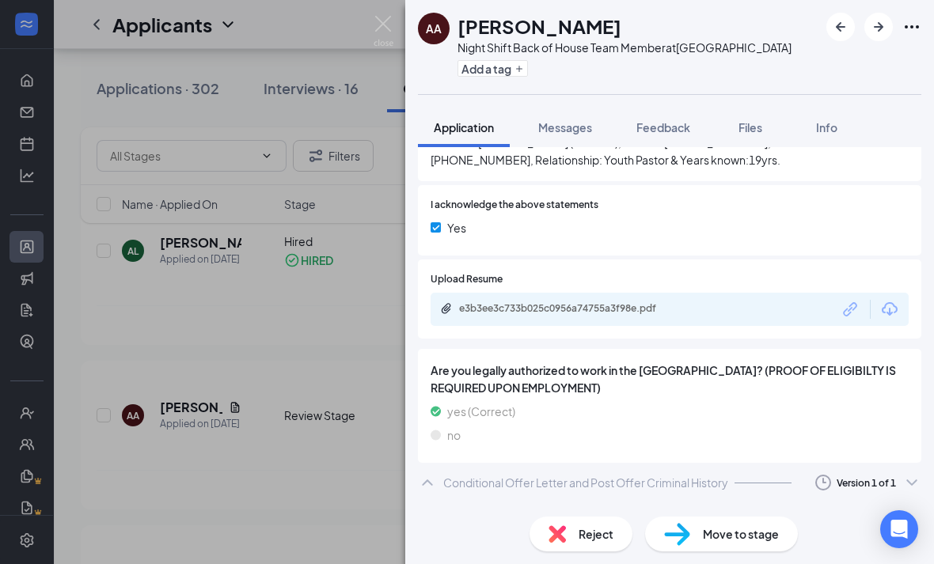
scroll to position [2566, 0]
click at [871, 518] on icon "Eye" at bounding box center [870, 527] width 19 height 19
click at [373, 13] on div "AA [PERSON_NAME] Night Shift Back of House Team Member at [GEOGRAPHIC_DATA] Add…" at bounding box center [467, 282] width 934 height 564
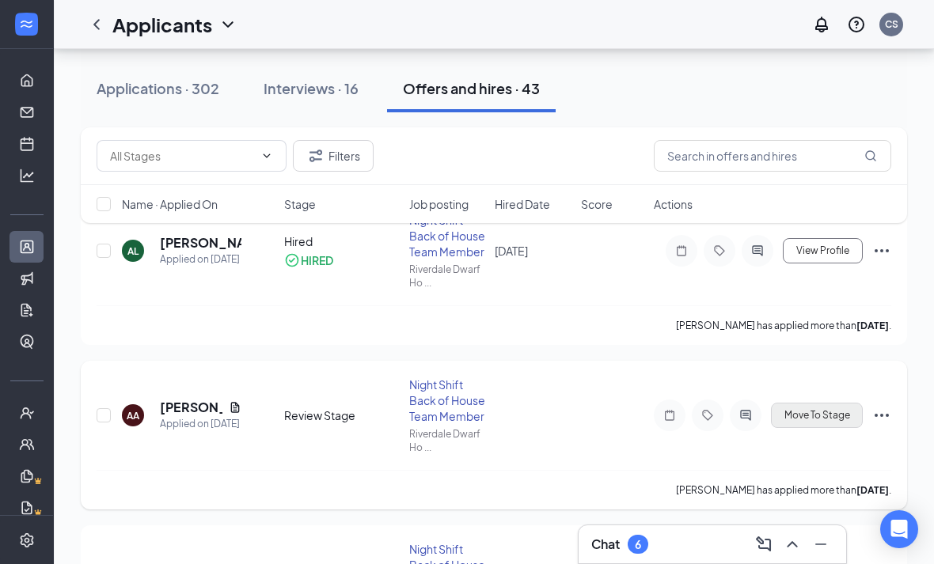
click at [796, 418] on span "Move To Stage" at bounding box center [817, 415] width 66 height 11
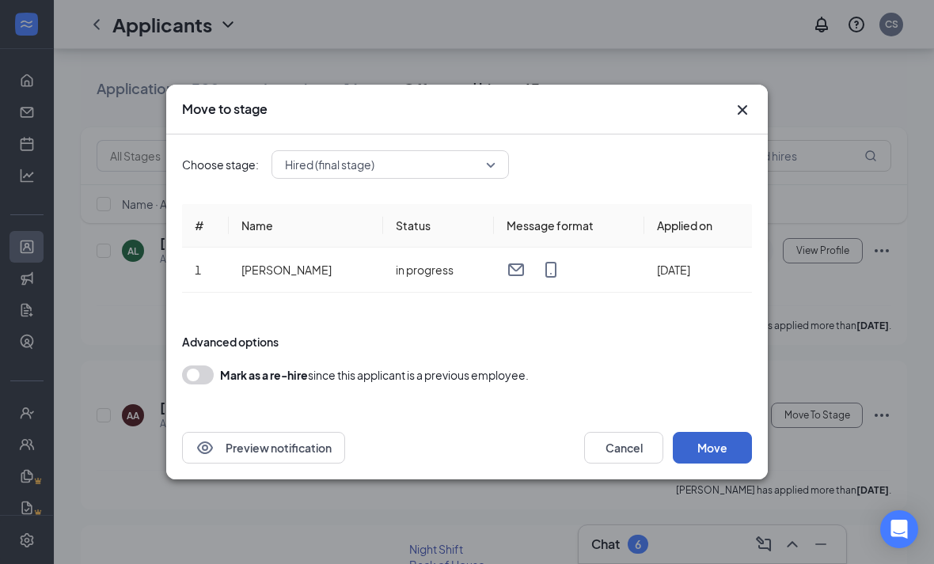
click at [716, 458] on button "Move" at bounding box center [712, 448] width 79 height 32
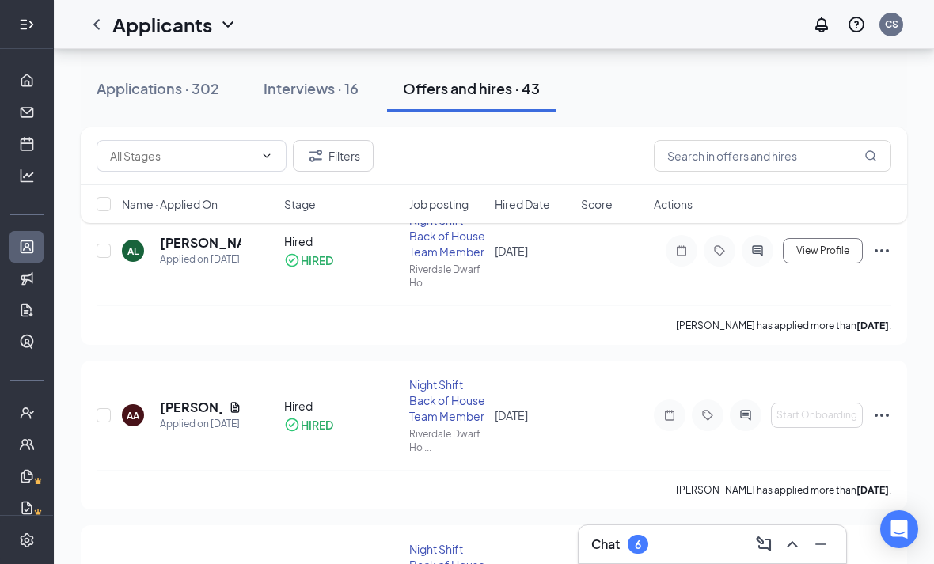
click at [35, 17] on icon "Expand" at bounding box center [27, 25] width 16 height 16
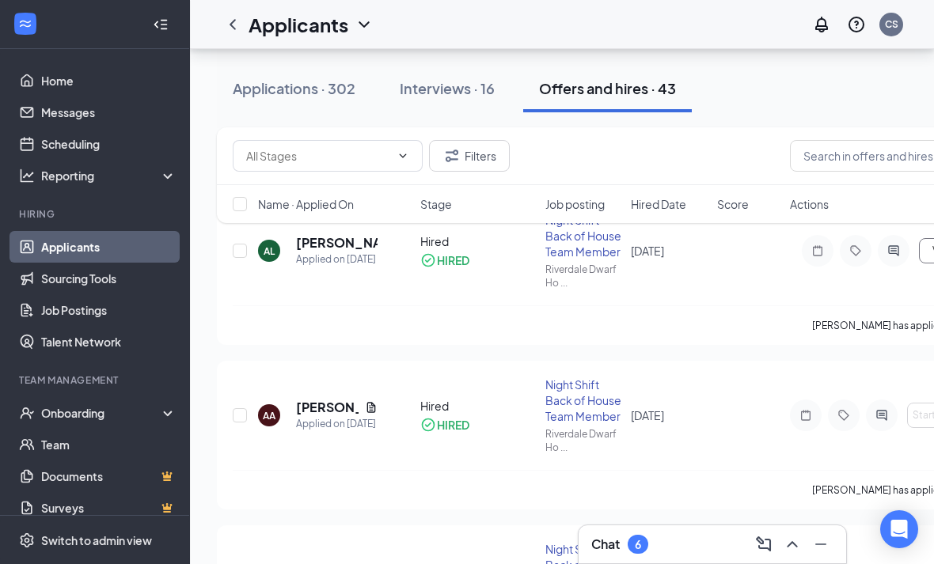
click at [84, 396] on li "Team Management Onboarding Team Documents Surveys" at bounding box center [94, 449] width 189 height 150
click at [85, 413] on div "Onboarding" at bounding box center [102, 413] width 122 height 16
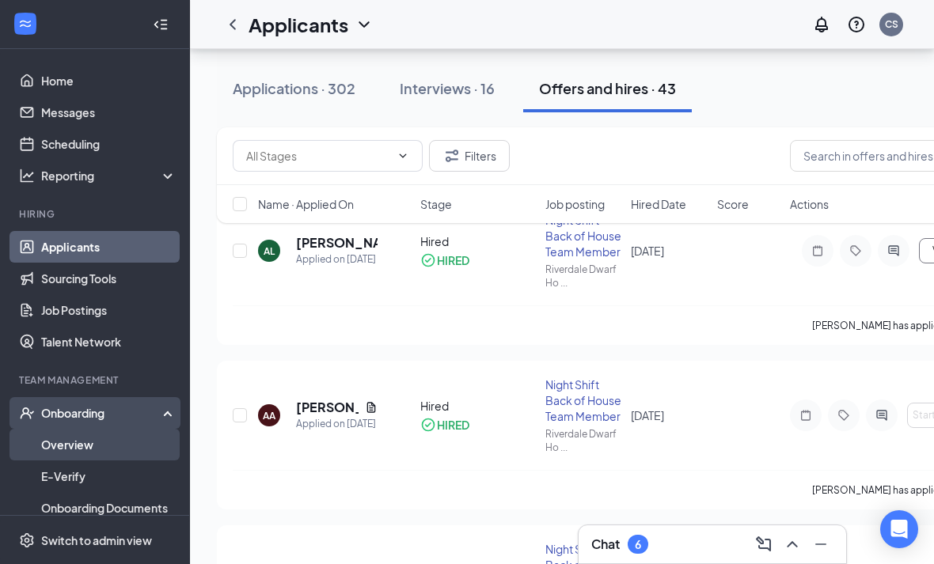
click at [85, 457] on link "Overview" at bounding box center [108, 445] width 135 height 32
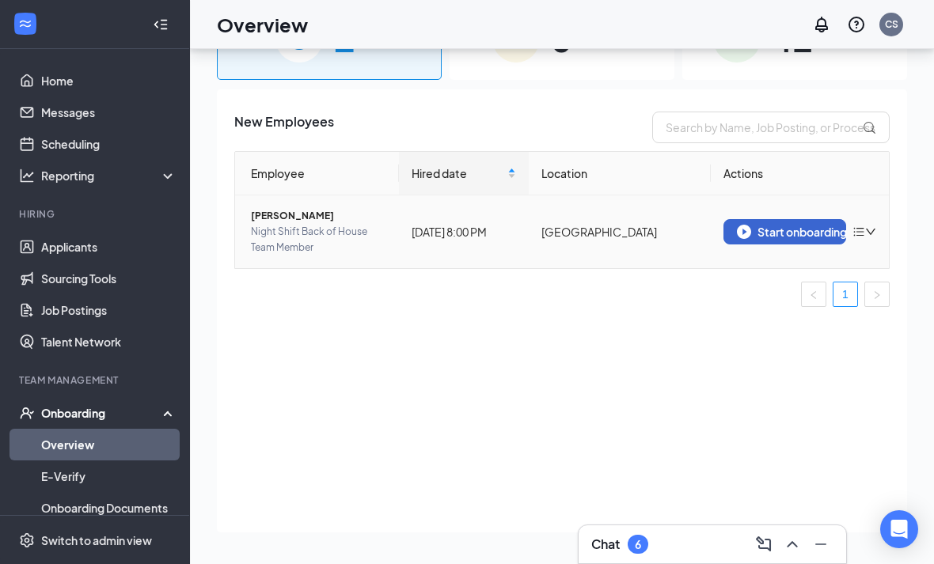
click at [752, 219] on button "Start onboarding" at bounding box center [784, 231] width 123 height 25
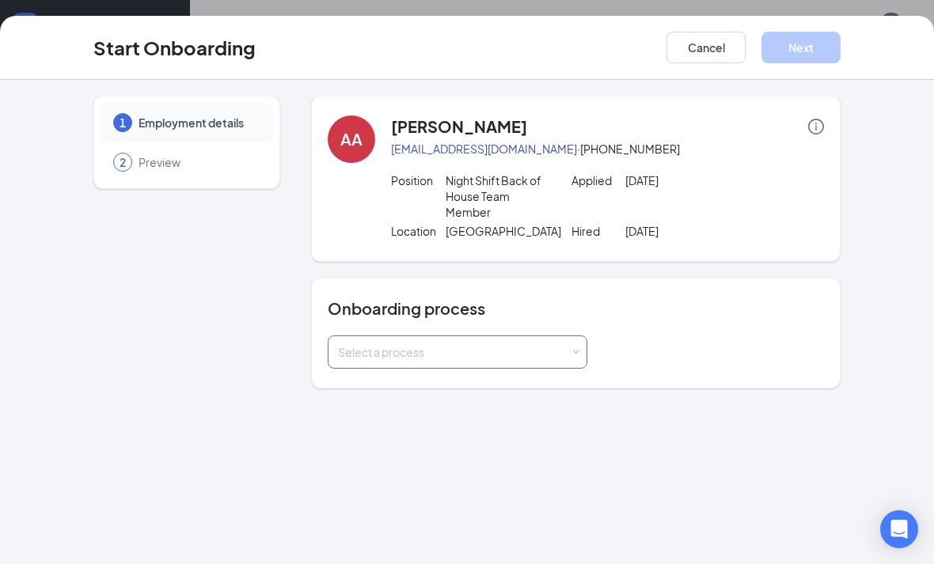
click at [487, 360] on div "Select a process" at bounding box center [454, 352] width 232 height 16
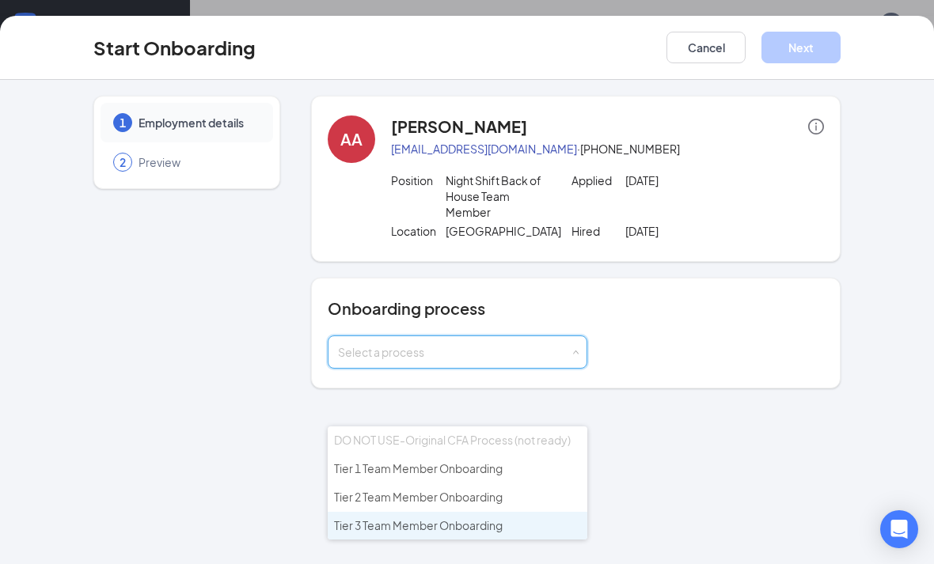
click at [431, 518] on span "Tier 3 Team Member Onboarding" at bounding box center [418, 525] width 169 height 14
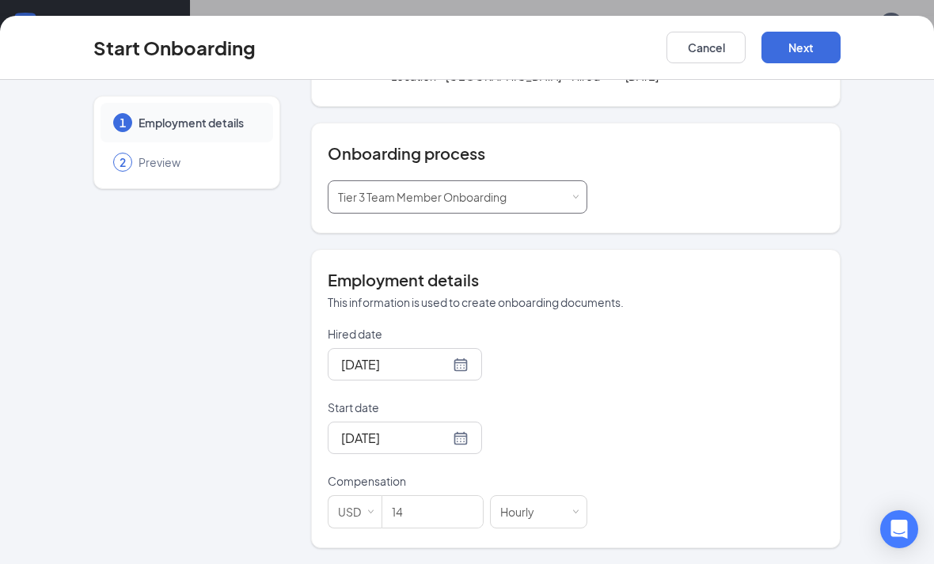
scroll to position [171, 0]
click at [826, 48] on button "Next" at bounding box center [800, 48] width 79 height 32
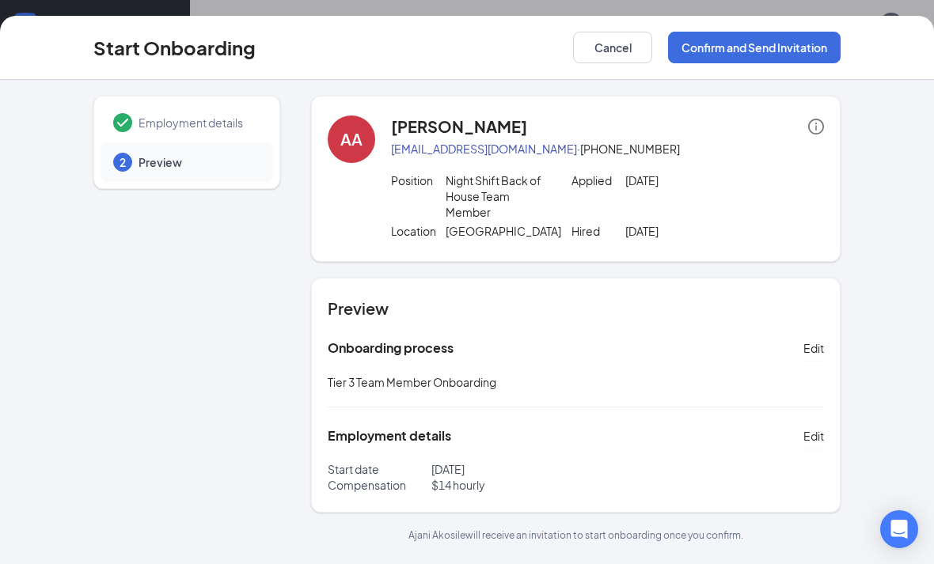
scroll to position [9, 0]
click at [691, 50] on button "Confirm and Send Invitation" at bounding box center [754, 48] width 173 height 32
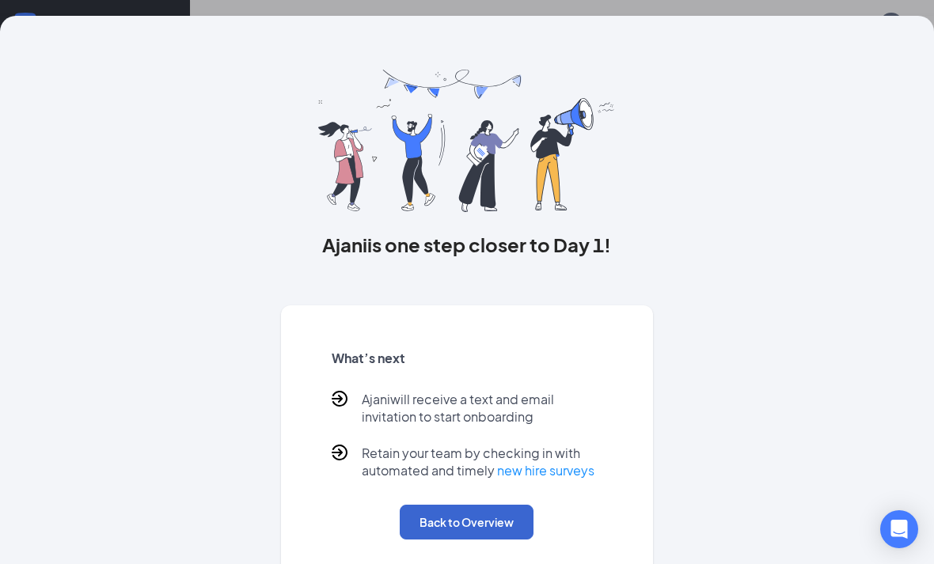
click at [434, 528] on button "Back to Overview" at bounding box center [467, 522] width 134 height 35
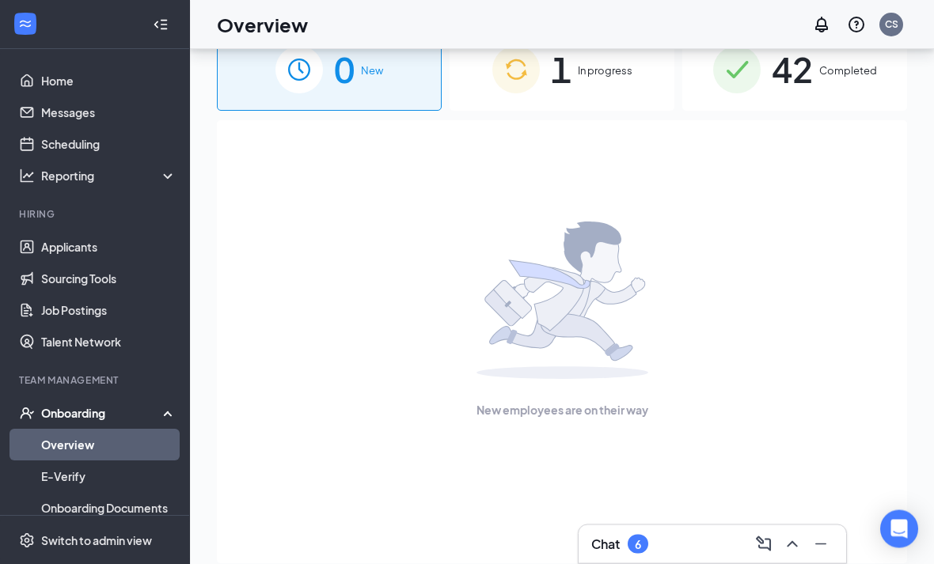
scroll to position [0, 0]
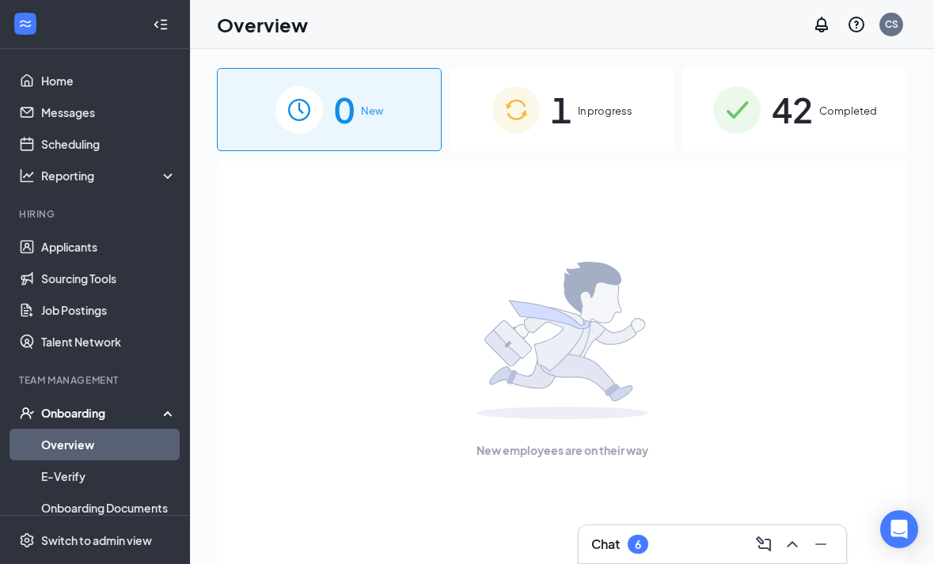
click at [622, 127] on div "1 In progress" at bounding box center [562, 109] width 225 height 83
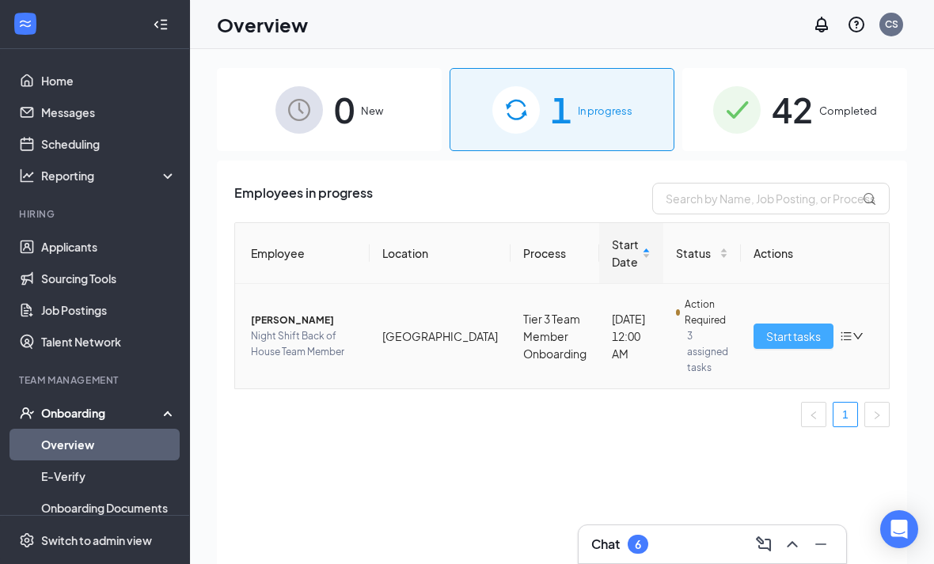
click at [798, 332] on span "Start tasks" at bounding box center [793, 336] width 55 height 17
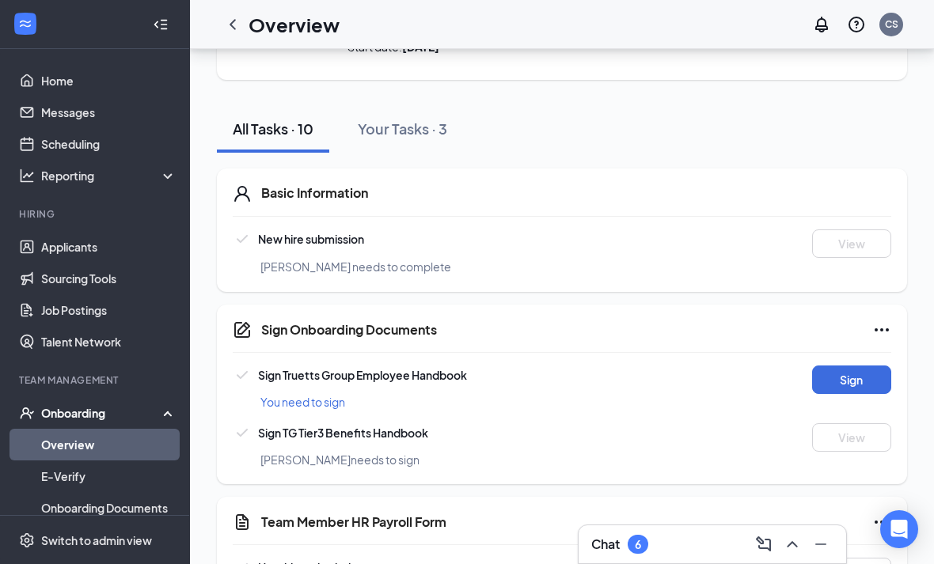
scroll to position [185, 0]
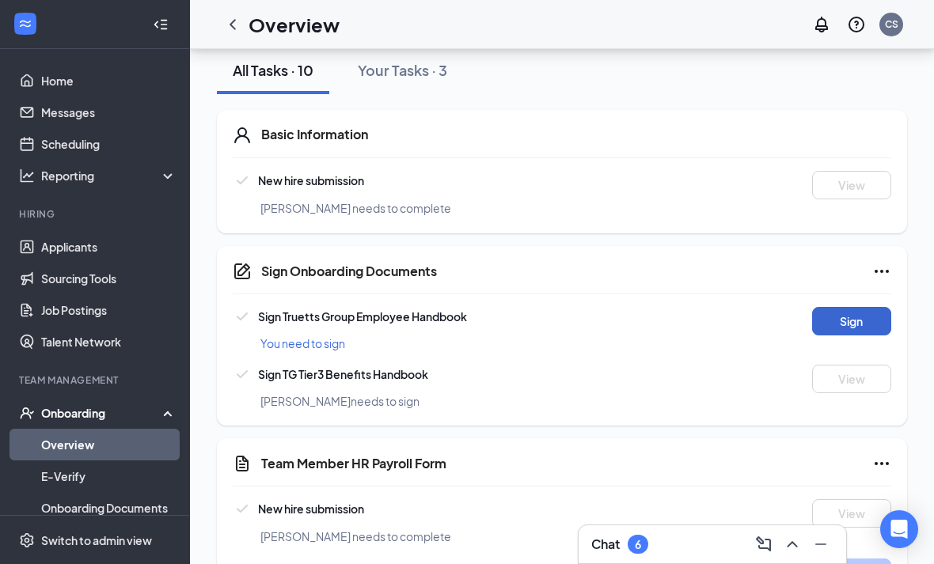
click at [879, 325] on button "Sign" at bounding box center [851, 321] width 79 height 28
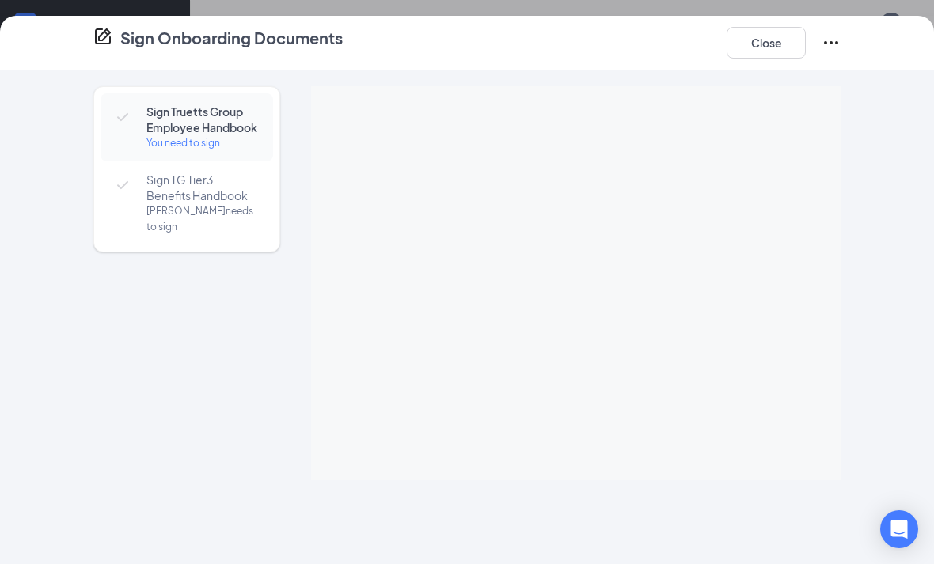
scroll to position [187, 0]
click at [771, 43] on button "Close" at bounding box center [765, 43] width 79 height 32
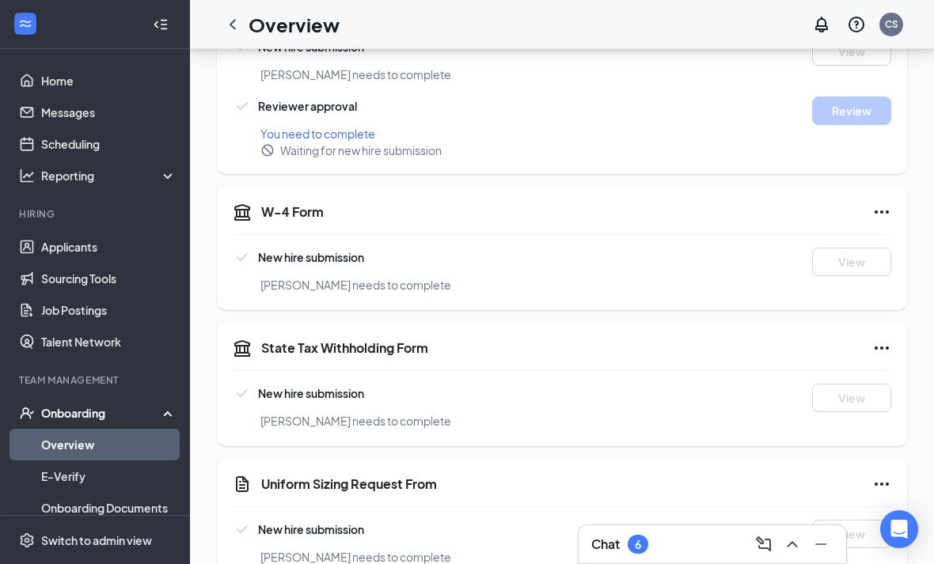
scroll to position [647, 0]
click at [230, 29] on icon "ChevronLeft" at bounding box center [232, 24] width 19 height 19
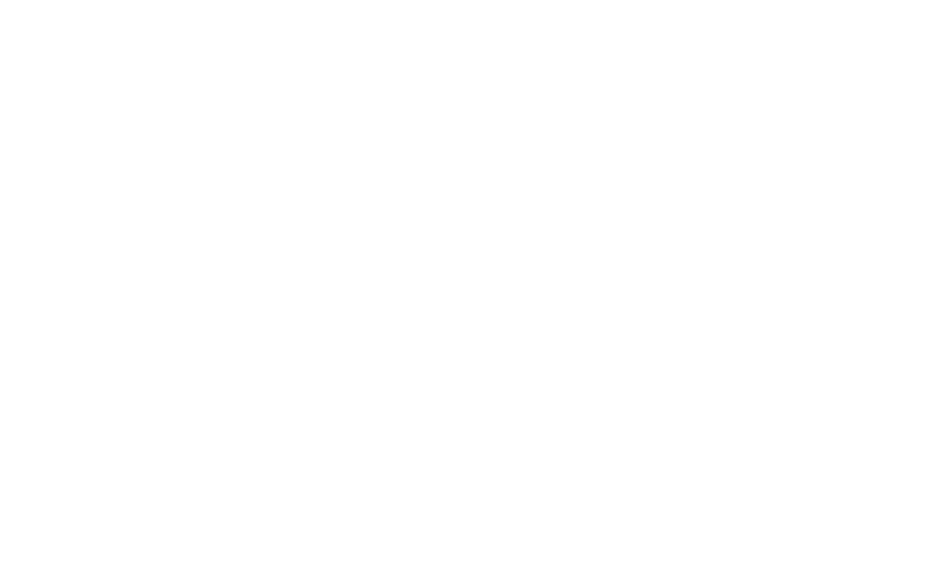
scroll to position [110, 0]
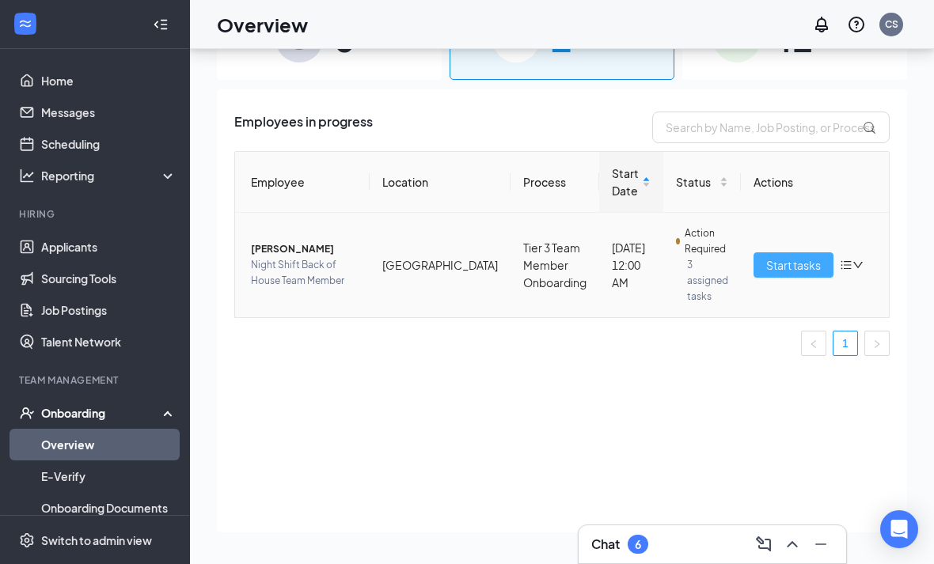
click at [753, 252] on button "Start tasks" at bounding box center [793, 264] width 80 height 25
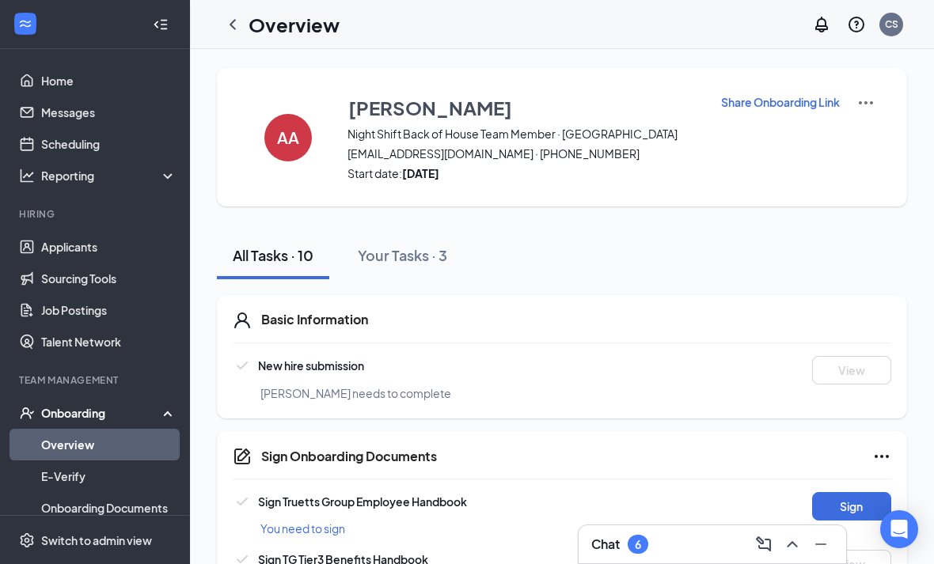
click at [233, 22] on icon "ChevronLeft" at bounding box center [233, 24] width 6 height 10
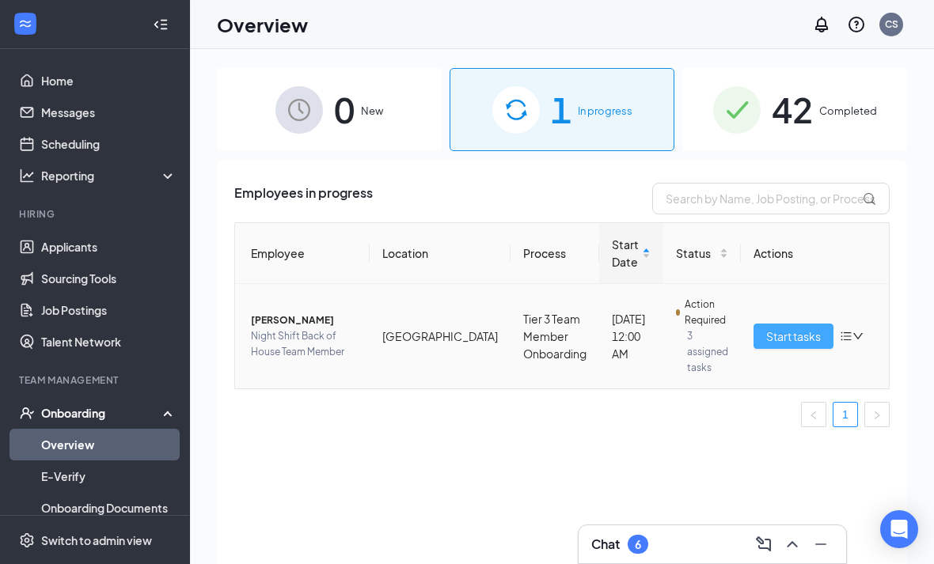
click at [802, 332] on span "Start tasks" at bounding box center [793, 336] width 55 height 17
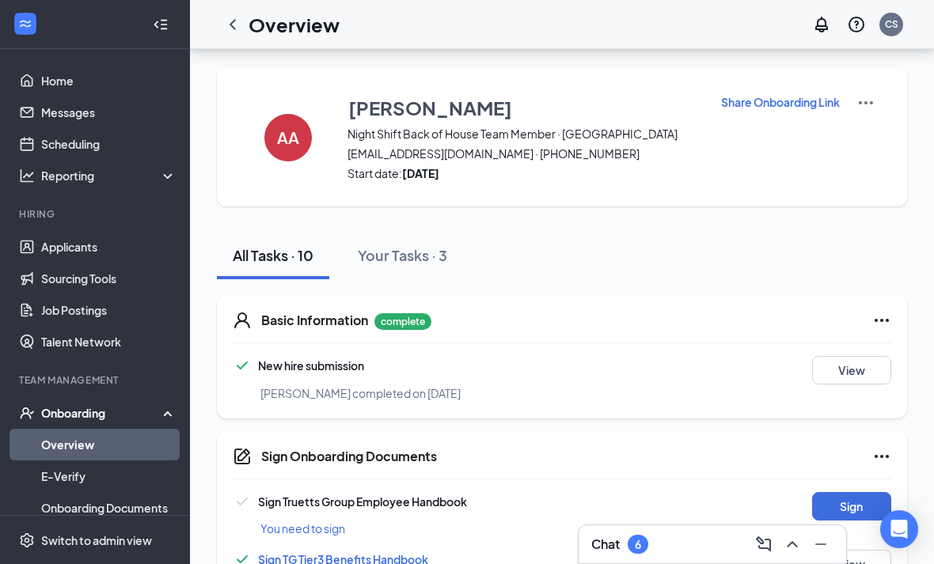
scroll to position [276, 0]
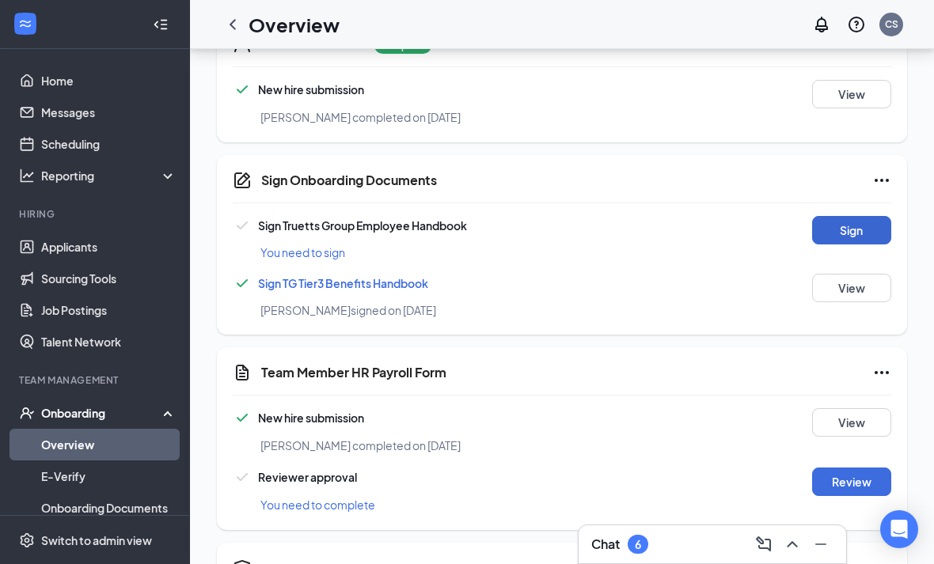
click at [852, 235] on button "Sign" at bounding box center [851, 230] width 79 height 28
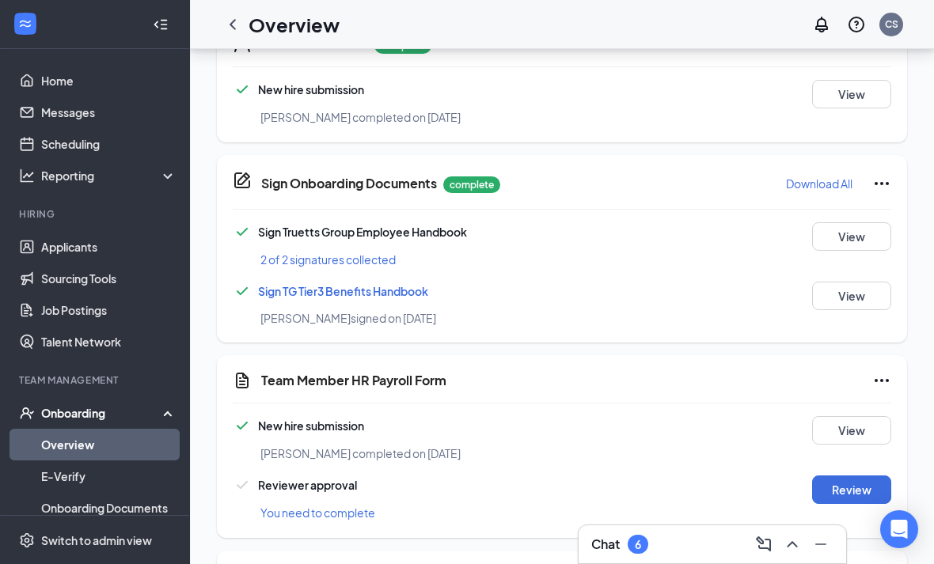
scroll to position [279, 0]
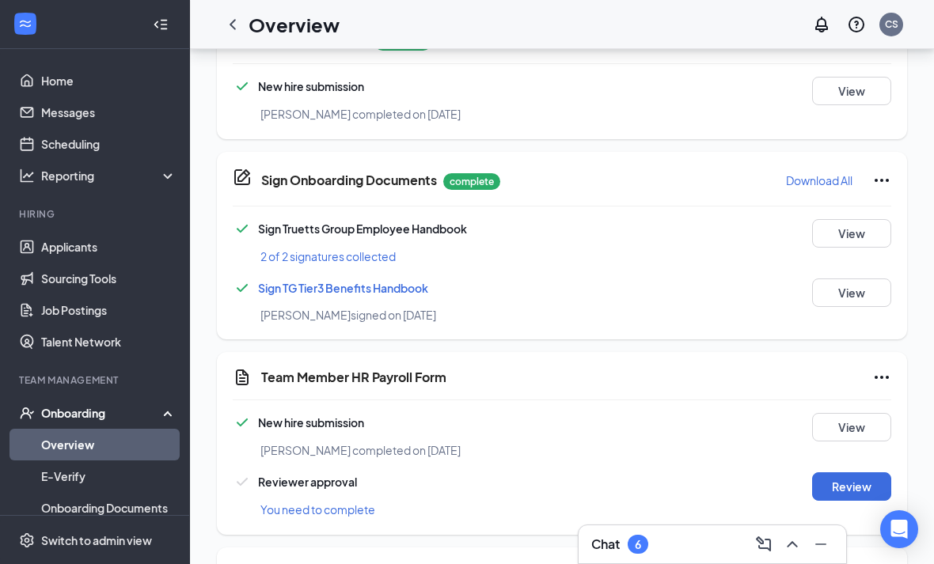
click at [863, 468] on div "New hire submission Ajani G Akosile completed on Aug 26, 2025 View Reviewer app…" at bounding box center [562, 466] width 658 height 106
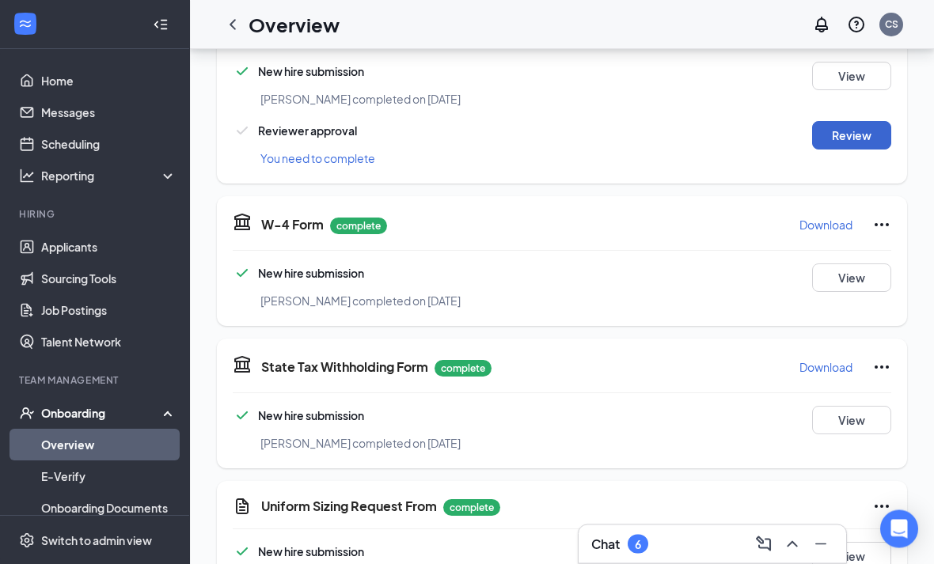
click at [876, 142] on button "Review" at bounding box center [851, 136] width 79 height 28
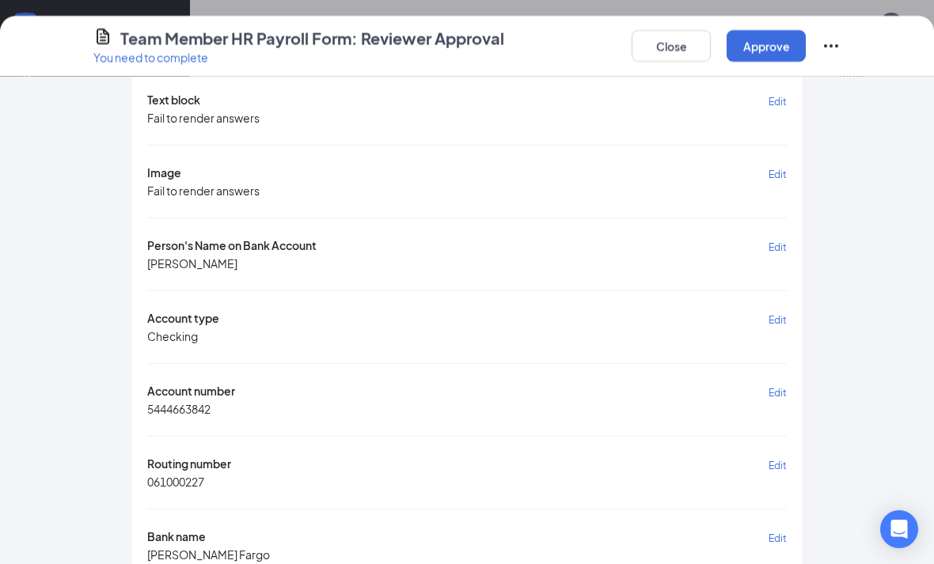
scroll to position [1540, 0]
click at [796, 45] on button "Approve" at bounding box center [765, 46] width 79 height 32
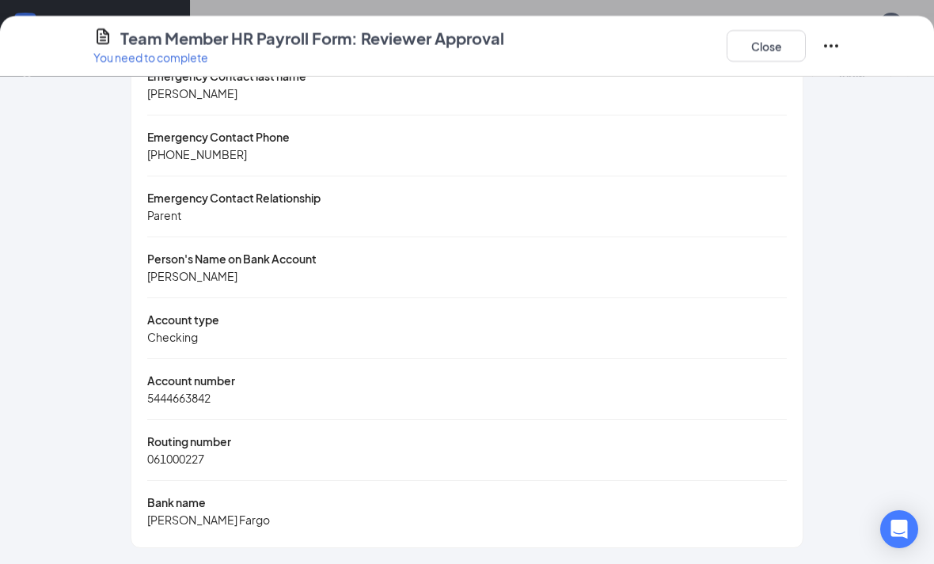
scroll to position [882, 0]
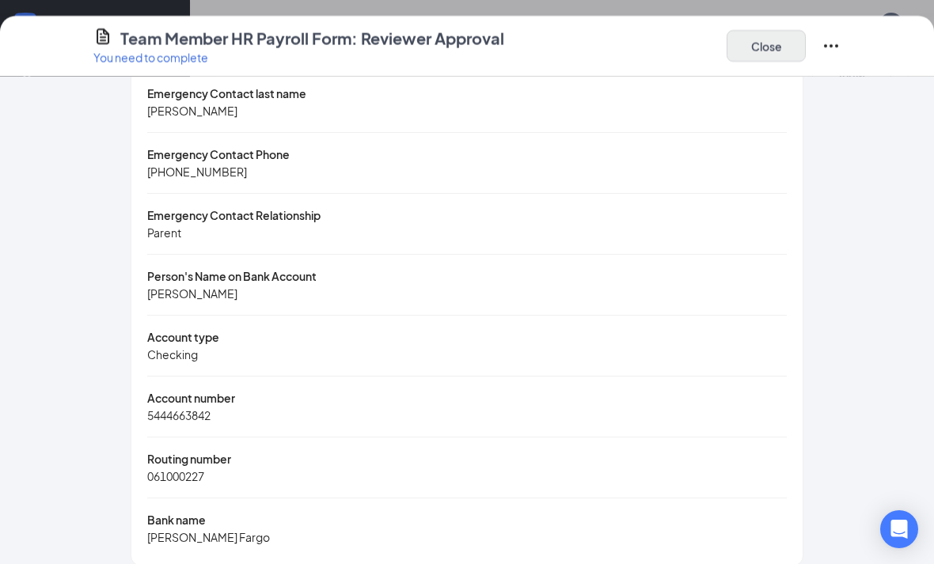
click at [768, 51] on button "Close" at bounding box center [765, 46] width 79 height 32
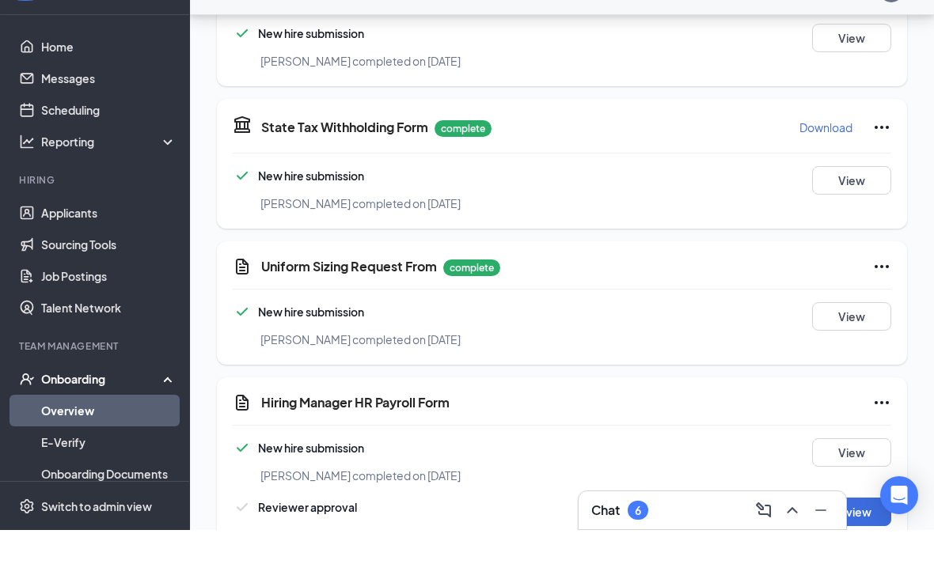
scroll to position [835, 0]
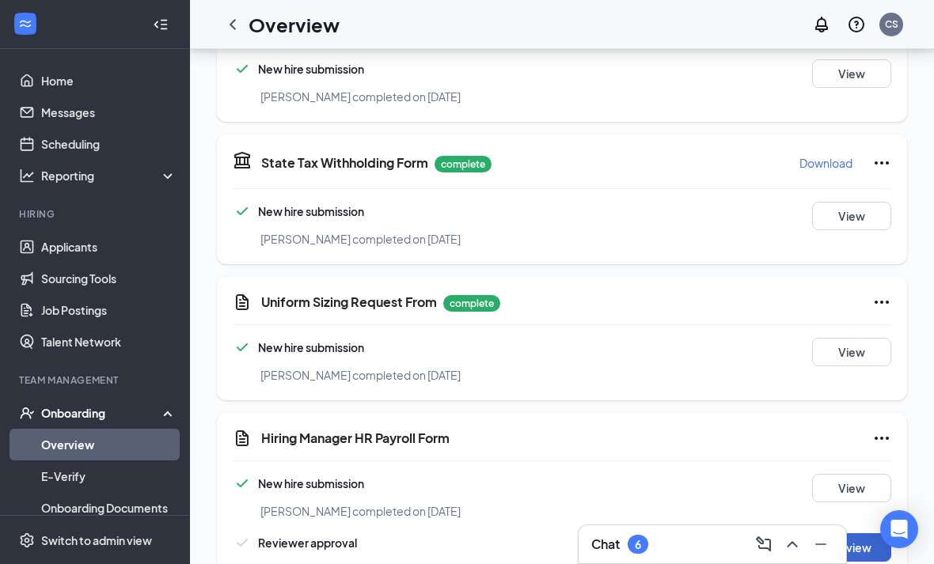
click at [833, 543] on button "Review" at bounding box center [851, 547] width 79 height 28
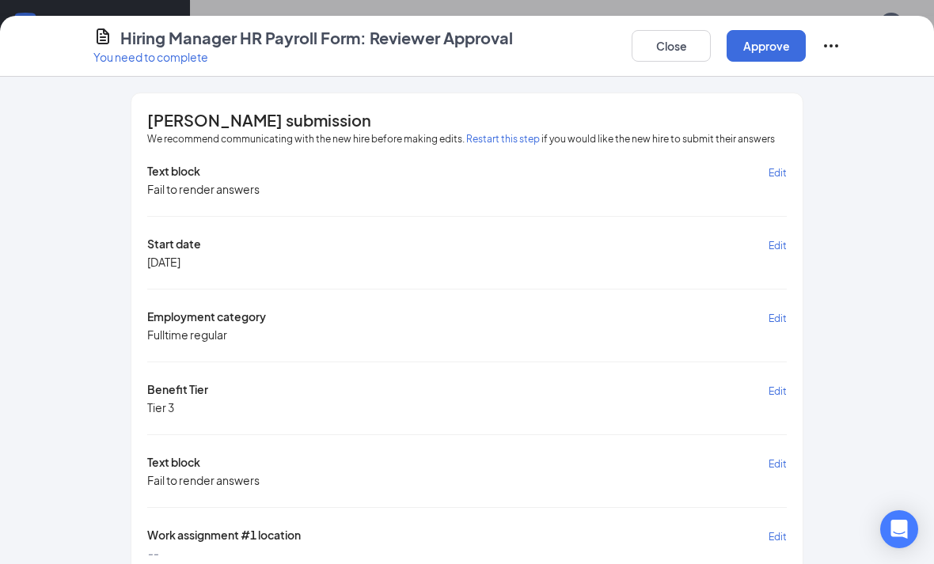
click at [768, 243] on span "Edit" at bounding box center [777, 246] width 18 height 12
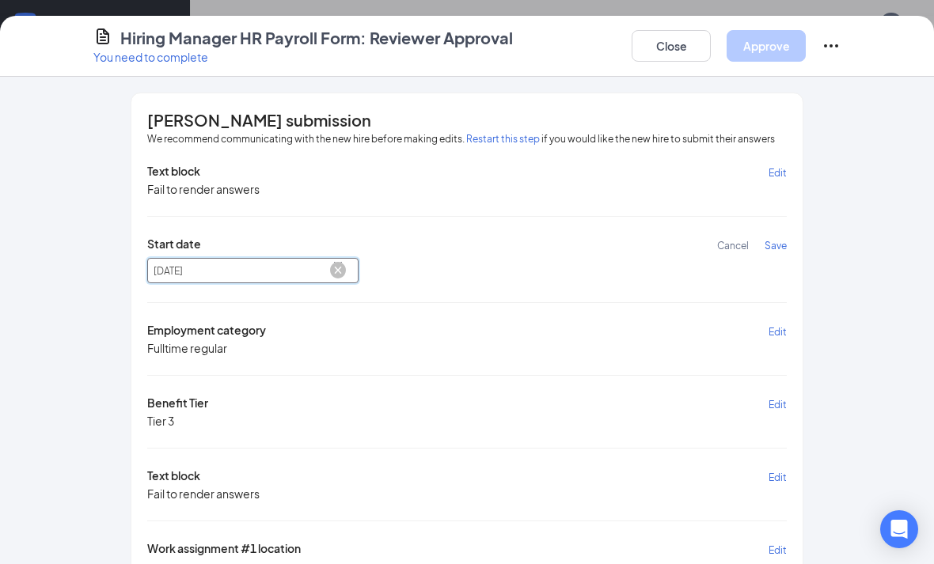
click at [347, 278] on input "September 8, 2025" at bounding box center [252, 270] width 211 height 25
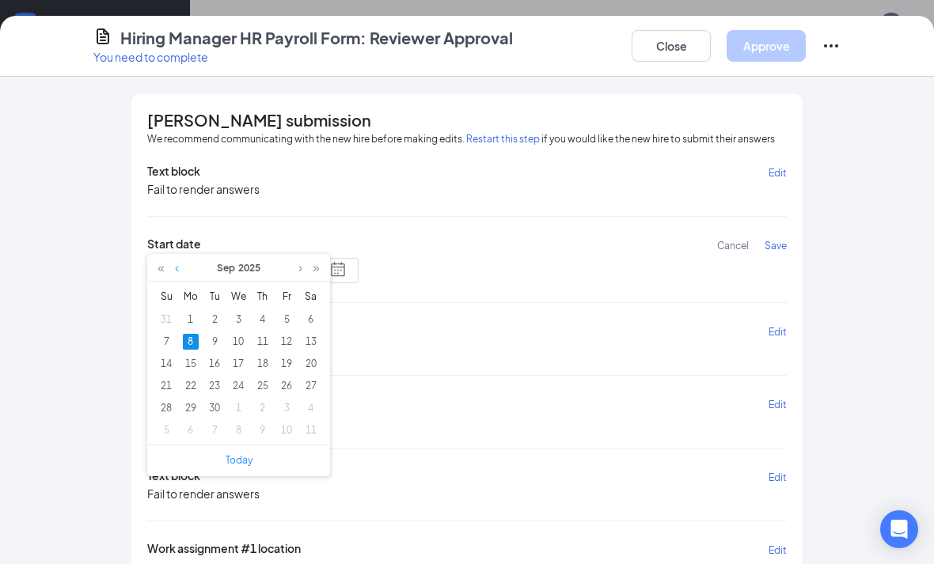
click at [176, 271] on link at bounding box center [177, 268] width 12 height 27
click at [218, 417] on td "26" at bounding box center [215, 408] width 24 height 22
type input "[DATE]"
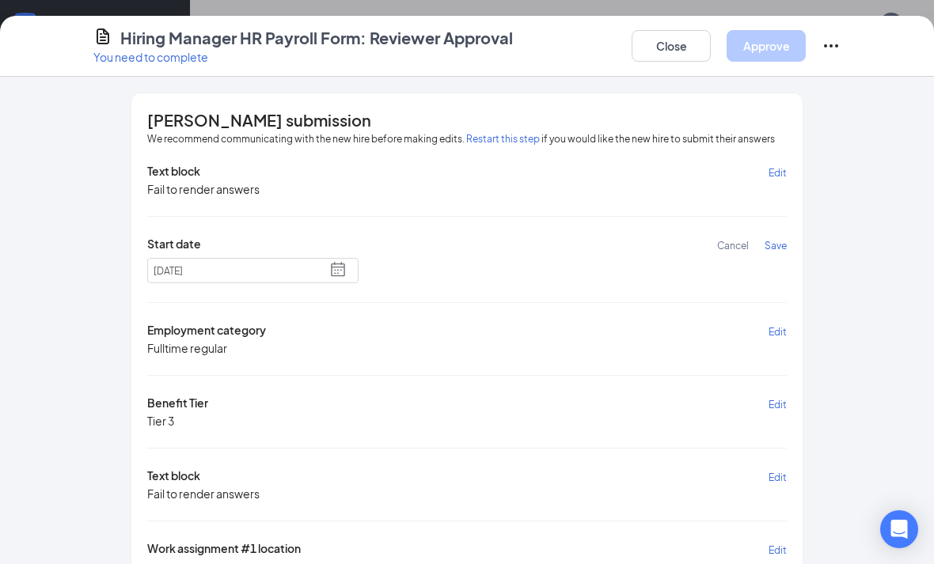
click at [785, 240] on span "Save" at bounding box center [775, 246] width 22 height 12
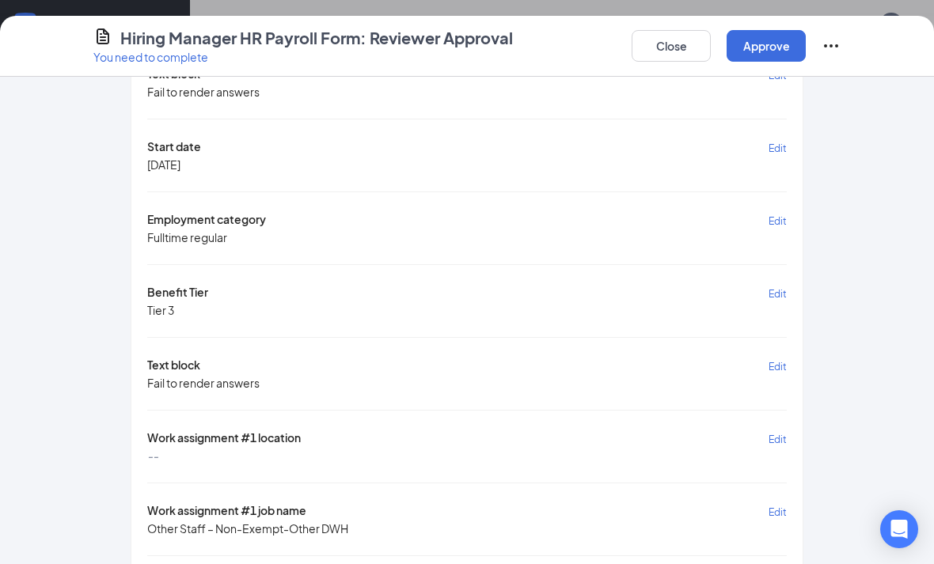
scroll to position [98, 0]
click at [778, 218] on span "Edit" at bounding box center [777, 220] width 18 height 12
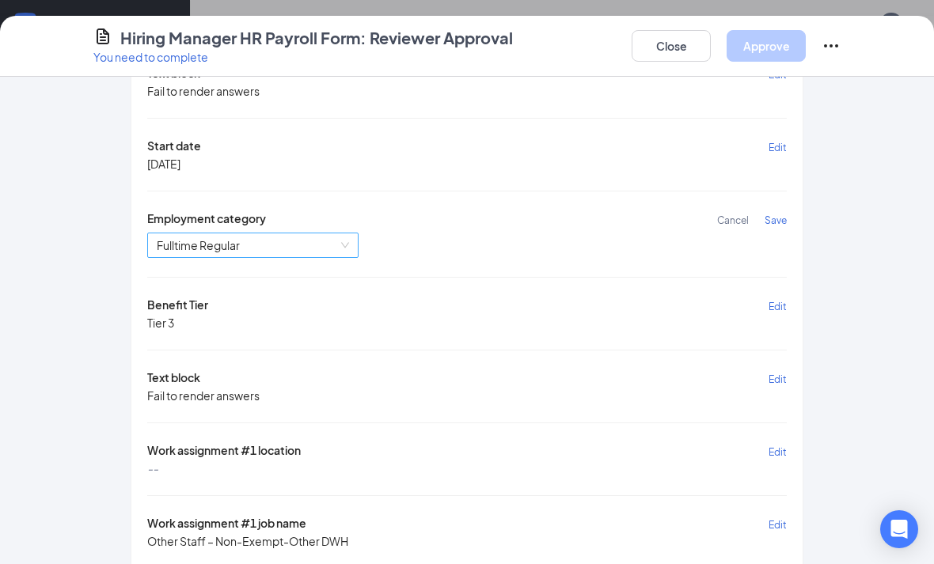
click at [311, 249] on span "Fulltime Regular" at bounding box center [253, 245] width 192 height 24
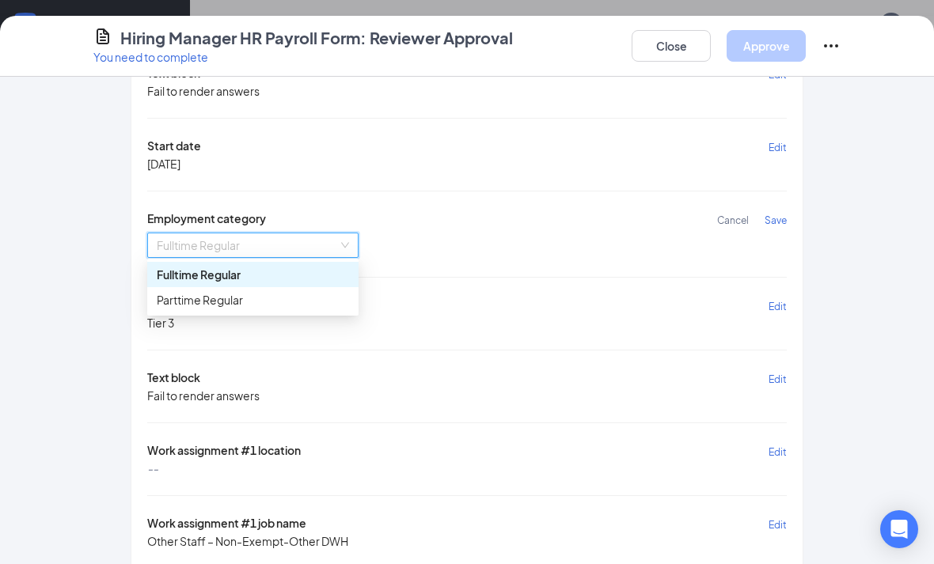
click at [268, 300] on div "Parttime Regular" at bounding box center [253, 299] width 192 height 17
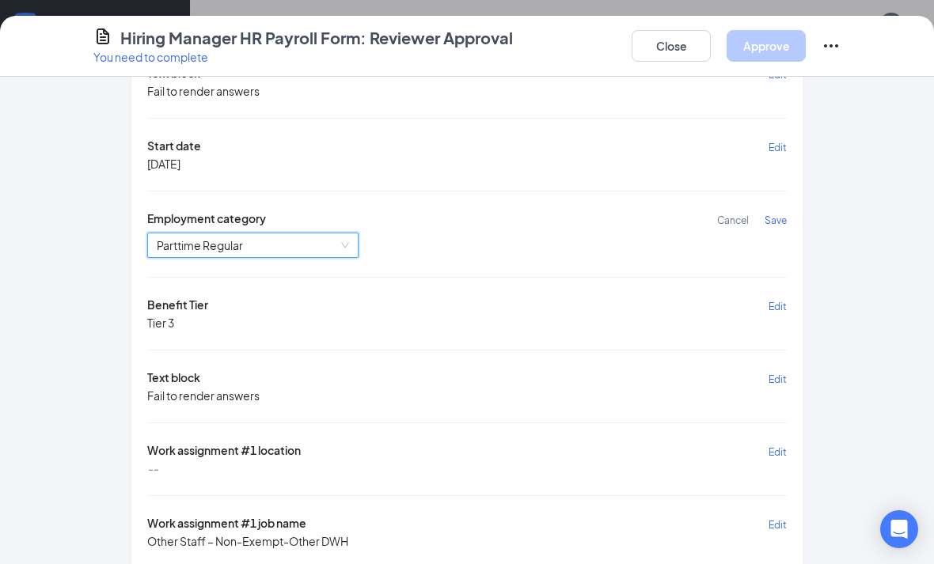
click at [782, 214] on span "Save" at bounding box center [775, 220] width 22 height 12
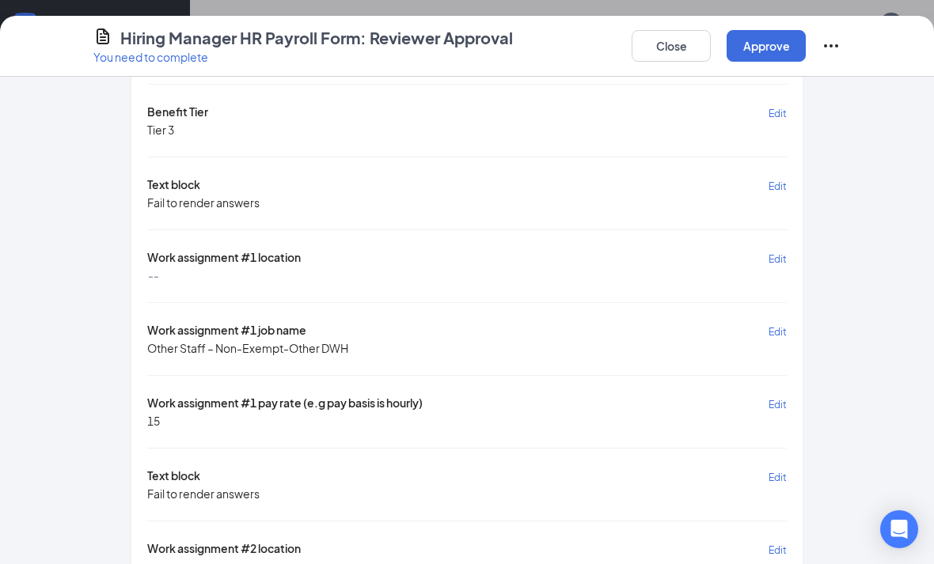
scroll to position [279, 0]
click at [784, 398] on span "Edit" at bounding box center [777, 404] width 18 height 12
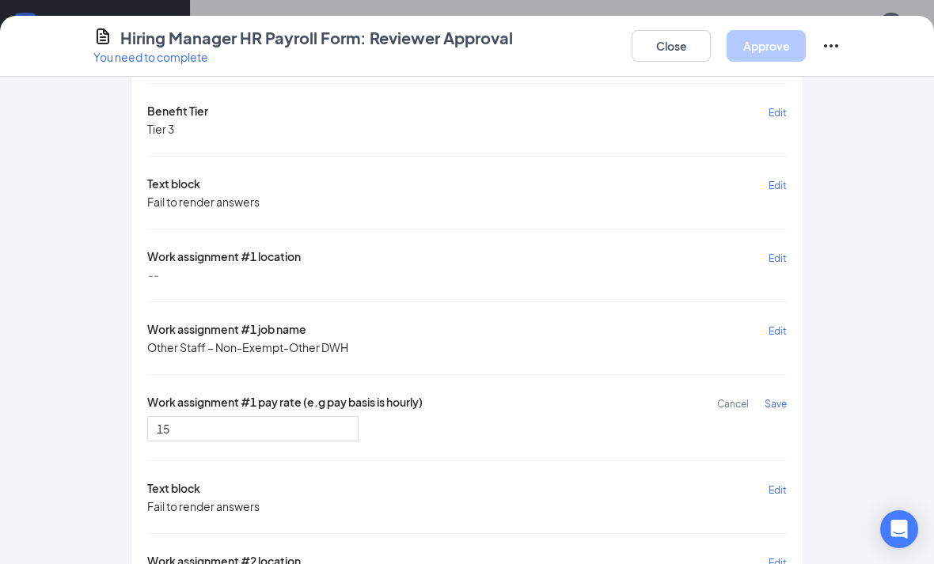
click at [722, 434] on div "15" at bounding box center [466, 428] width 639 height 25
click at [350, 430] on input "15" at bounding box center [252, 428] width 211 height 25
type input "14"
click at [769, 398] on span "Save" at bounding box center [775, 404] width 22 height 12
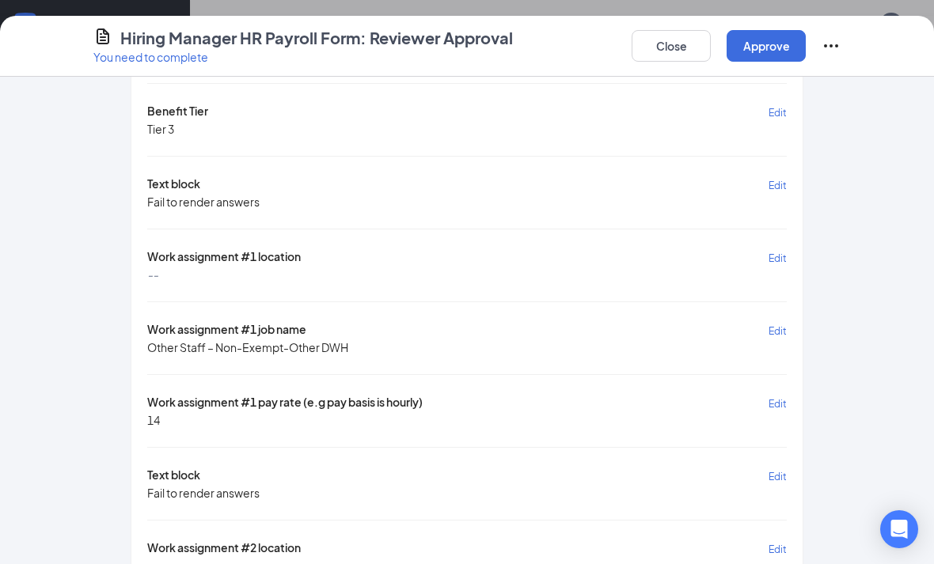
scroll to position [286, 0]
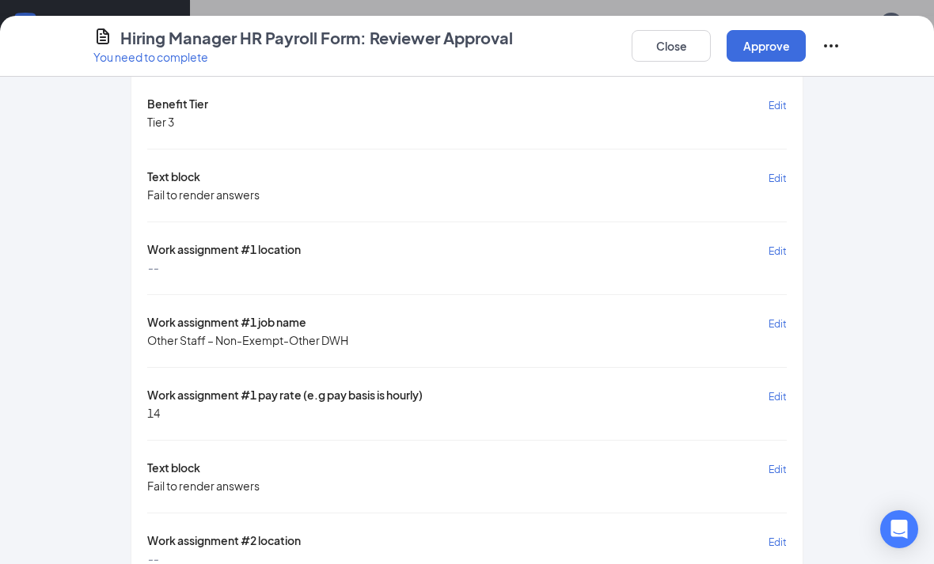
click at [770, 241] on button "Edit" at bounding box center [777, 250] width 18 height 18
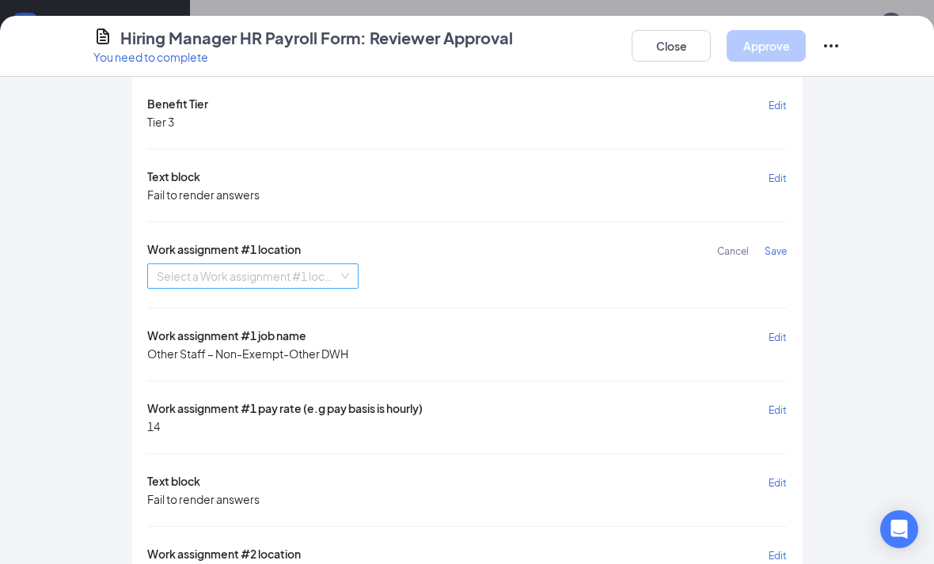
click at [328, 269] on input "search" at bounding box center [247, 276] width 181 height 24
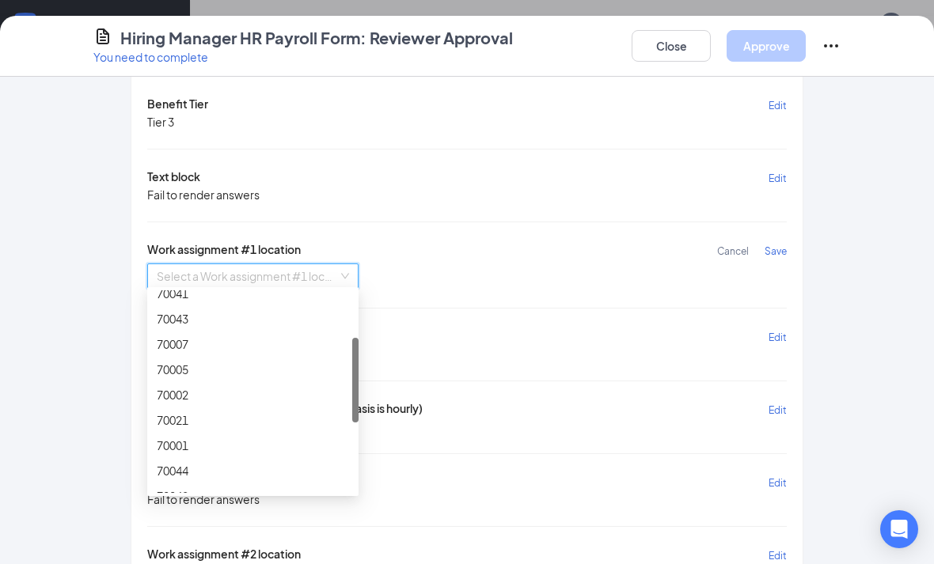
scroll to position [112, 0]
click at [234, 412] on div "70021" at bounding box center [253, 419] width 192 height 17
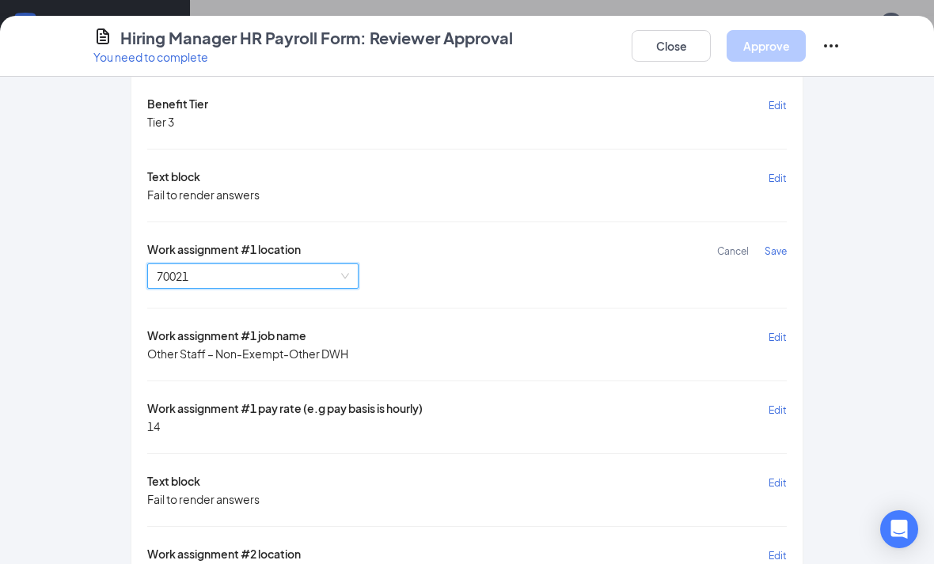
click at [783, 247] on span "Save" at bounding box center [775, 251] width 22 height 12
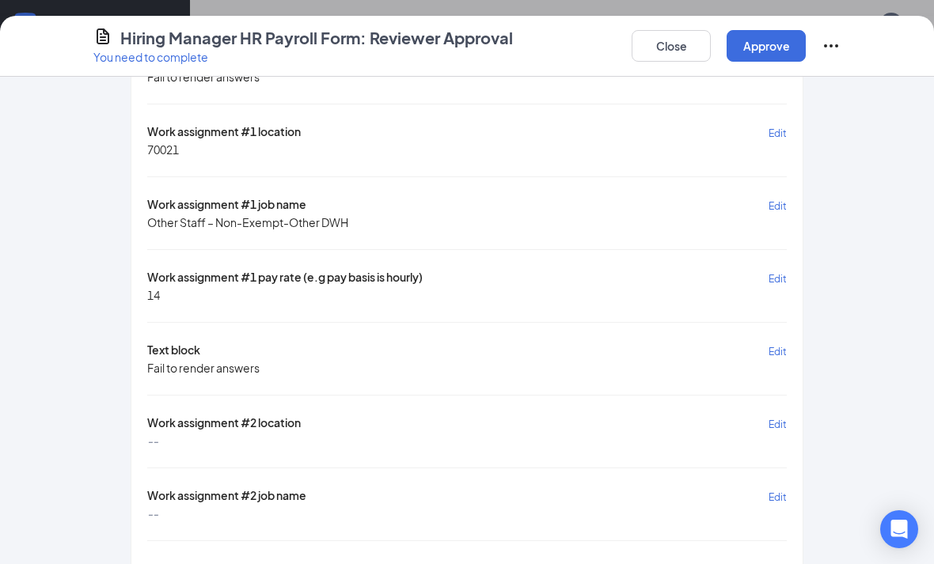
scroll to position [404, 0]
click at [779, 418] on span "Edit" at bounding box center [777, 424] width 18 height 12
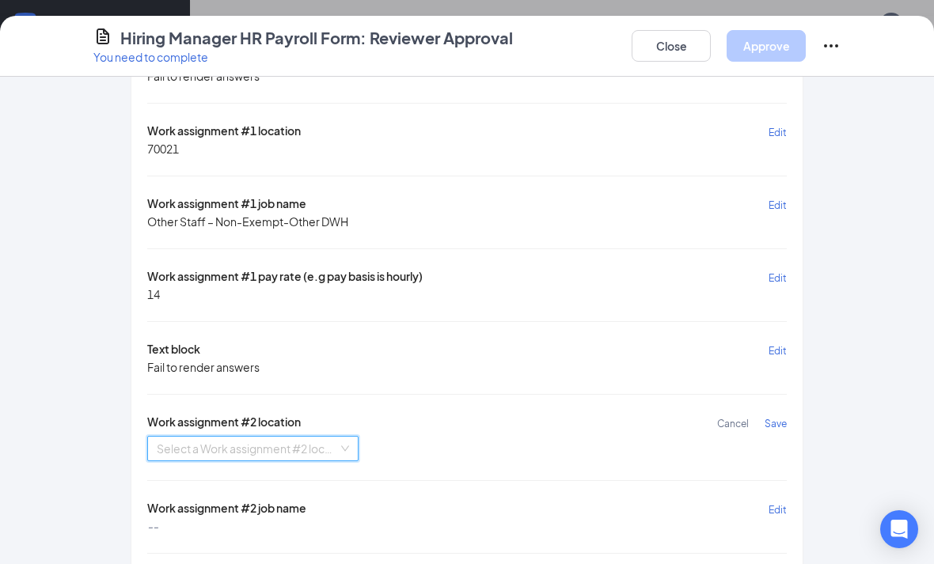
click at [271, 438] on input "search" at bounding box center [247, 449] width 181 height 24
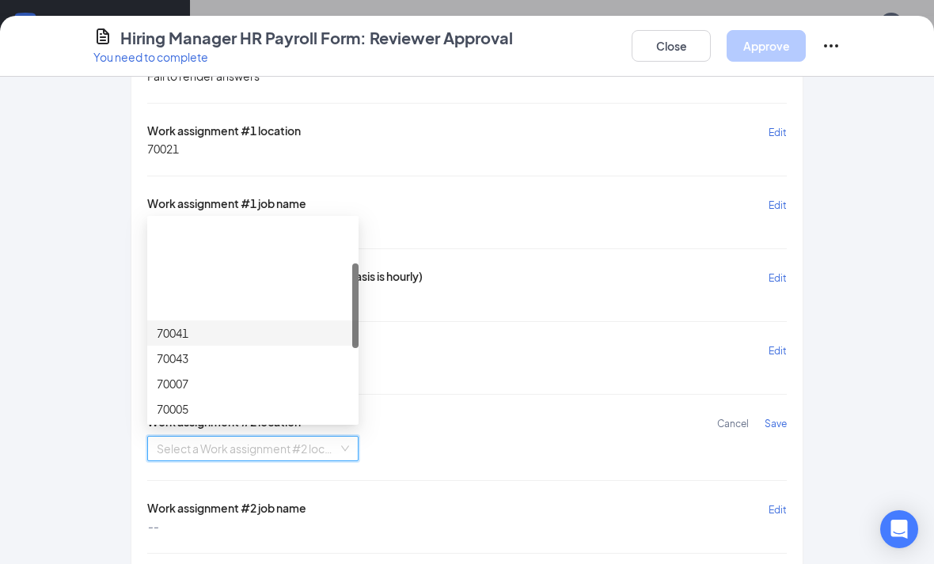
scroll to position [119, 0]
click at [250, 341] on div "70021" at bounding box center [253, 340] width 192 height 17
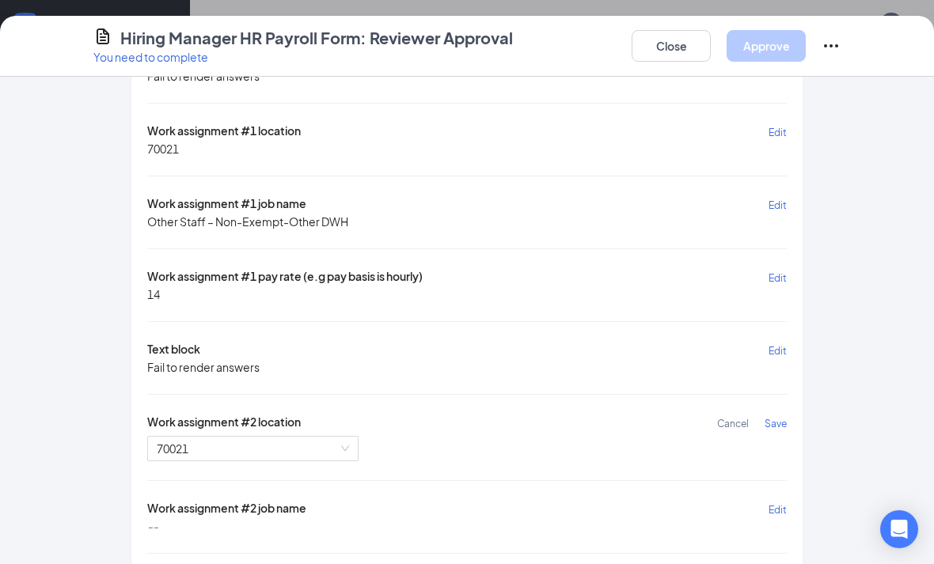
click at [784, 418] on span "Save" at bounding box center [775, 424] width 22 height 12
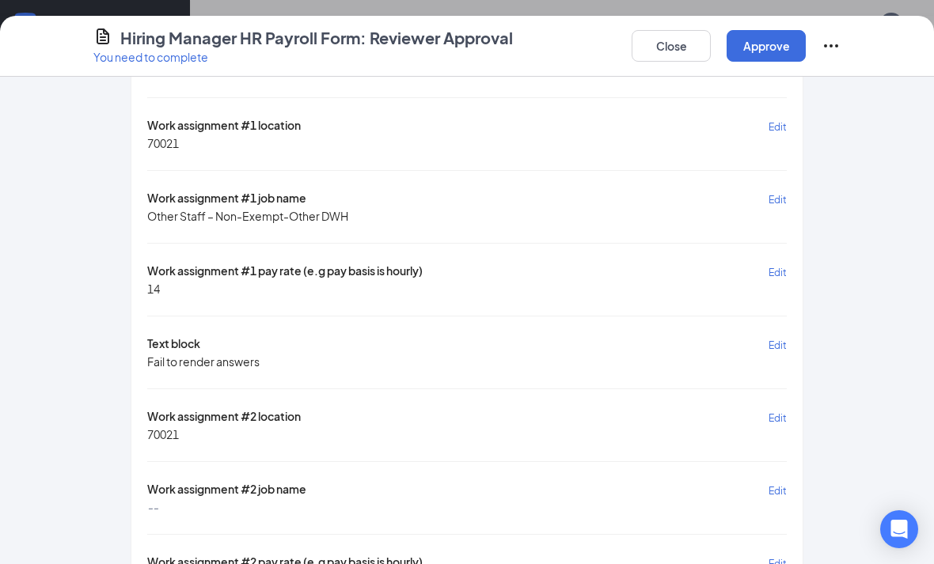
scroll to position [409, 0]
click at [783, 486] on span "Edit" at bounding box center [777, 492] width 18 height 12
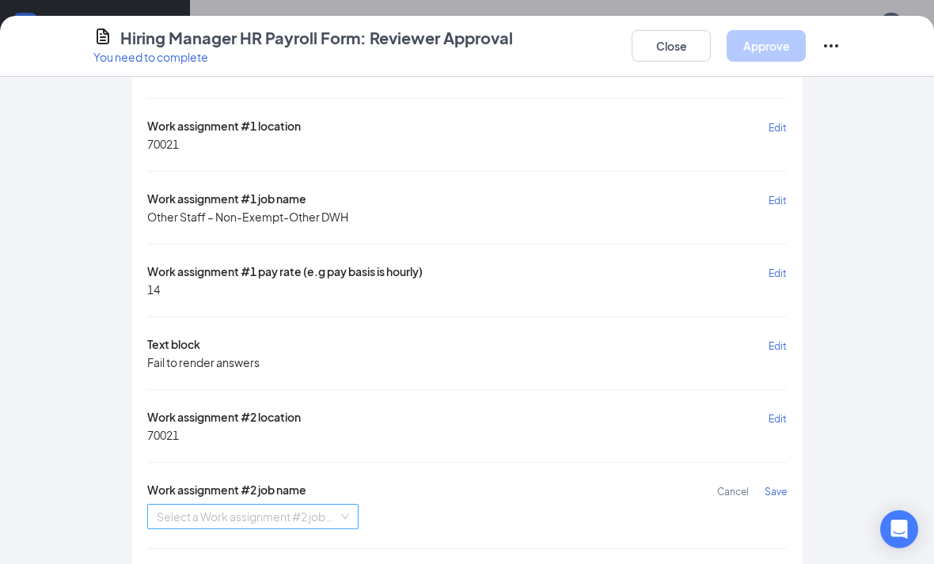
click at [270, 510] on input "search" at bounding box center [247, 517] width 181 height 24
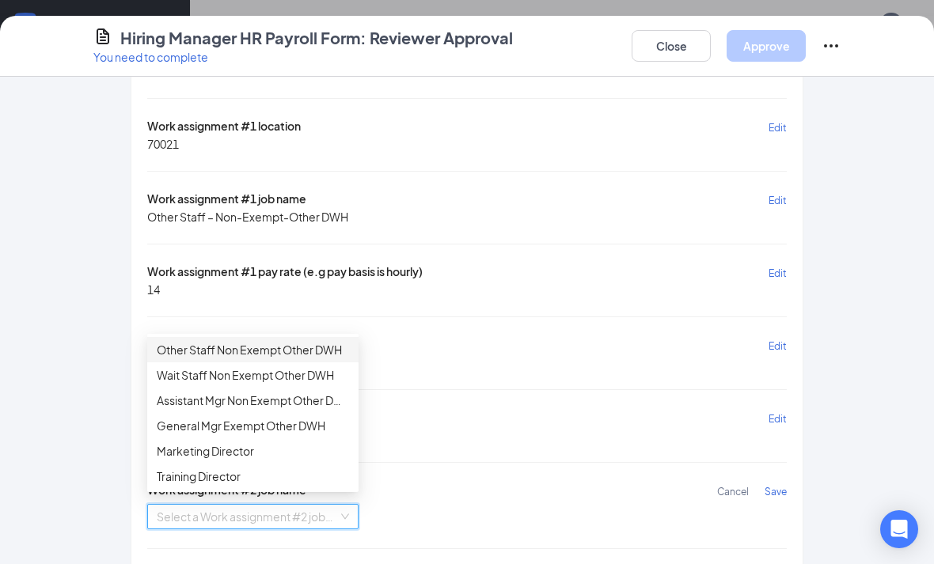
click at [265, 355] on div "Other Staff Non Exempt Other DWH" at bounding box center [253, 349] width 192 height 17
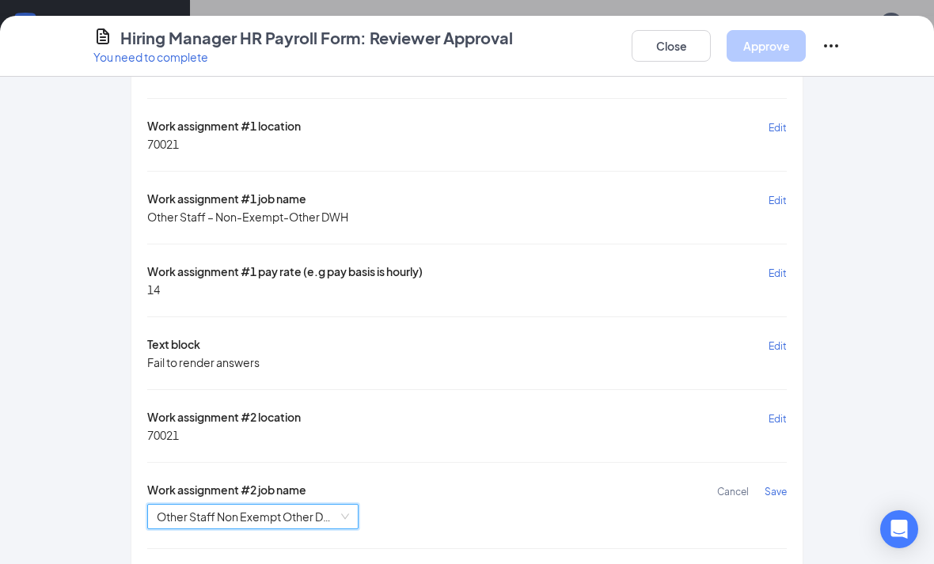
click at [780, 489] on button "Save" at bounding box center [775, 491] width 22 height 18
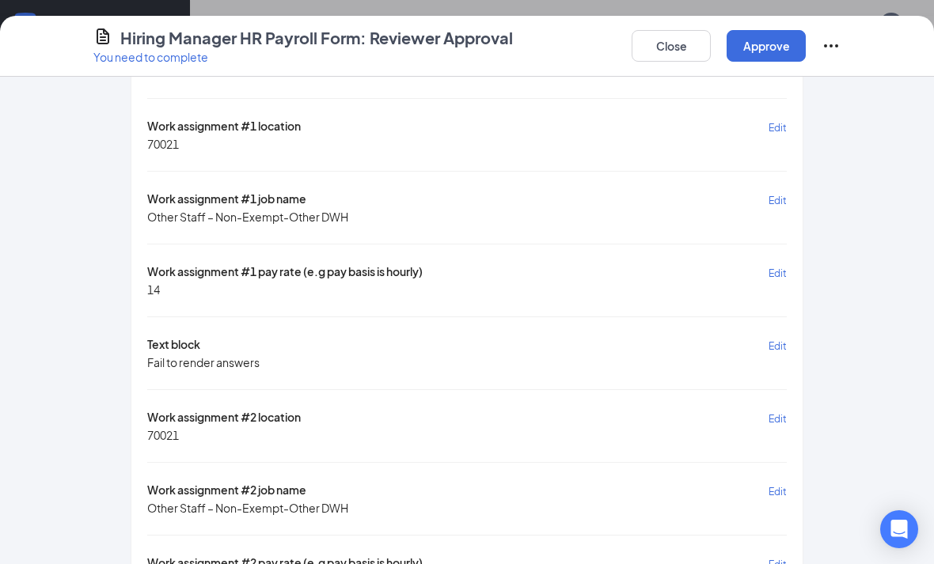
click at [775, 559] on span "Edit" at bounding box center [777, 565] width 18 height 12
type input "14"
click at [780, 559] on span "Save" at bounding box center [775, 565] width 22 height 12
click at [764, 38] on button "Approve" at bounding box center [765, 46] width 79 height 32
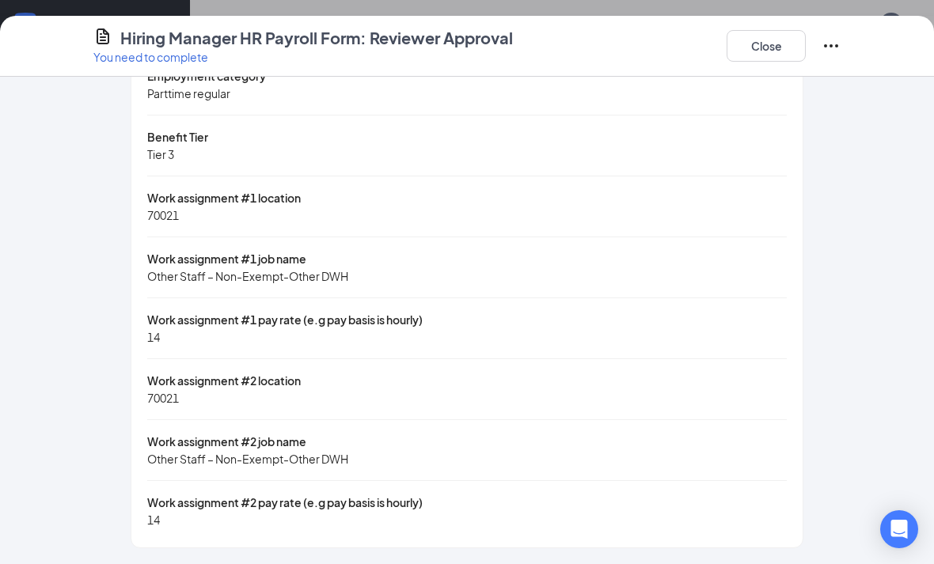
scroll to position [101, 0]
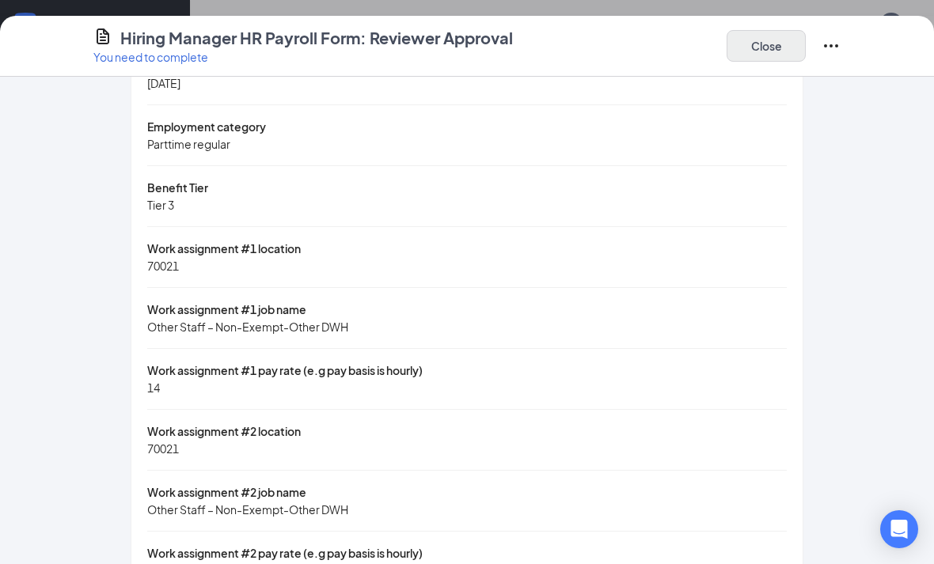
click at [777, 34] on button "Close" at bounding box center [765, 46] width 79 height 32
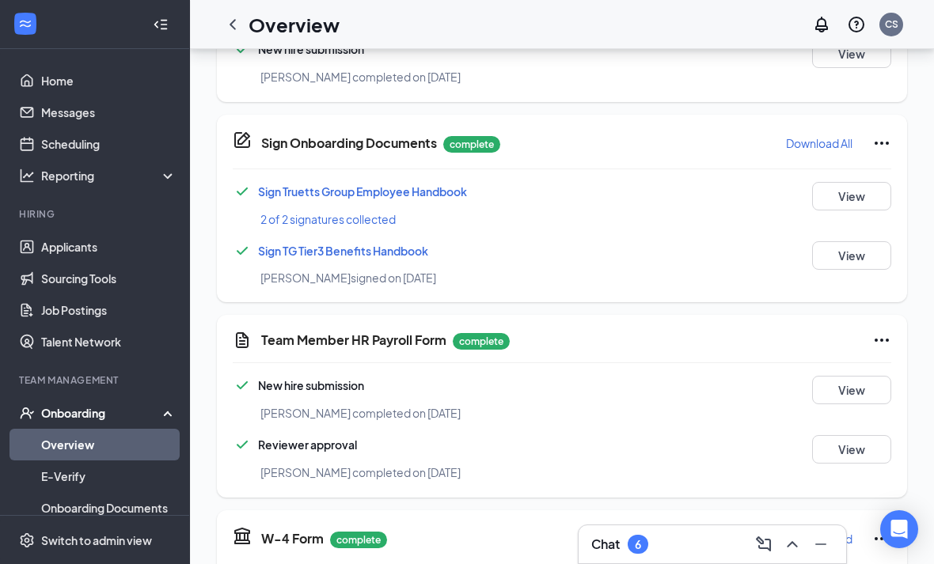
scroll to position [0, 0]
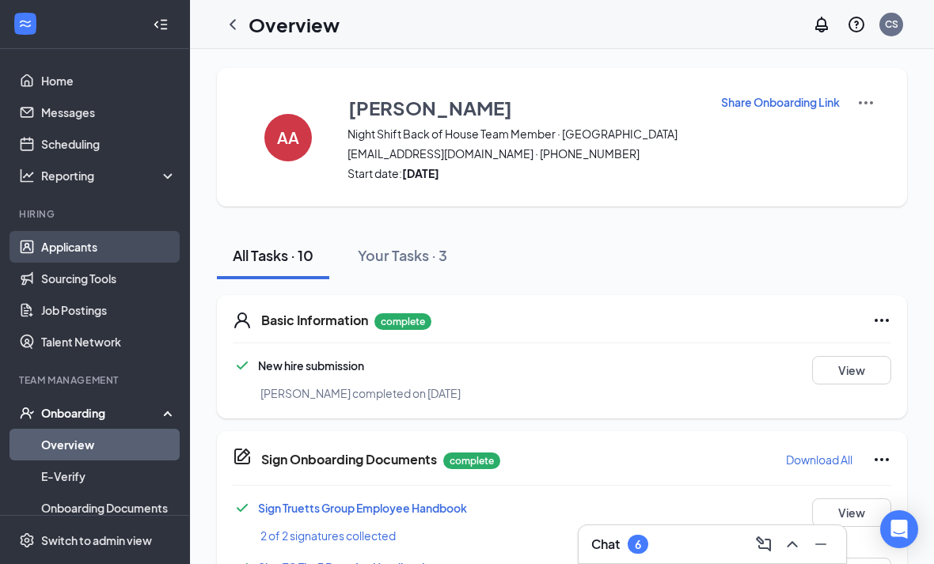
click at [85, 260] on link "Applicants" at bounding box center [108, 247] width 135 height 32
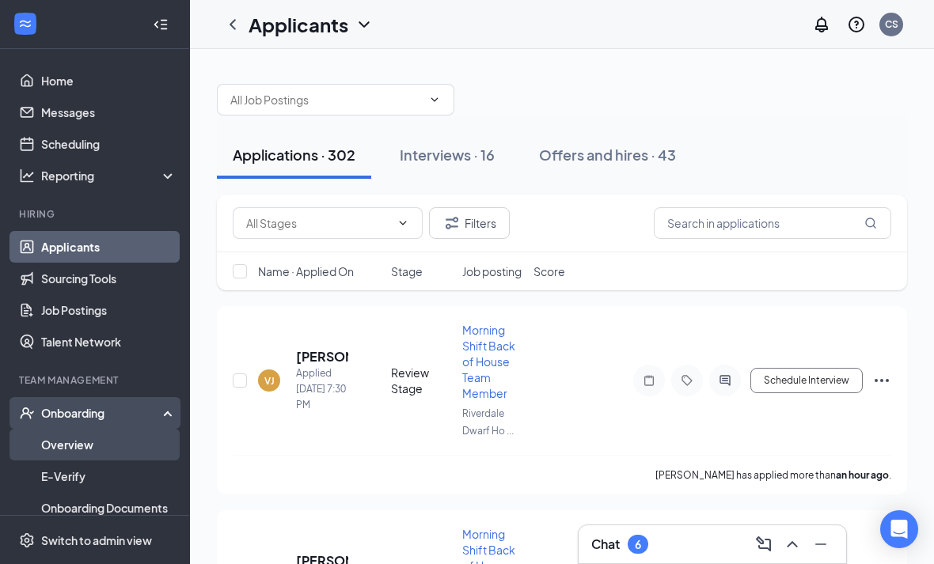
click at [119, 434] on link "Overview" at bounding box center [108, 445] width 135 height 32
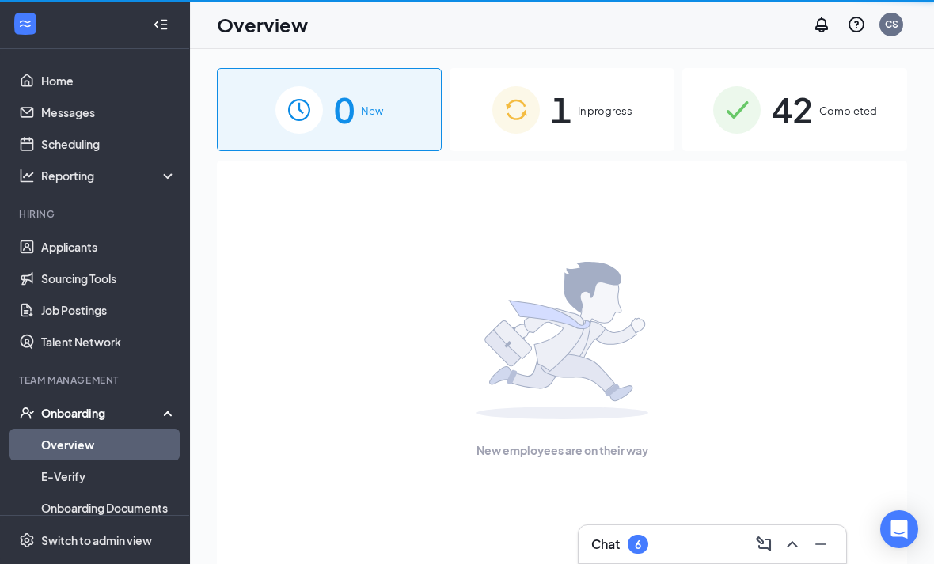
click at [116, 440] on link "Overview" at bounding box center [108, 445] width 135 height 32
